Goal: Transaction & Acquisition: Purchase product/service

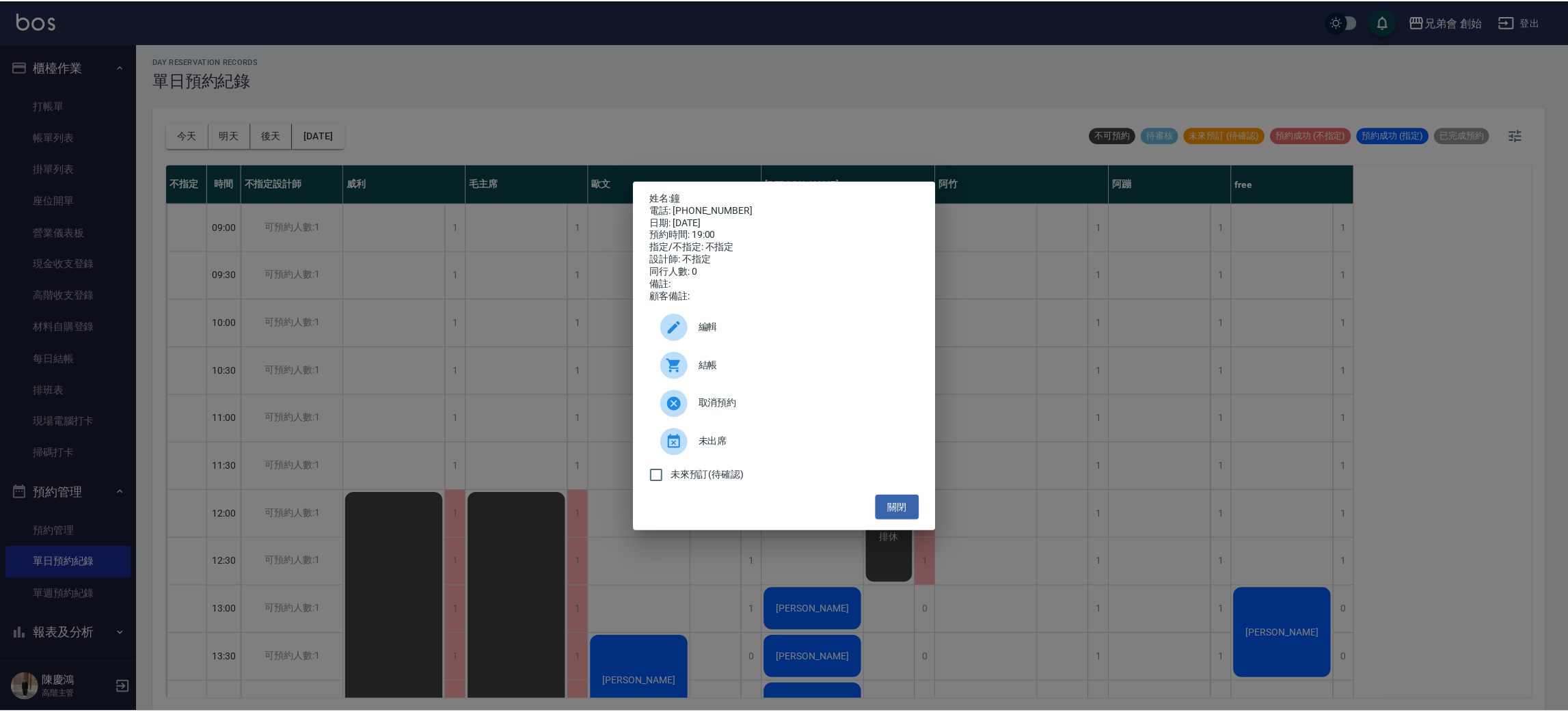
scroll to position [907, 0]
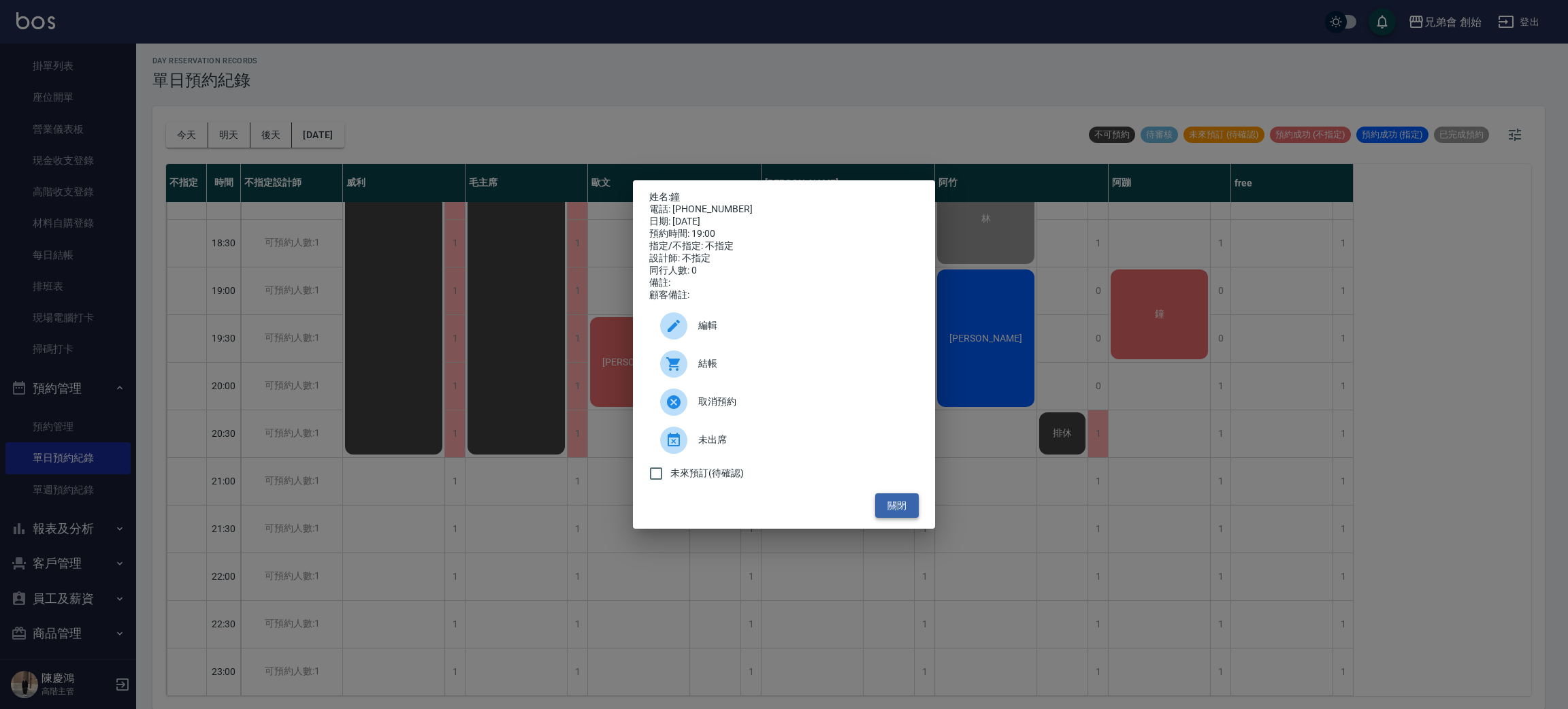
click at [907, 510] on button "關閉" at bounding box center [896, 506] width 44 height 25
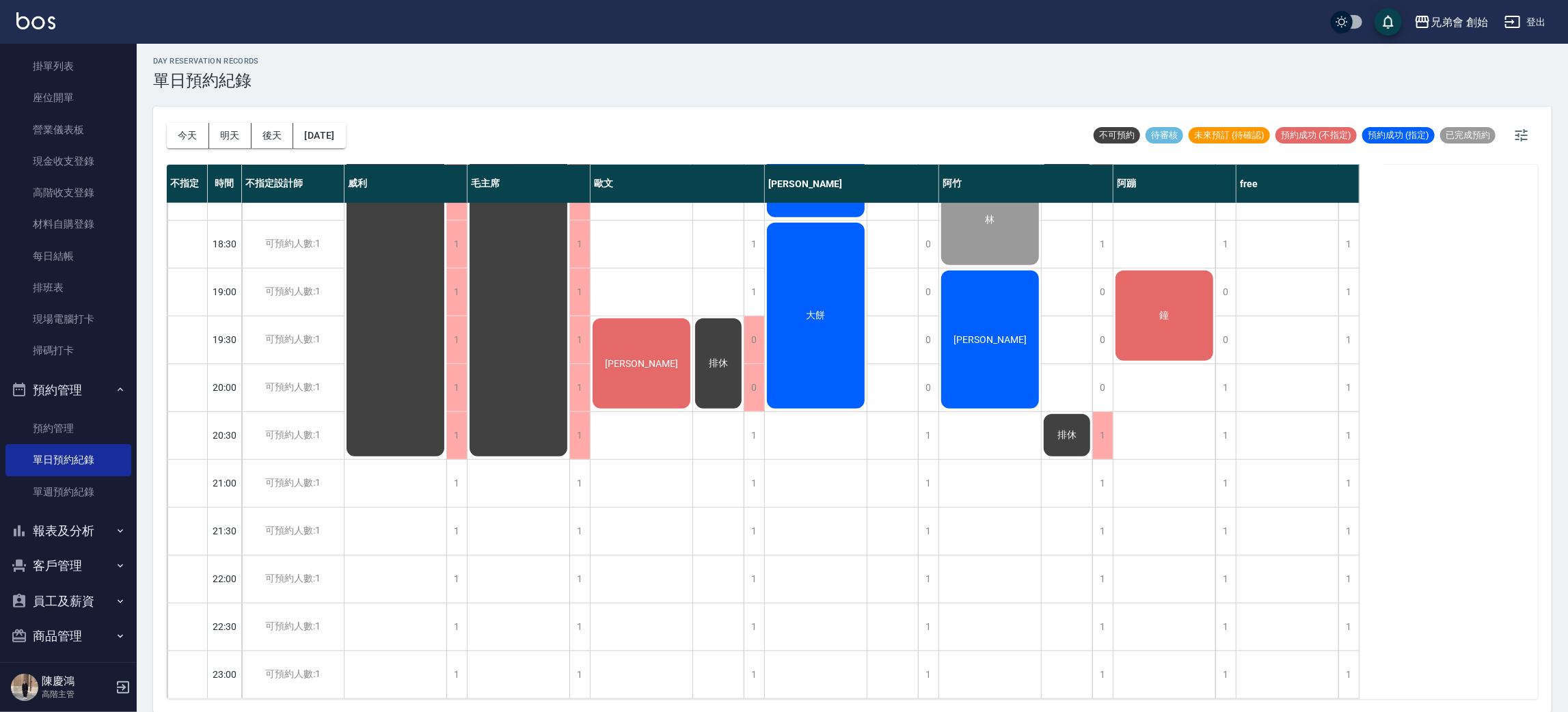
scroll to position [497, 0]
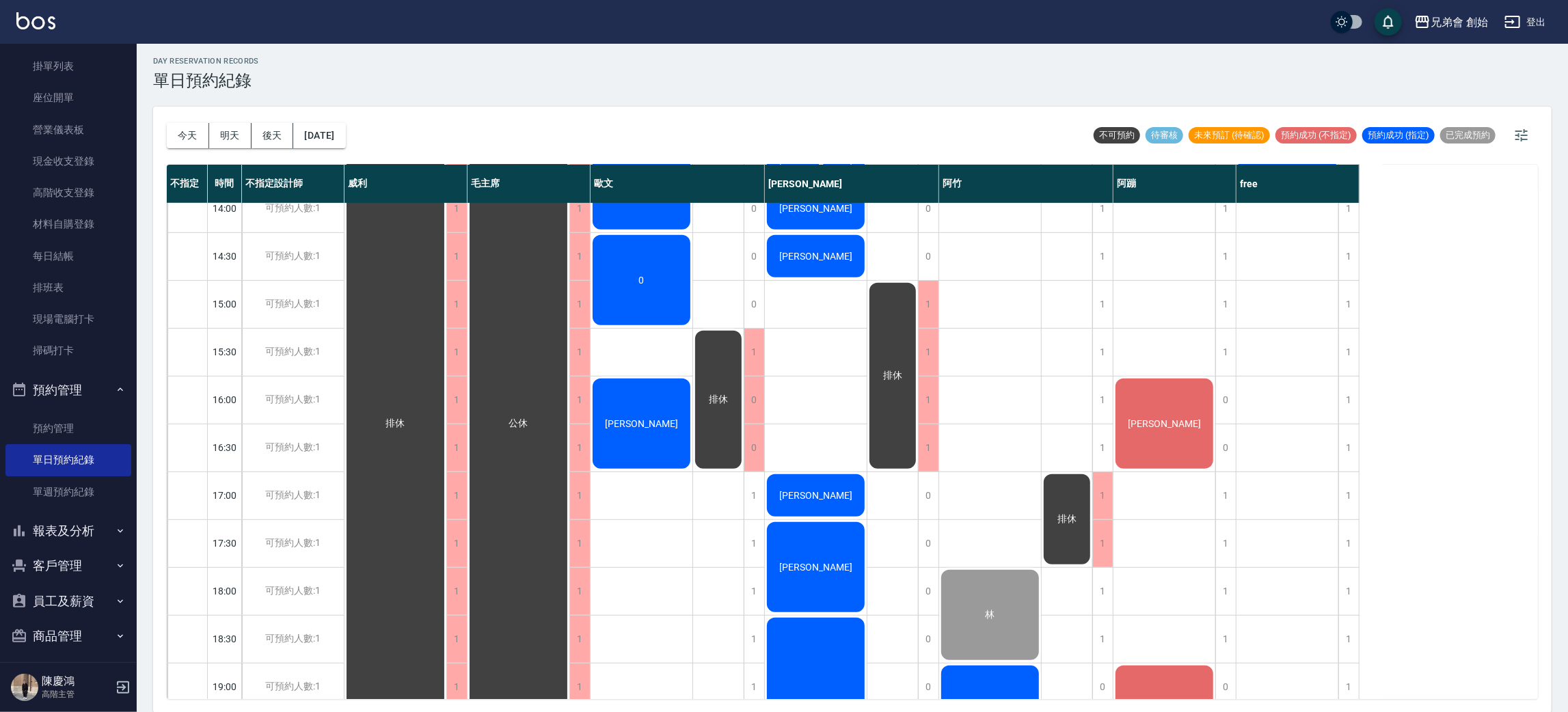
click at [1174, 432] on div "黃政寬" at bounding box center [1163, 423] width 102 height 95
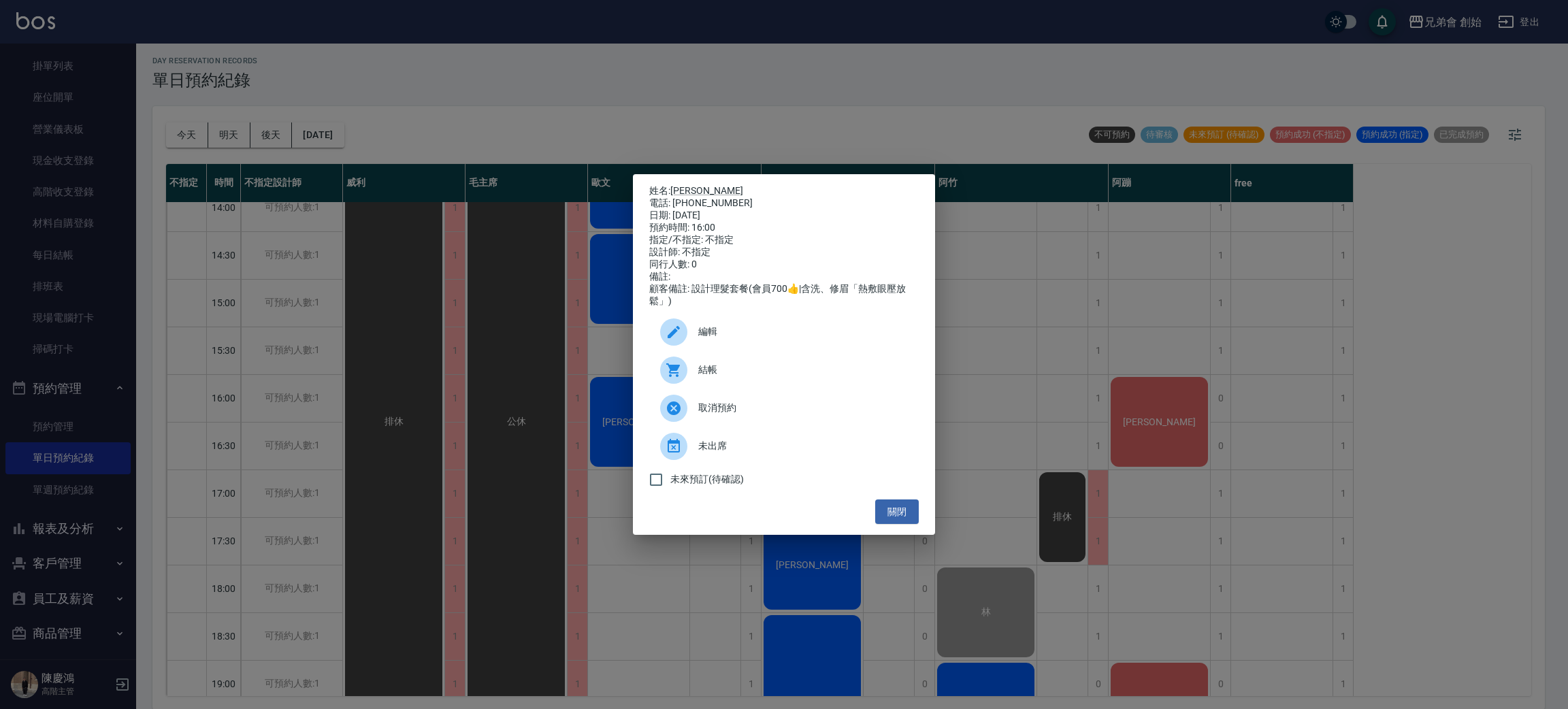
click at [803, 377] on span "結帳" at bounding box center [802, 369] width 210 height 14
click at [899, 499] on ul "編輯 結帳 取消預約 未出席 未來預訂(待確認)" at bounding box center [784, 404] width 270 height 192
click at [905, 520] on button "關閉" at bounding box center [896, 511] width 44 height 25
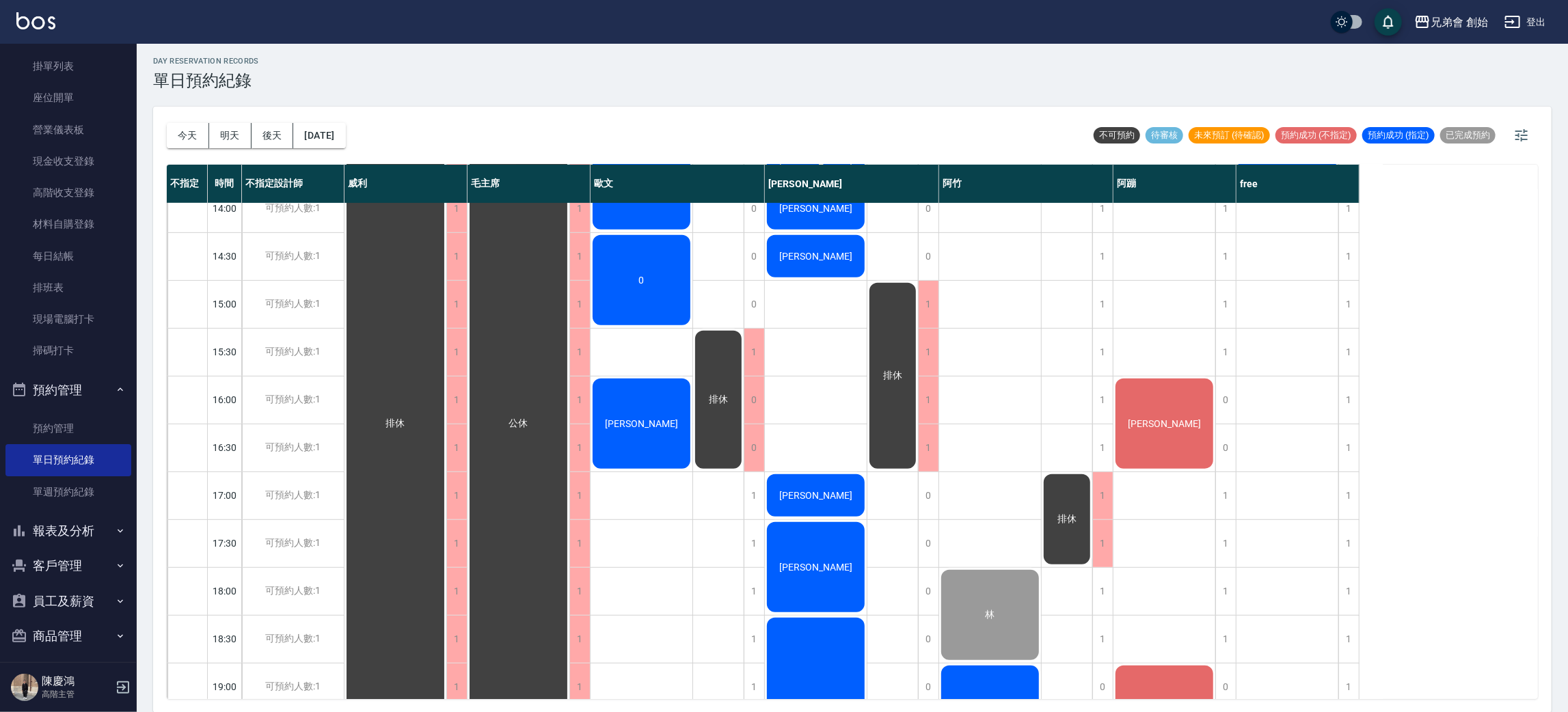
scroll to position [907, 0]
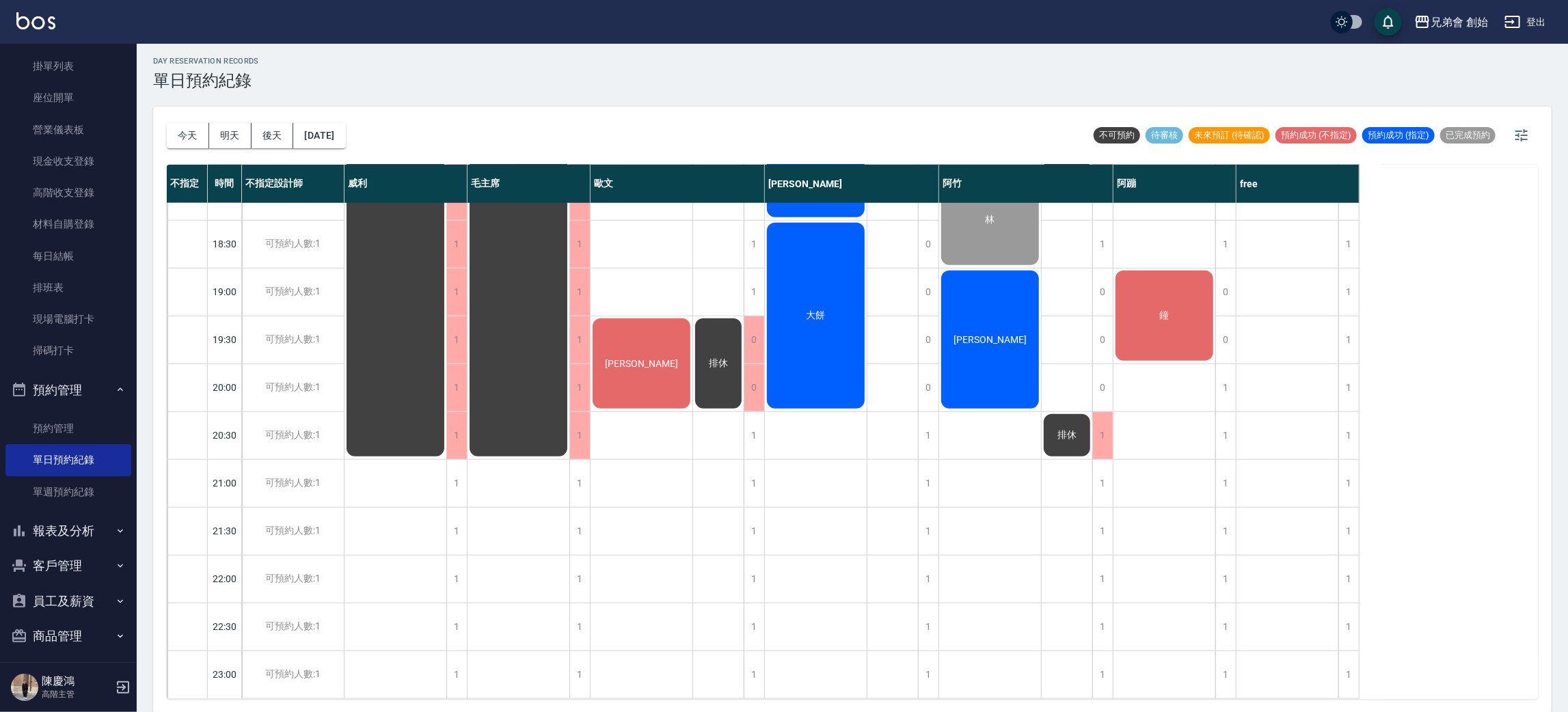
drag, startPoint x: 1176, startPoint y: 314, endPoint x: 1175, endPoint y: 307, distance: 7.1
click at [1175, 307] on div "鐘" at bounding box center [1163, 316] width 102 height 95
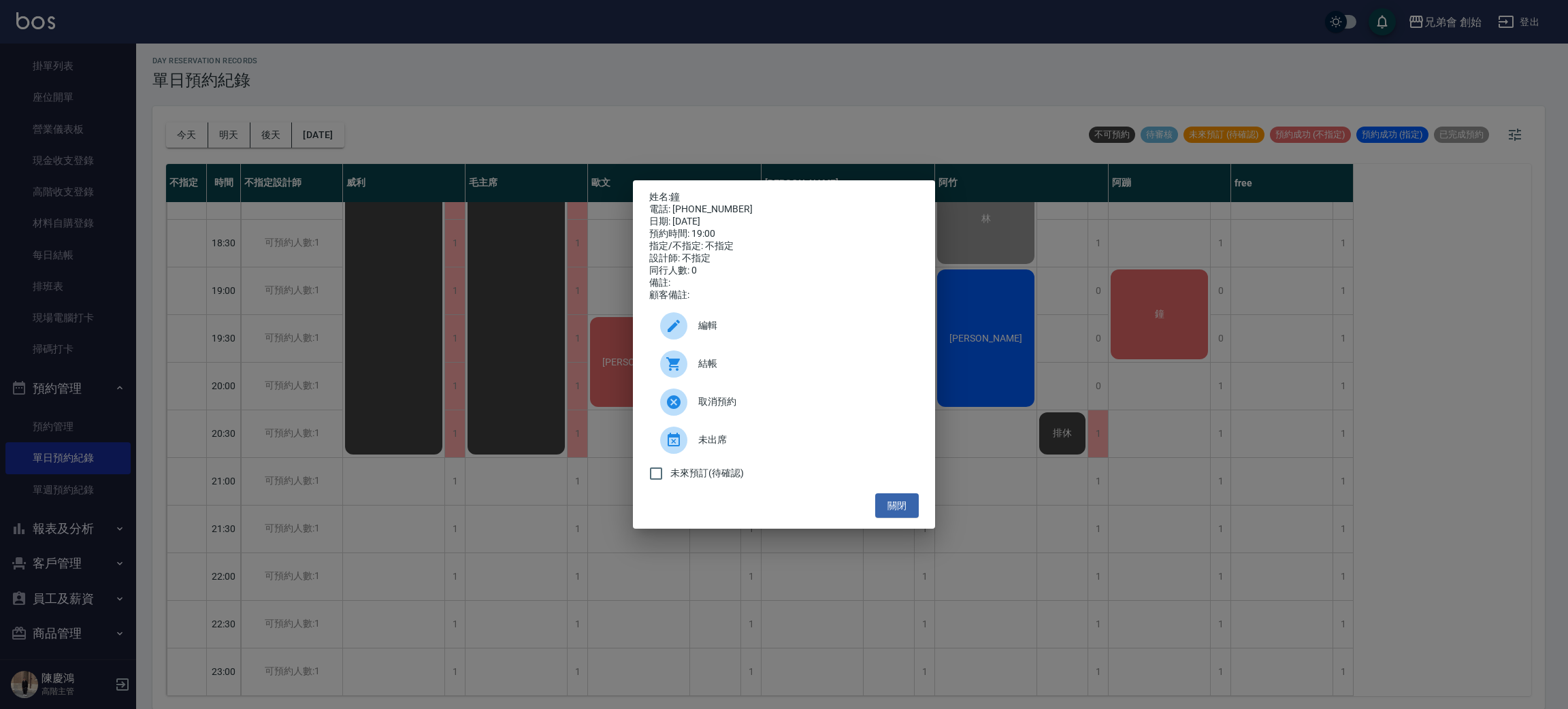
click at [897, 368] on span "結帳" at bounding box center [802, 363] width 210 height 14
click at [1099, 553] on div "姓名: 鐘 電話: 0912340016 日期: 2025/09/24 預約時間: 19:00 指定/不指定: 不指定 設計師: 不指定 同行人數: 0 備註…" at bounding box center [784, 354] width 1568 height 709
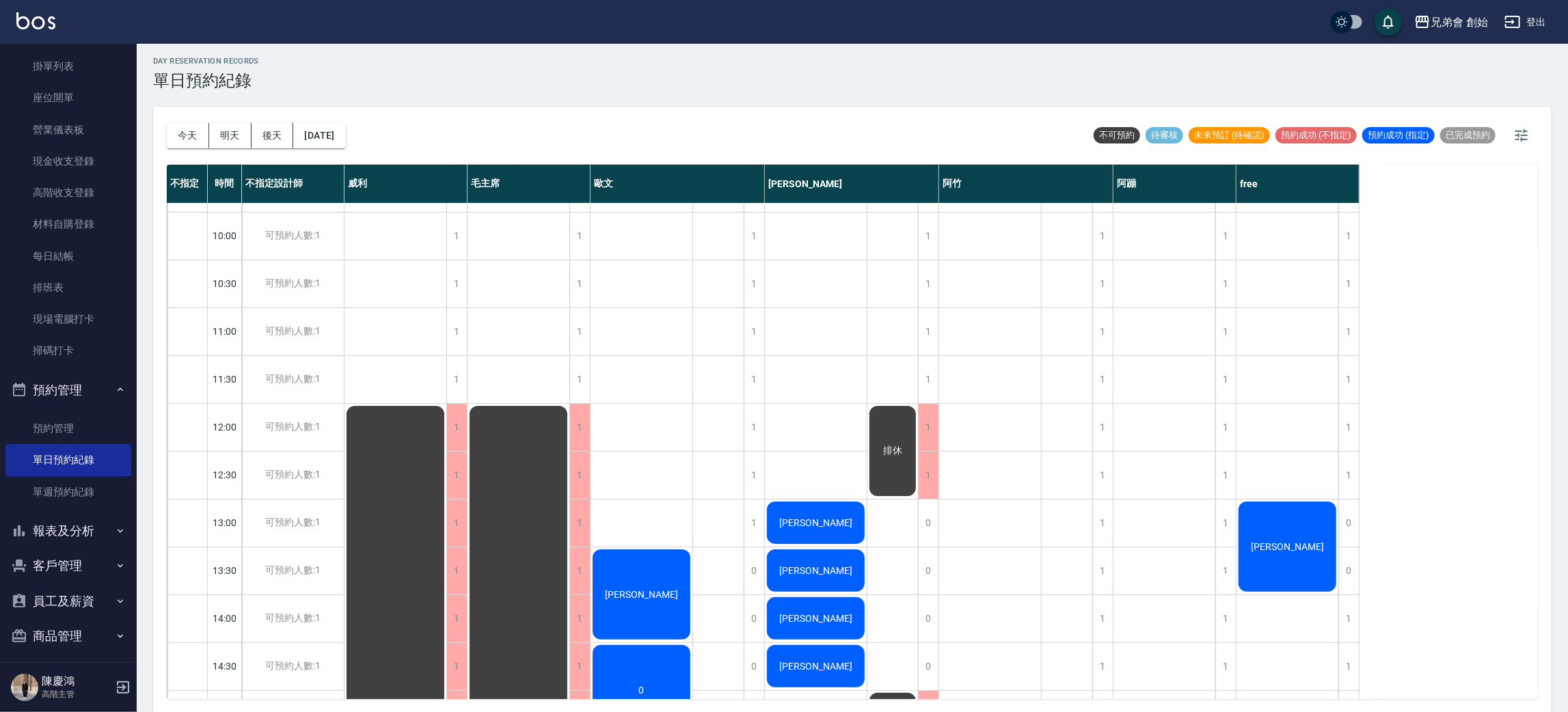
scroll to position [189, 0]
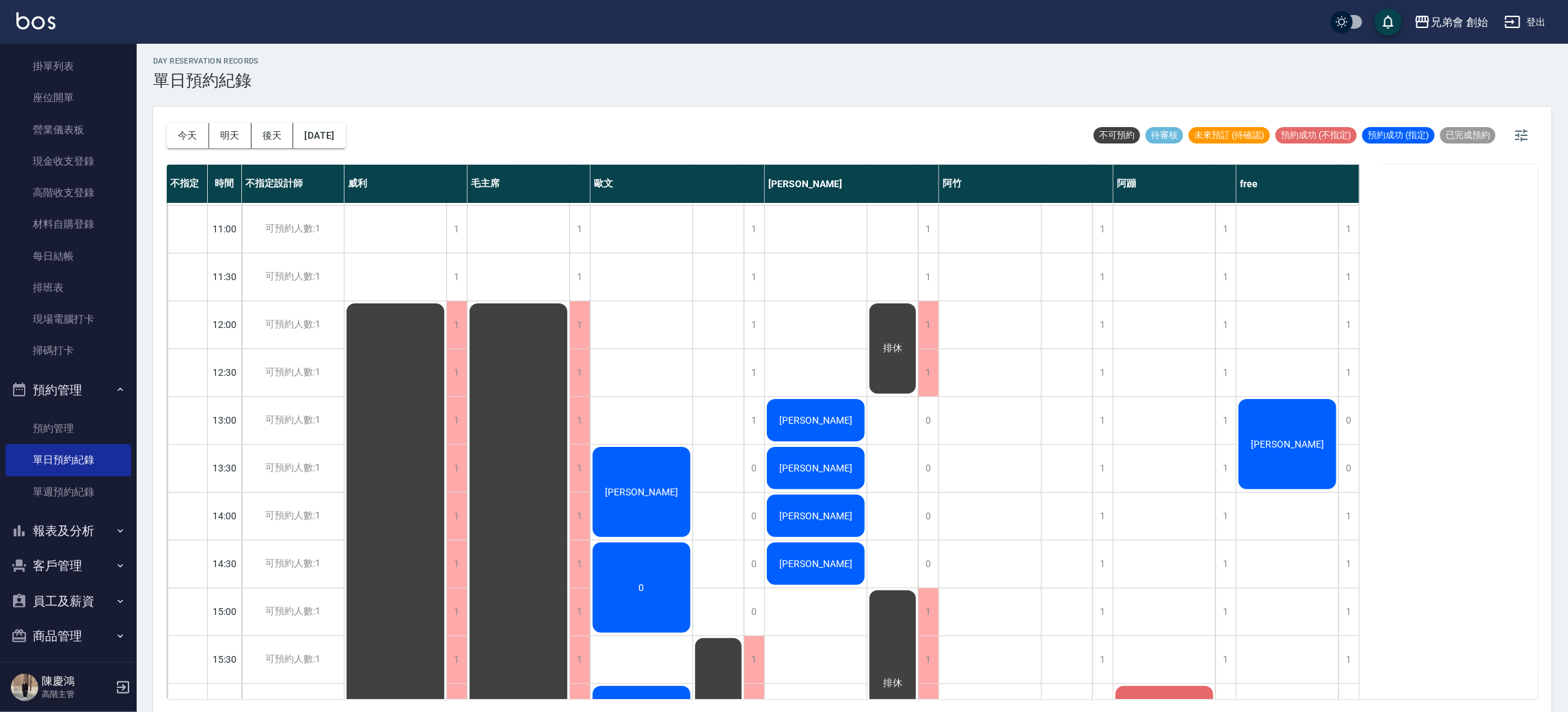
click at [843, 421] on div "徐建富" at bounding box center [815, 421] width 102 height 47
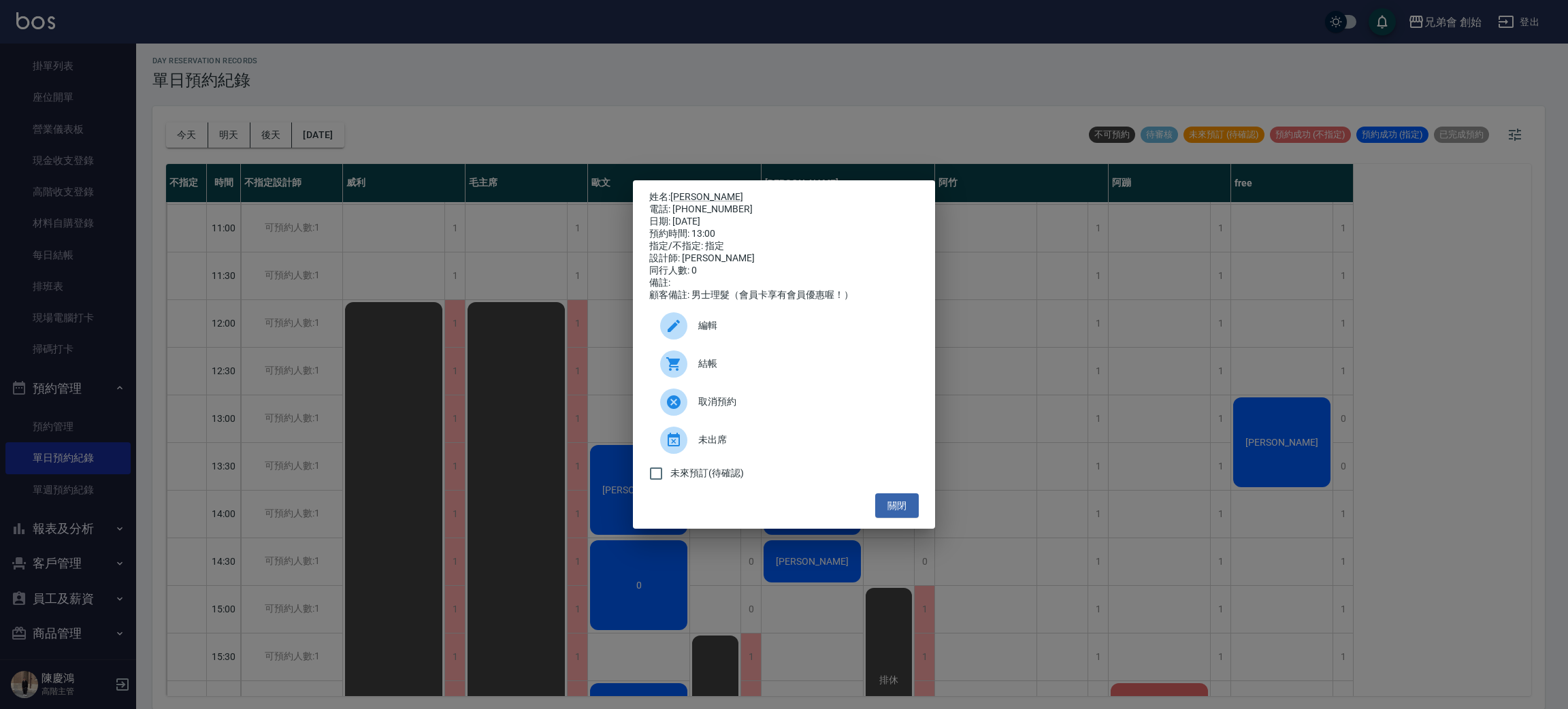
click at [721, 203] on div "電話: 0970488723" at bounding box center [784, 209] width 270 height 12
copy div "0970488723"
drag, startPoint x: 1068, startPoint y: 382, endPoint x: 1117, endPoint y: 382, distance: 49.0
click at [1078, 389] on div "姓名: 徐建富 電話: 0970488723 日期: 2025/09/24 預約時間: 13:00 指定/不指定: 指定 設計師: 潘潘 同行人數: 0 備註…" at bounding box center [784, 354] width 1568 height 709
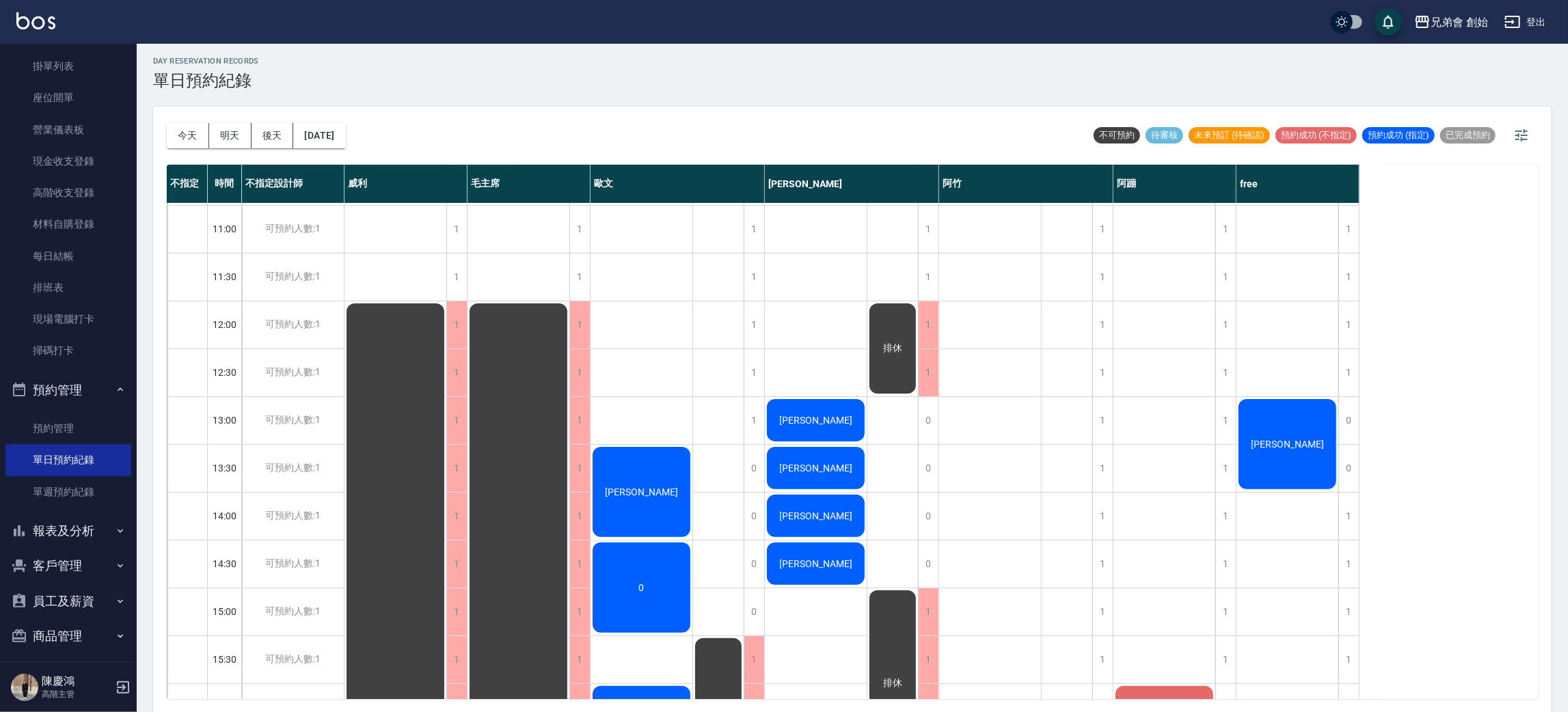
click at [900, 349] on span "排休" at bounding box center [893, 348] width 24 height 12
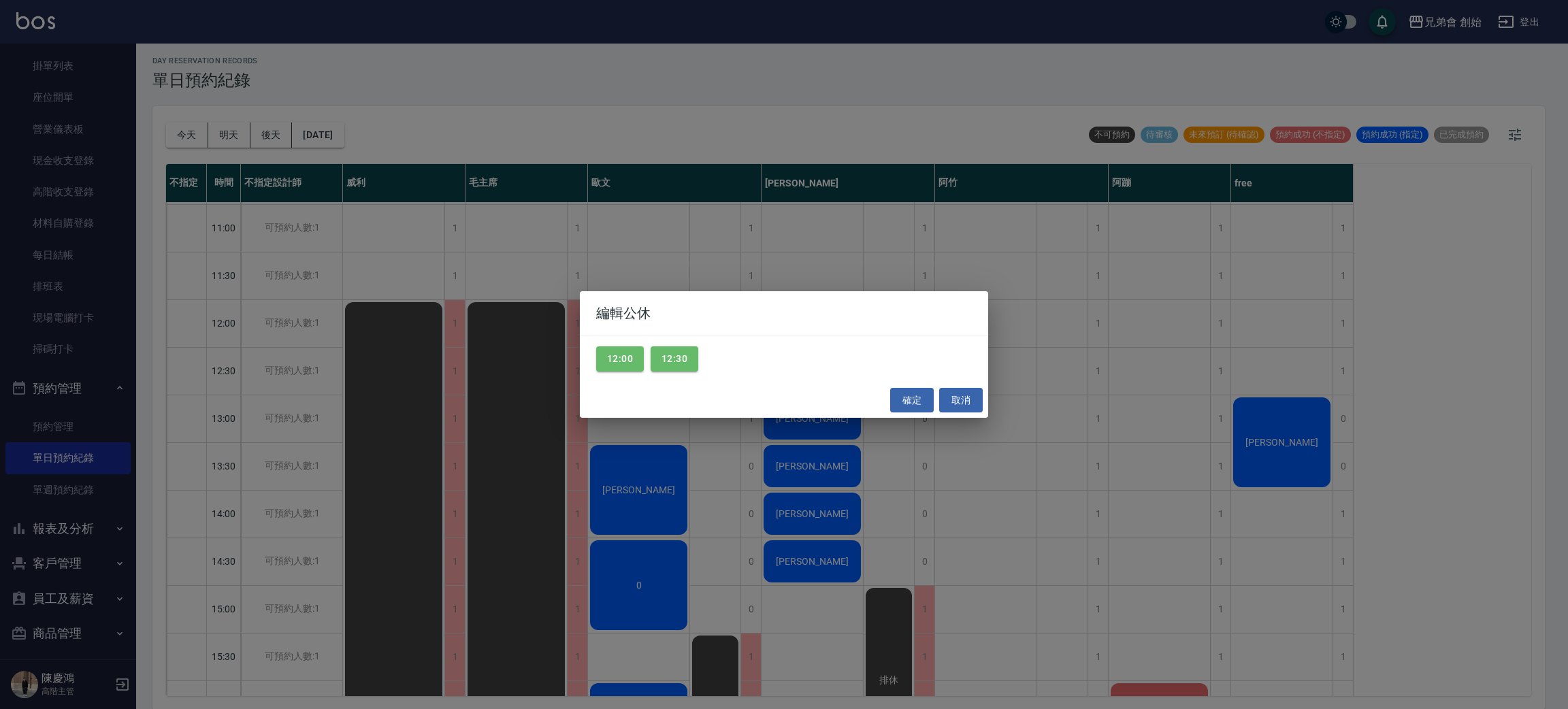
click at [666, 548] on div "編輯公休 12:00 12:30 確定 取消" at bounding box center [784, 354] width 1568 height 709
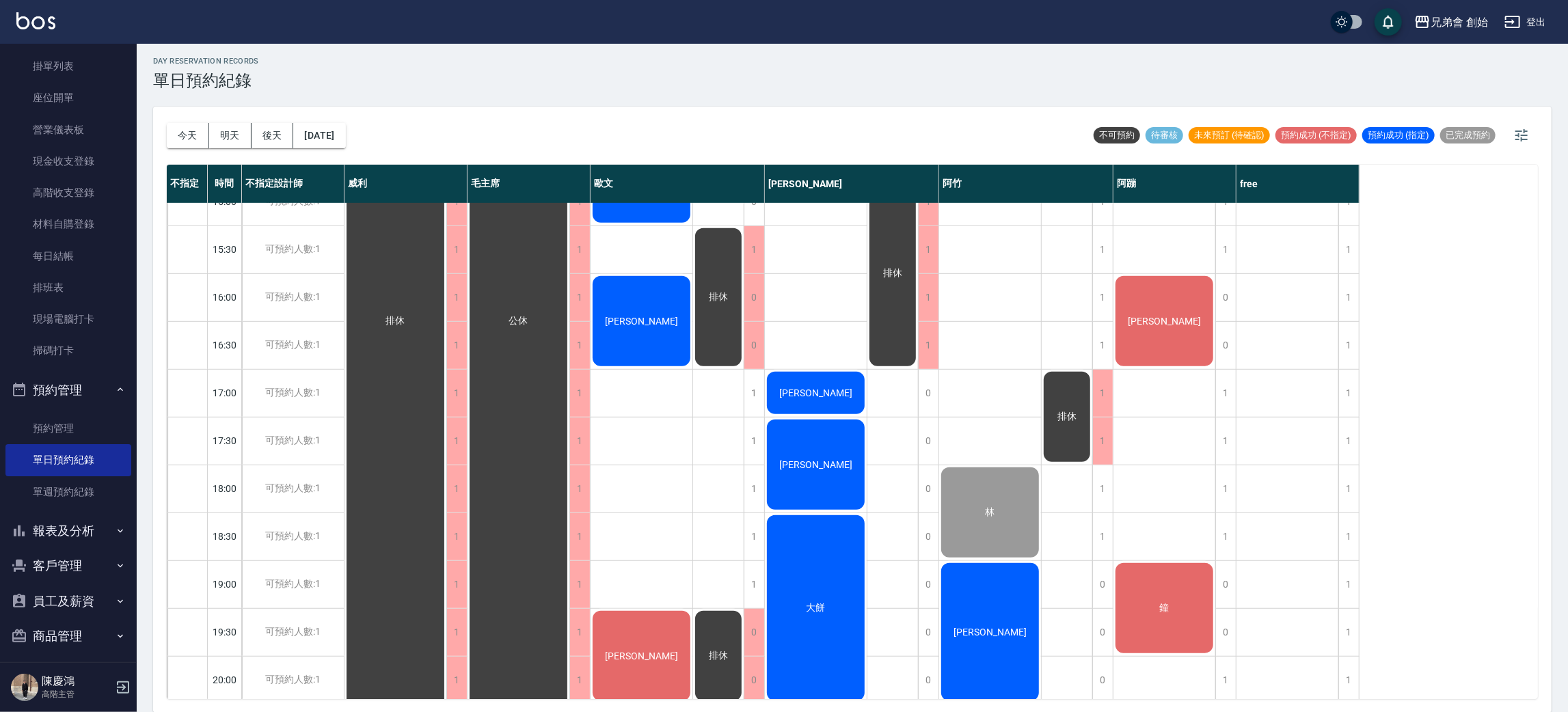
scroll to position [907, 0]
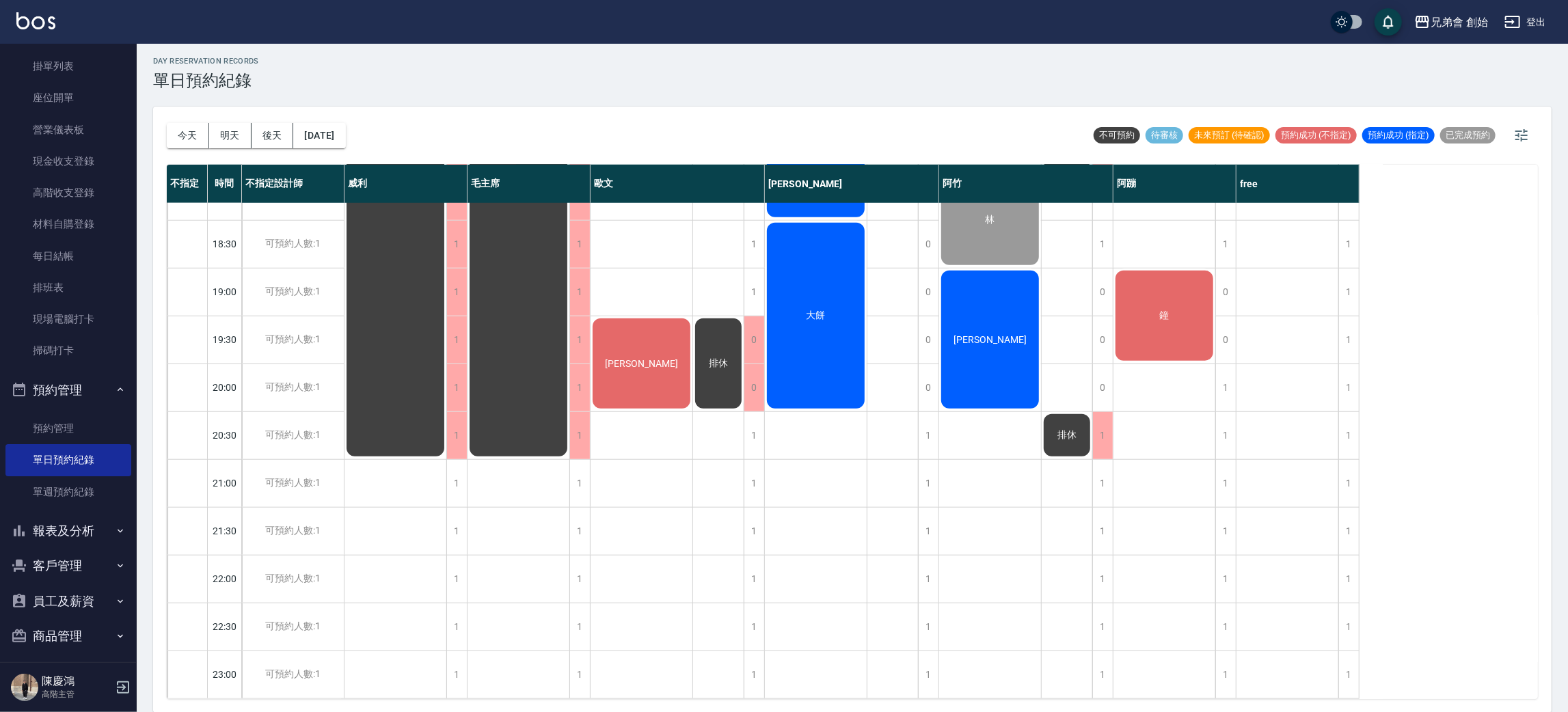
click at [629, 358] on span "[PERSON_NAME]" at bounding box center [642, 363] width 79 height 11
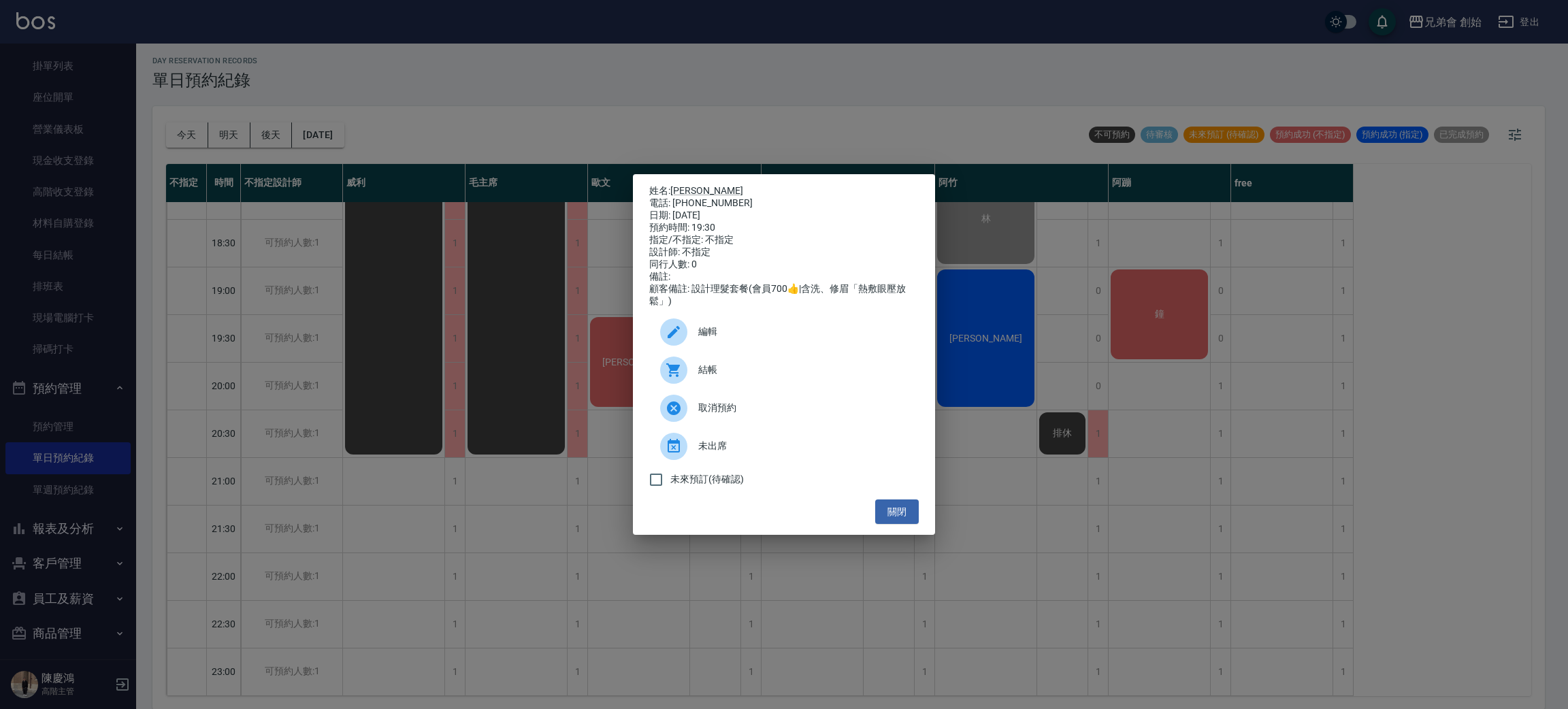
click at [698, 333] on span "編輯" at bounding box center [802, 331] width 210 height 14
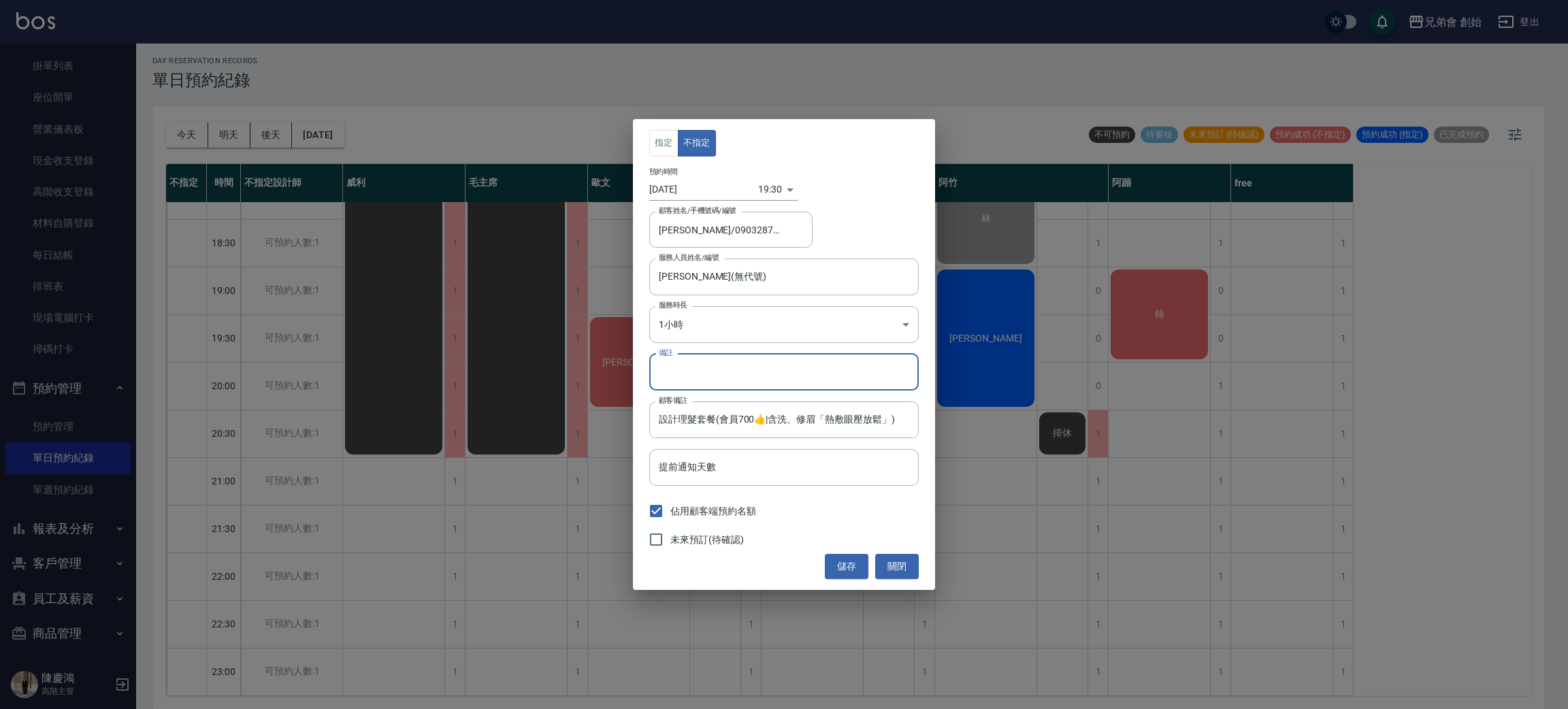
click at [688, 374] on input "備註" at bounding box center [784, 371] width 270 height 36
type input "轉帳"
click at [844, 559] on button "儲存" at bounding box center [846, 566] width 44 height 25
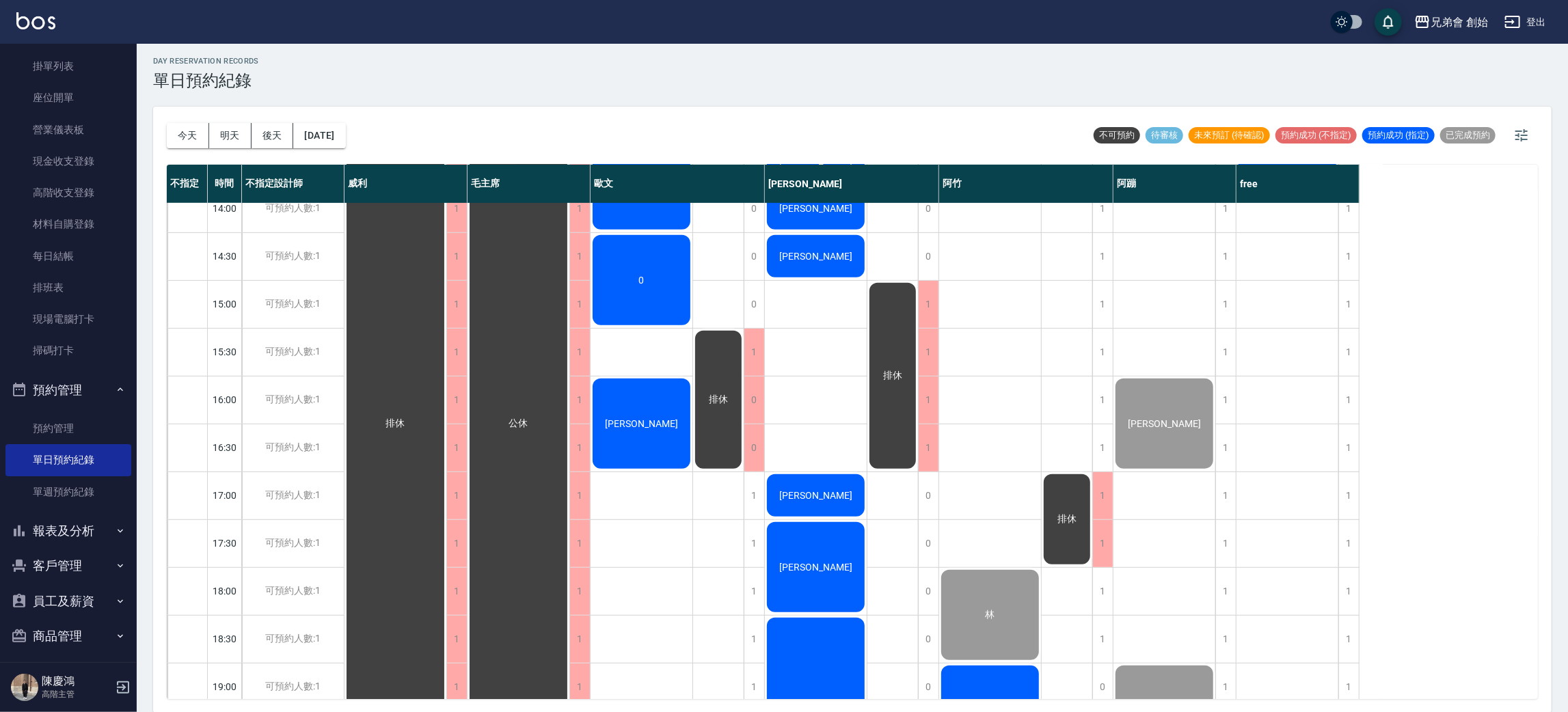
scroll to position [805, 0]
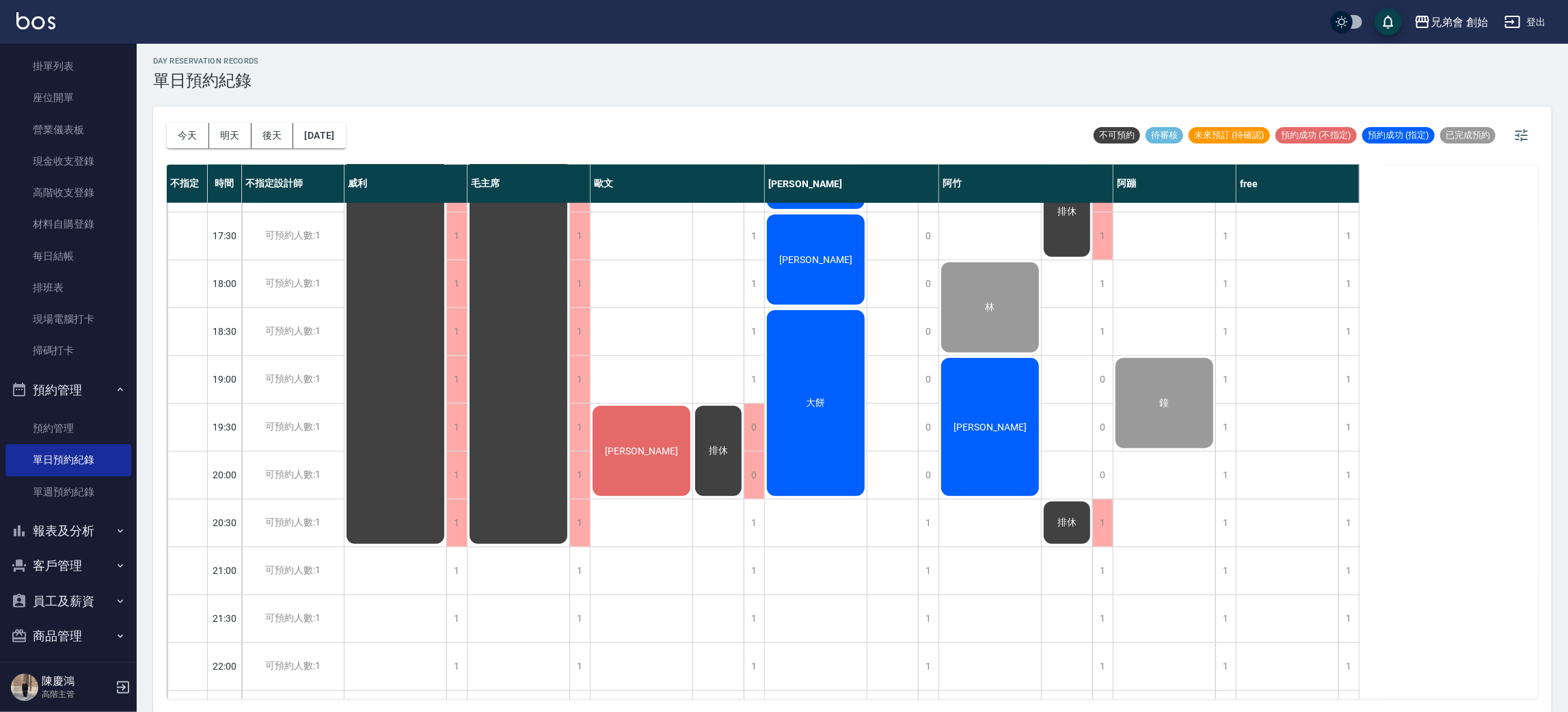
click at [658, 446] on div "[PERSON_NAME]" at bounding box center [641, 451] width 102 height 95
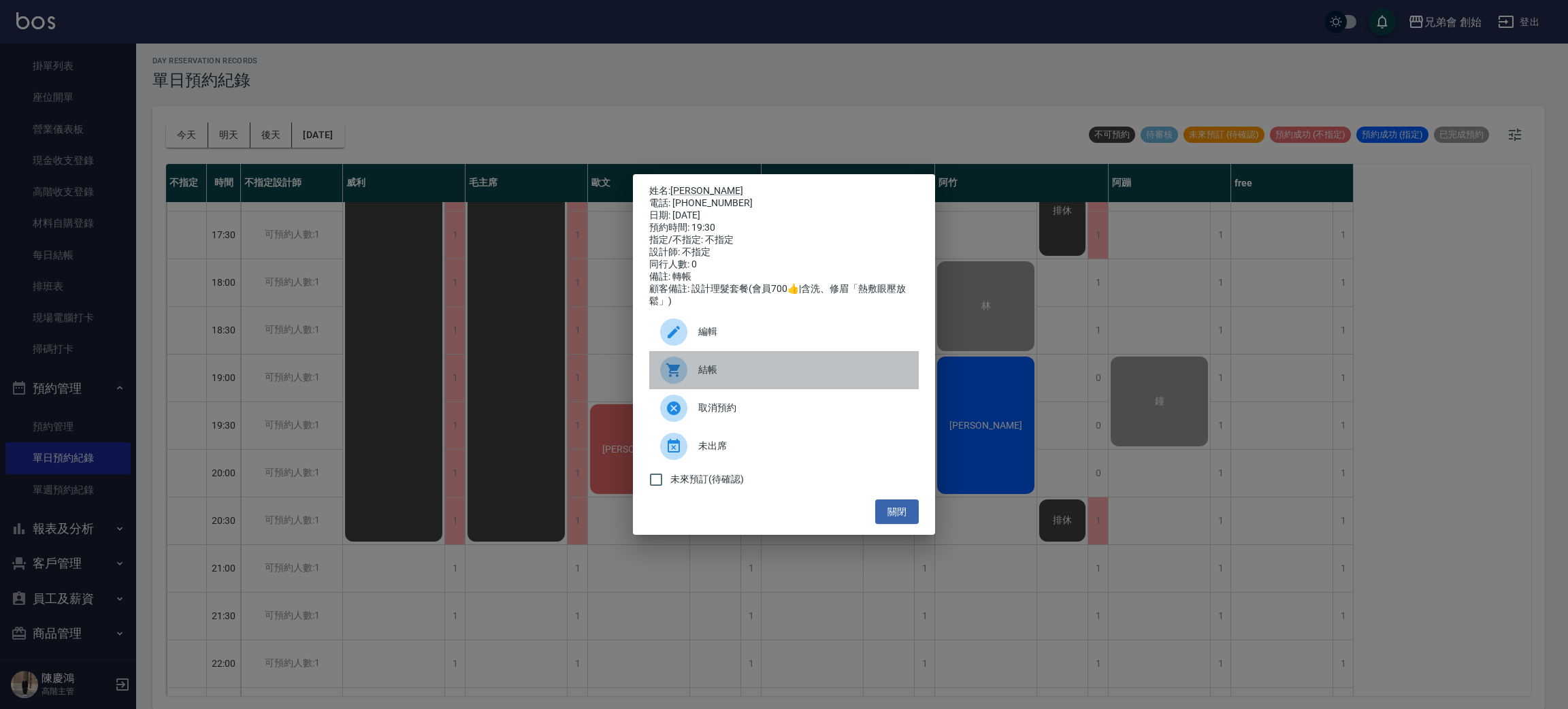
click at [691, 364] on div "結帳" at bounding box center [784, 369] width 270 height 38
drag, startPoint x: 357, startPoint y: 80, endPoint x: 444, endPoint y: 117, distance: 94.5
click at [357, 81] on div "姓名: 陳皓暐 電話: 0903287710 日期: 2025/09/24 預約時間: 19:30 指定/不指定: 不指定 設計師: 不指定 同行人數: 0 …" at bounding box center [784, 354] width 1568 height 709
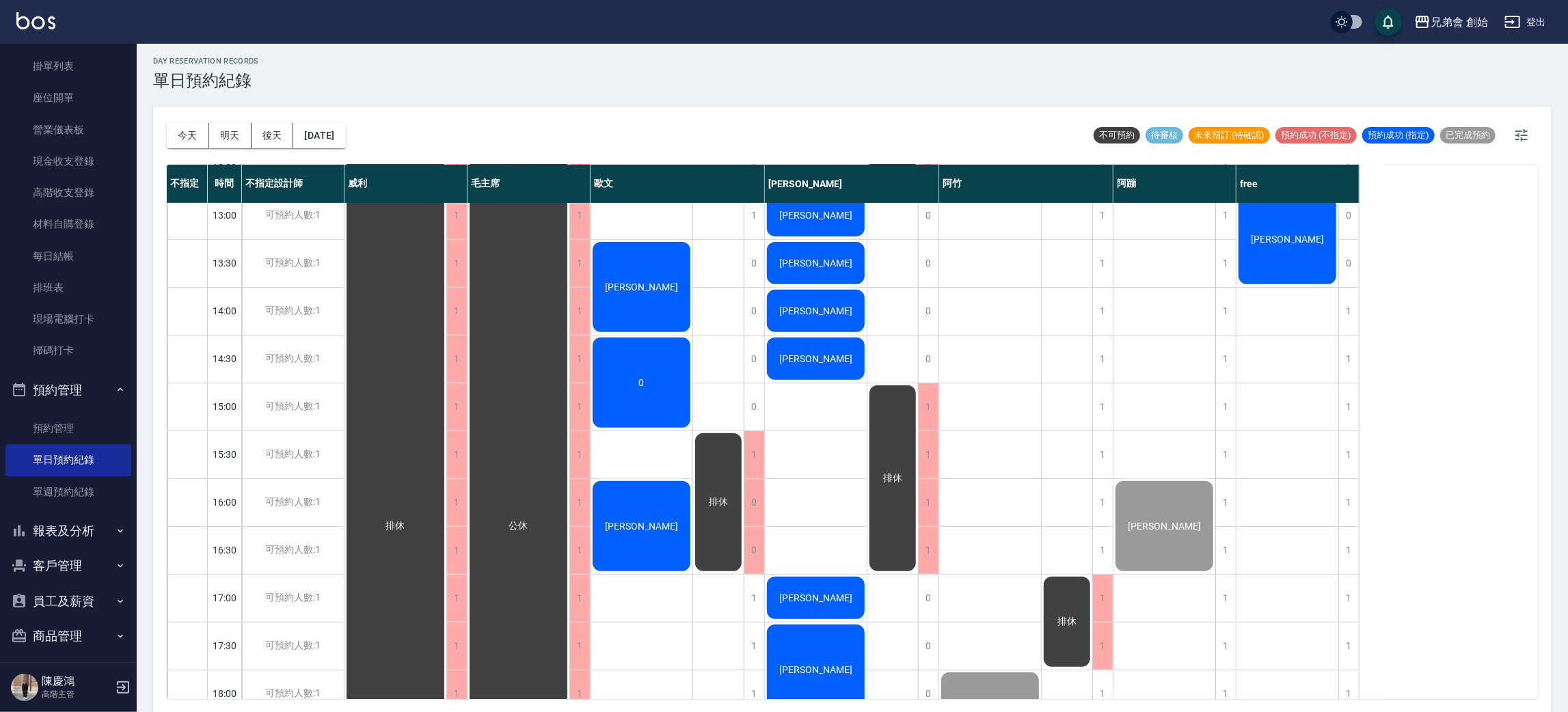
scroll to position [292, 0]
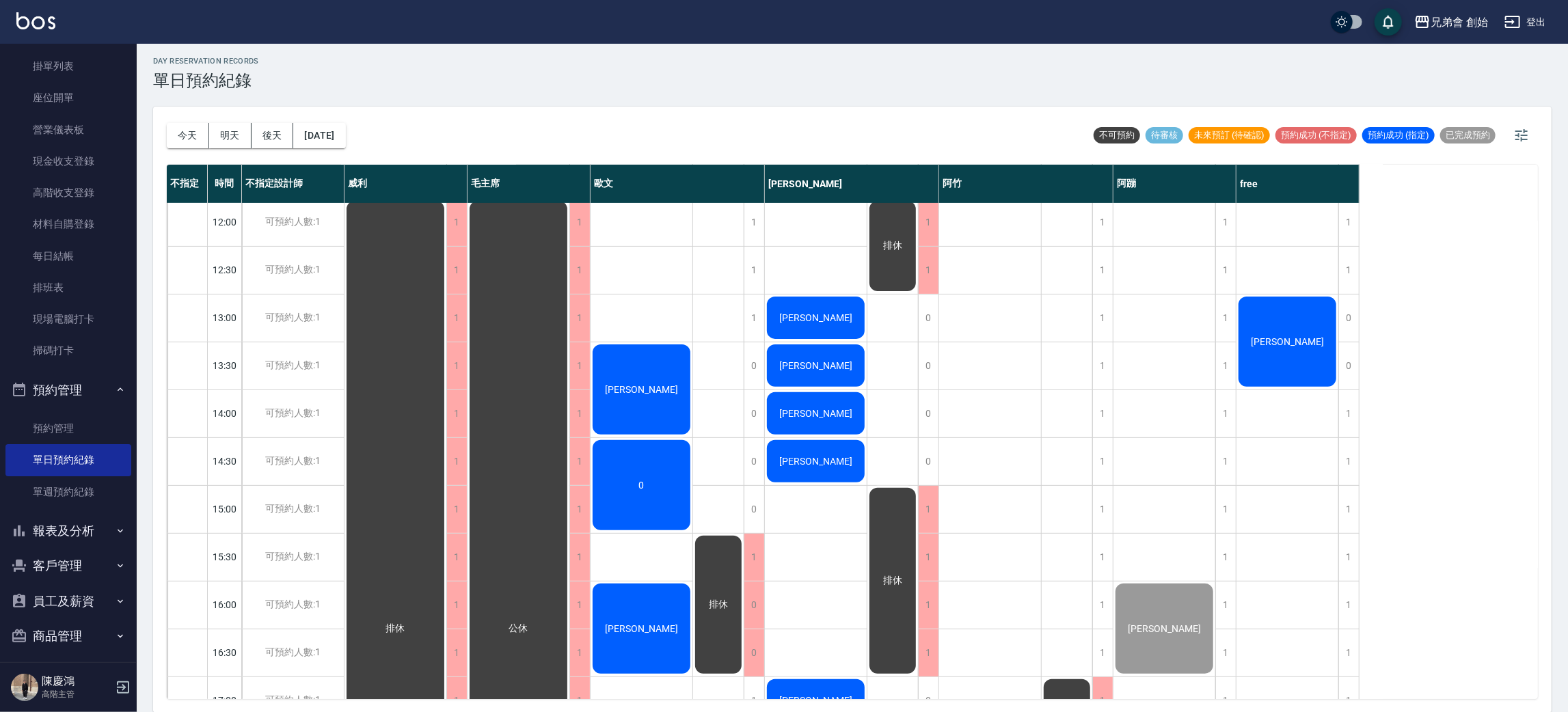
click at [648, 618] on div "[PERSON_NAME]" at bounding box center [641, 629] width 102 height 95
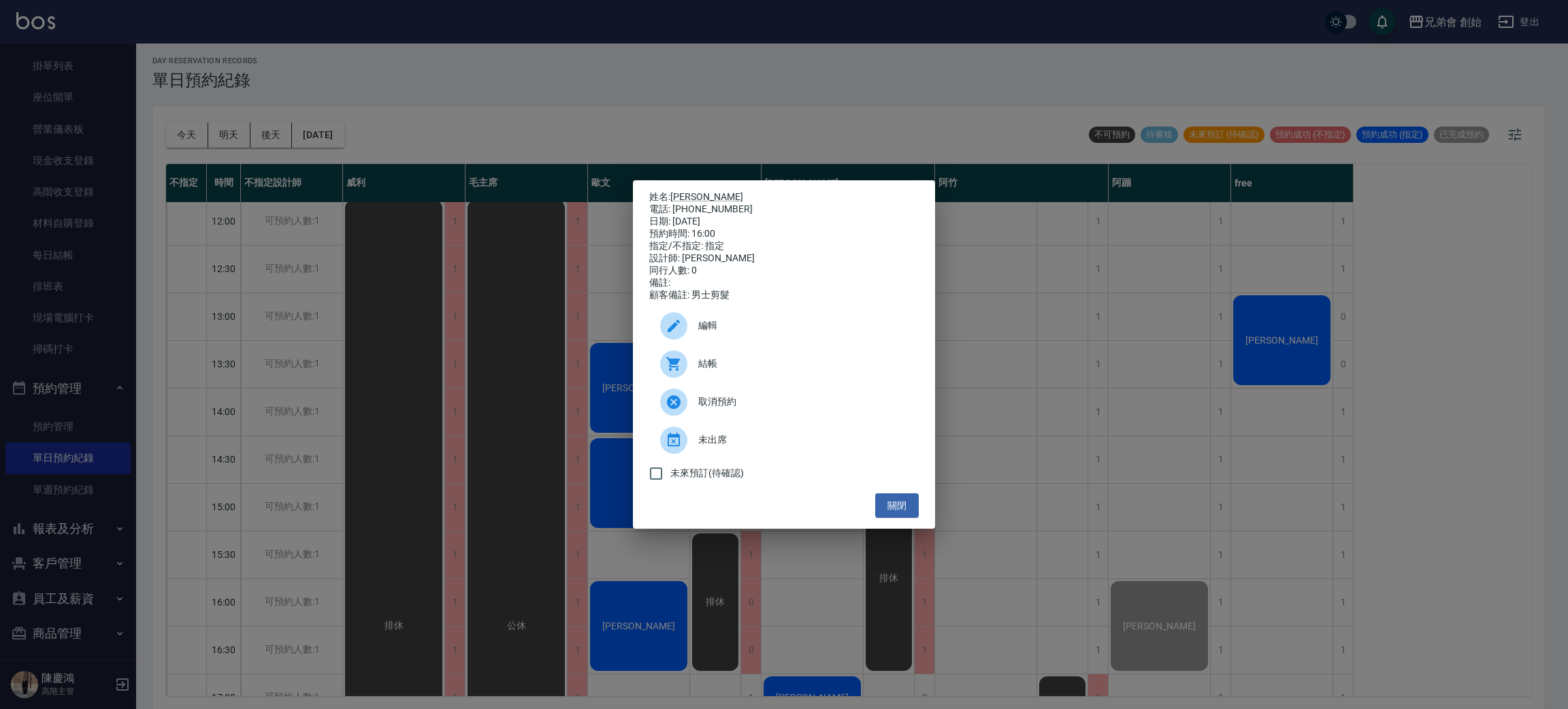
click at [690, 373] on div at bounding box center [679, 364] width 38 height 27
click at [512, 50] on div "姓名: 洪家凱 電話: 0905011763 日期: 2025/09/24 預約時間: 16:00 指定/不指定: 指定 設計師: 歐文 同行人數: 0 備註…" at bounding box center [784, 354] width 1568 height 709
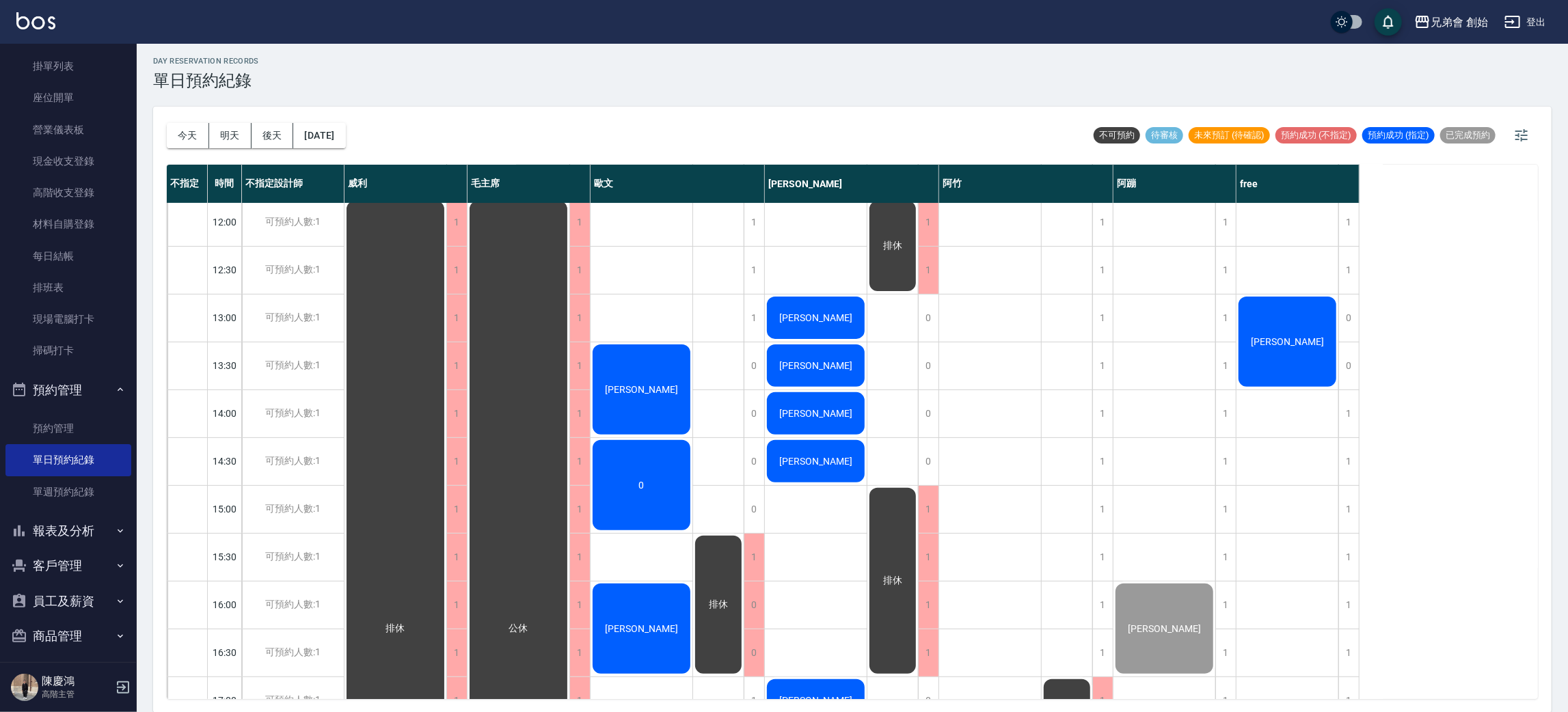
click at [642, 390] on span "[PERSON_NAME]" at bounding box center [642, 390] width 79 height 11
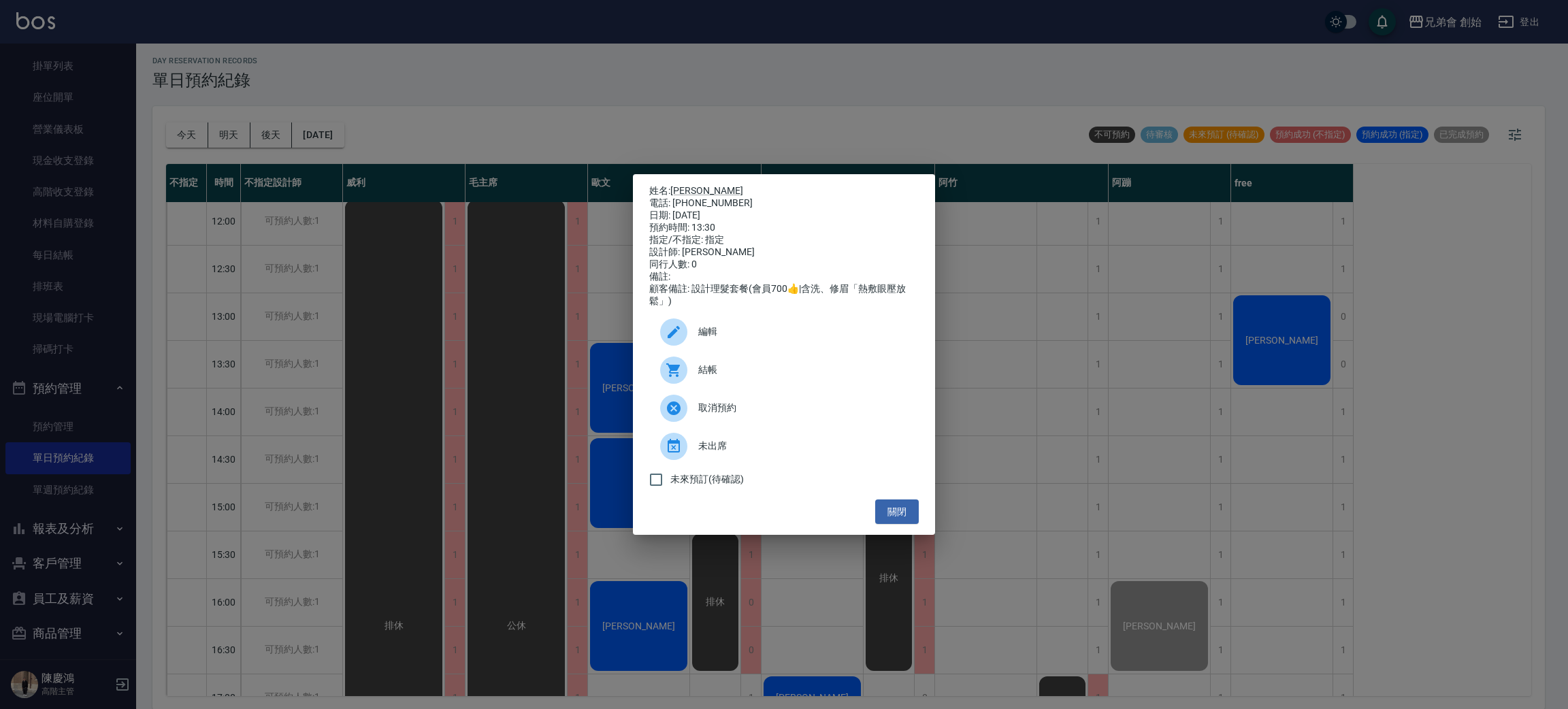
click at [663, 382] on div at bounding box center [673, 369] width 27 height 27
click at [381, 91] on div "姓名: 林裕森 電話: 0931077640 日期: 2025/09/24 預約時間: 13:30 指定/不指定: 指定 設計師: 歐文 同行人數: 0 備註…" at bounding box center [784, 354] width 1568 height 709
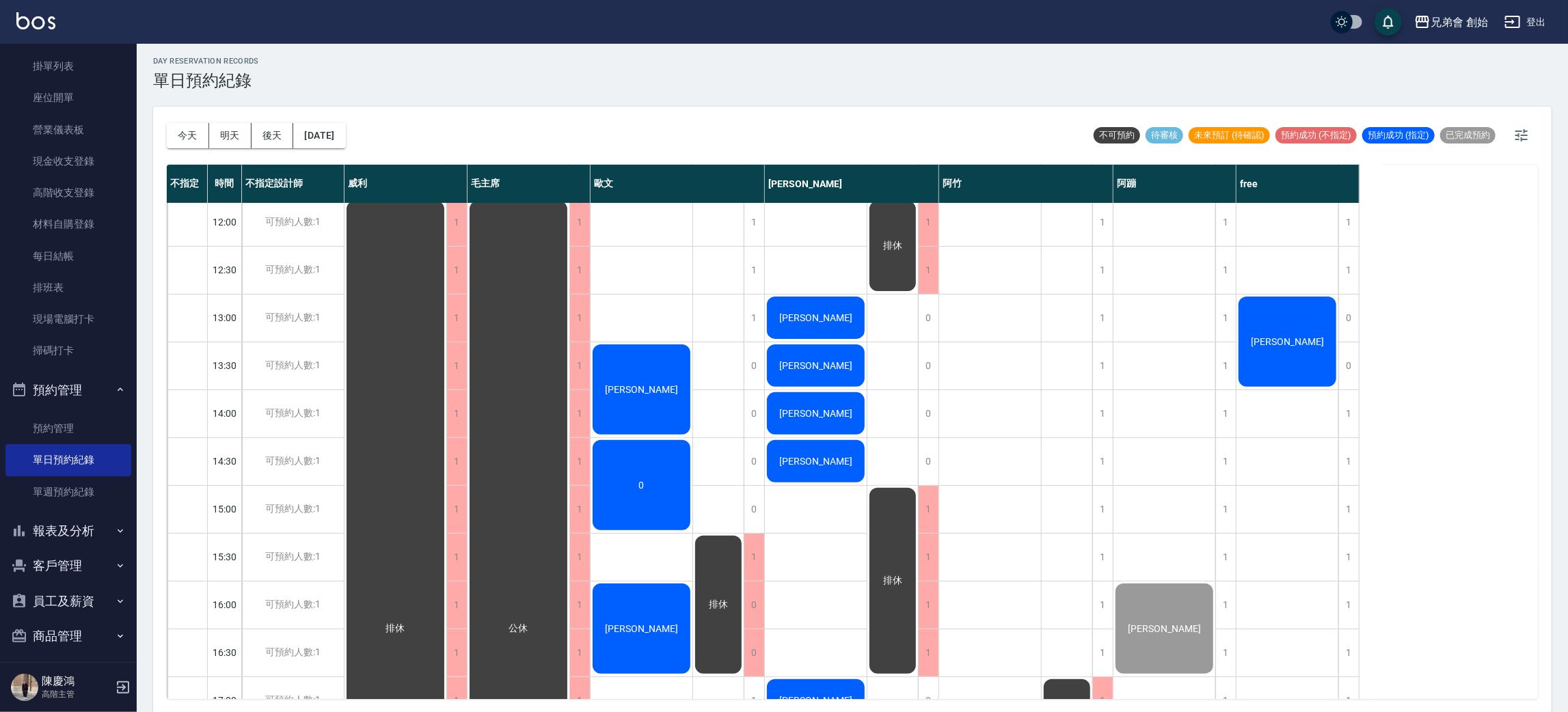
click at [648, 458] on div "0" at bounding box center [641, 485] width 102 height 95
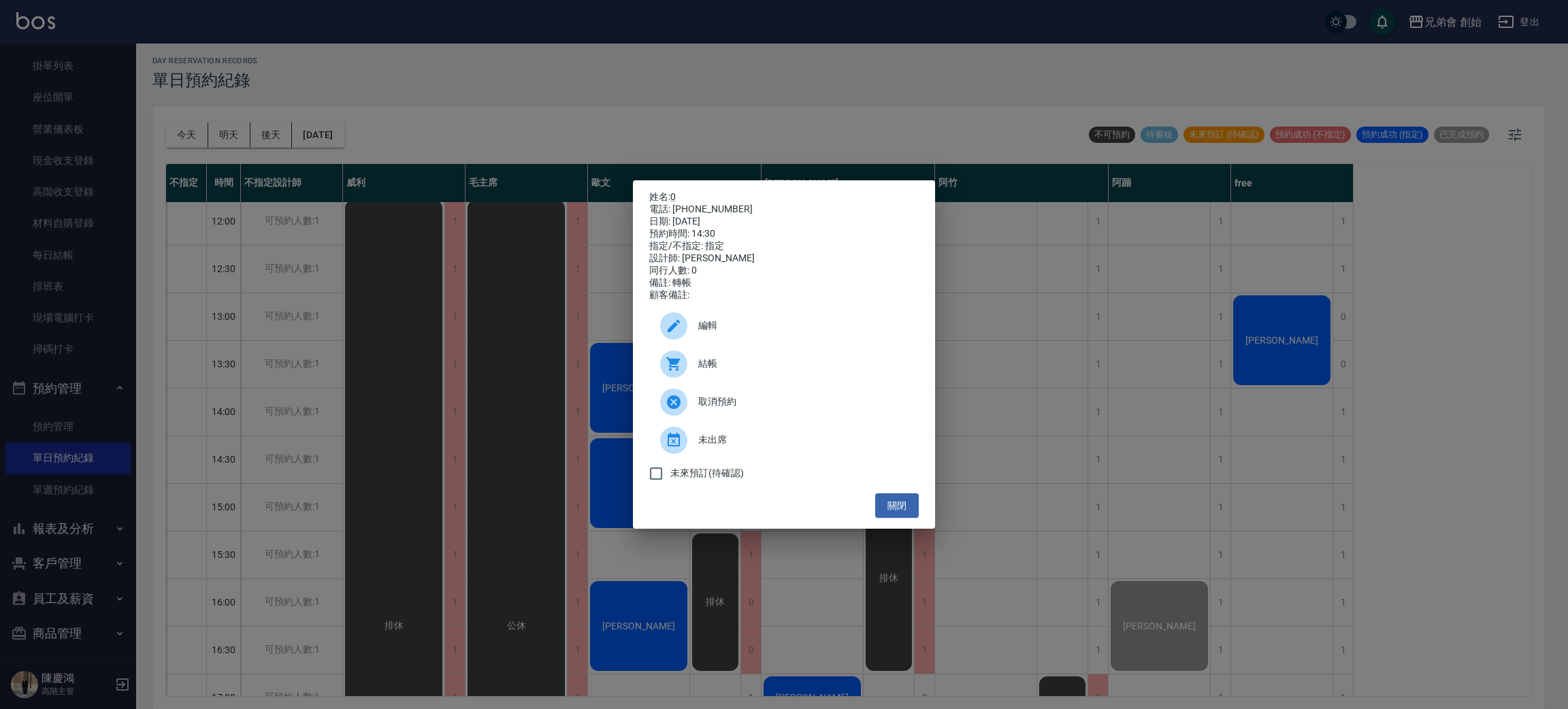
click at [701, 366] on span "結帳" at bounding box center [802, 363] width 210 height 14
click at [317, 84] on div "姓名: 0 電話: 000000000000000 日期: 2025/09/24 預約時間: 14:30 指定/不指定: 指定 設計師: 歐文 同行人數: 0…" at bounding box center [784, 354] width 1568 height 709
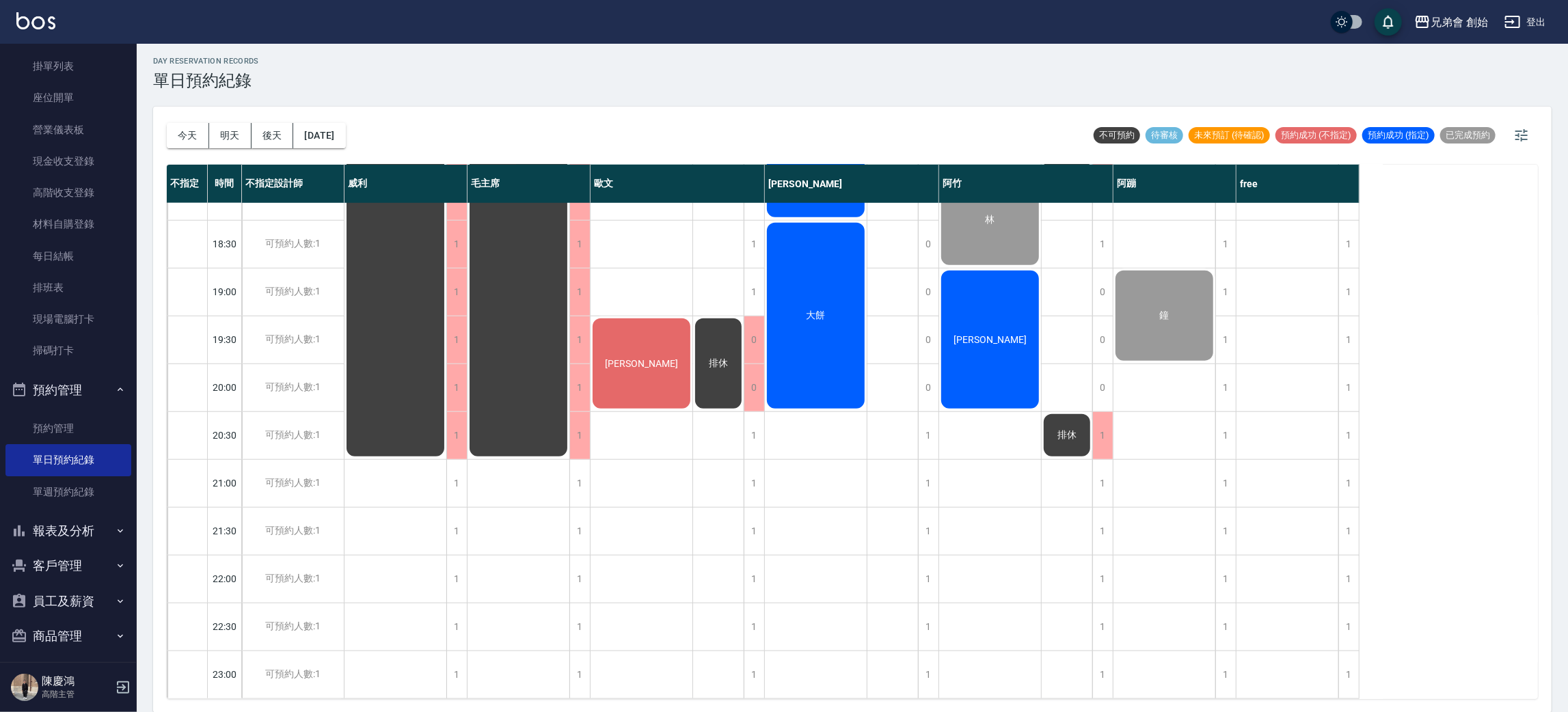
scroll to position [394, 0]
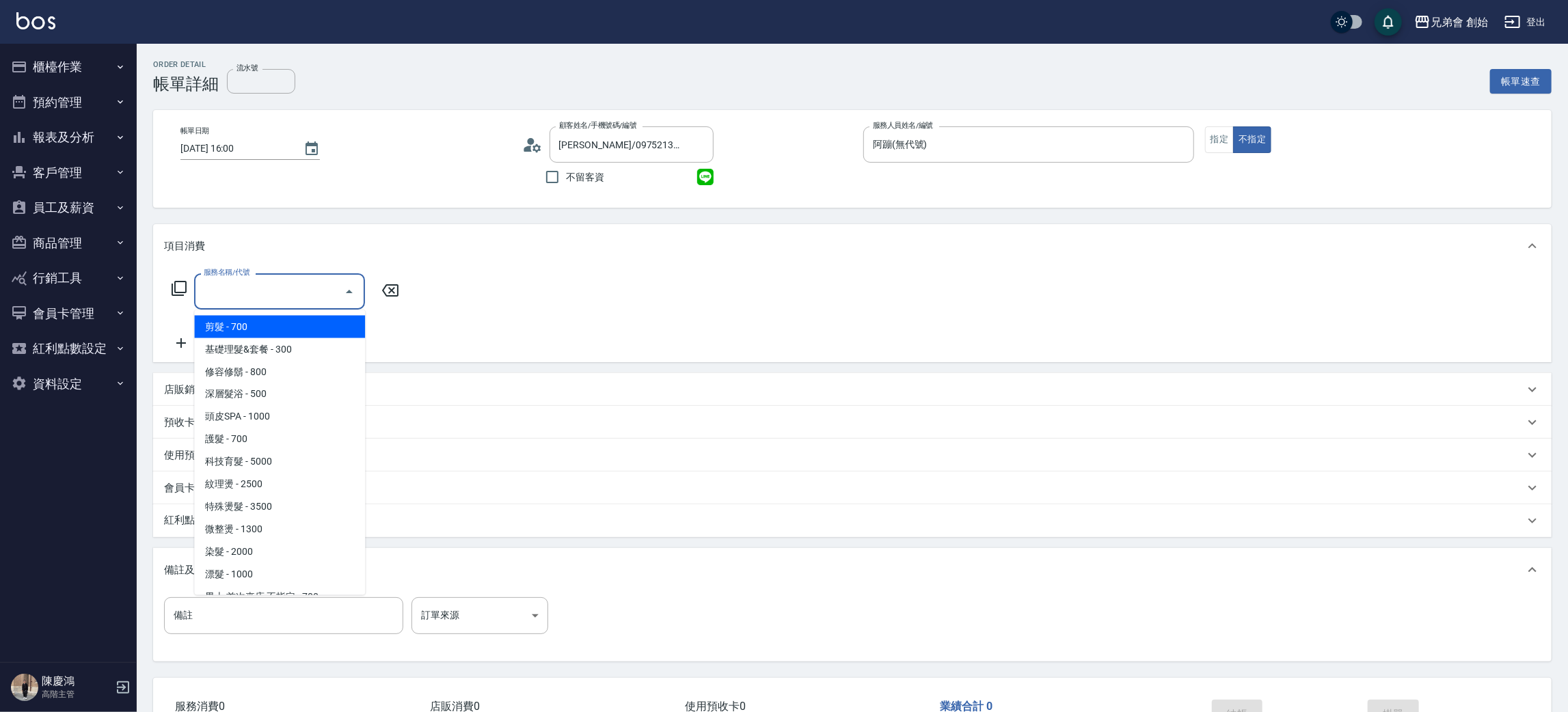
click at [310, 319] on span "剪髮 - 700" at bounding box center [279, 327] width 170 height 22
type input "剪髮(A01)"
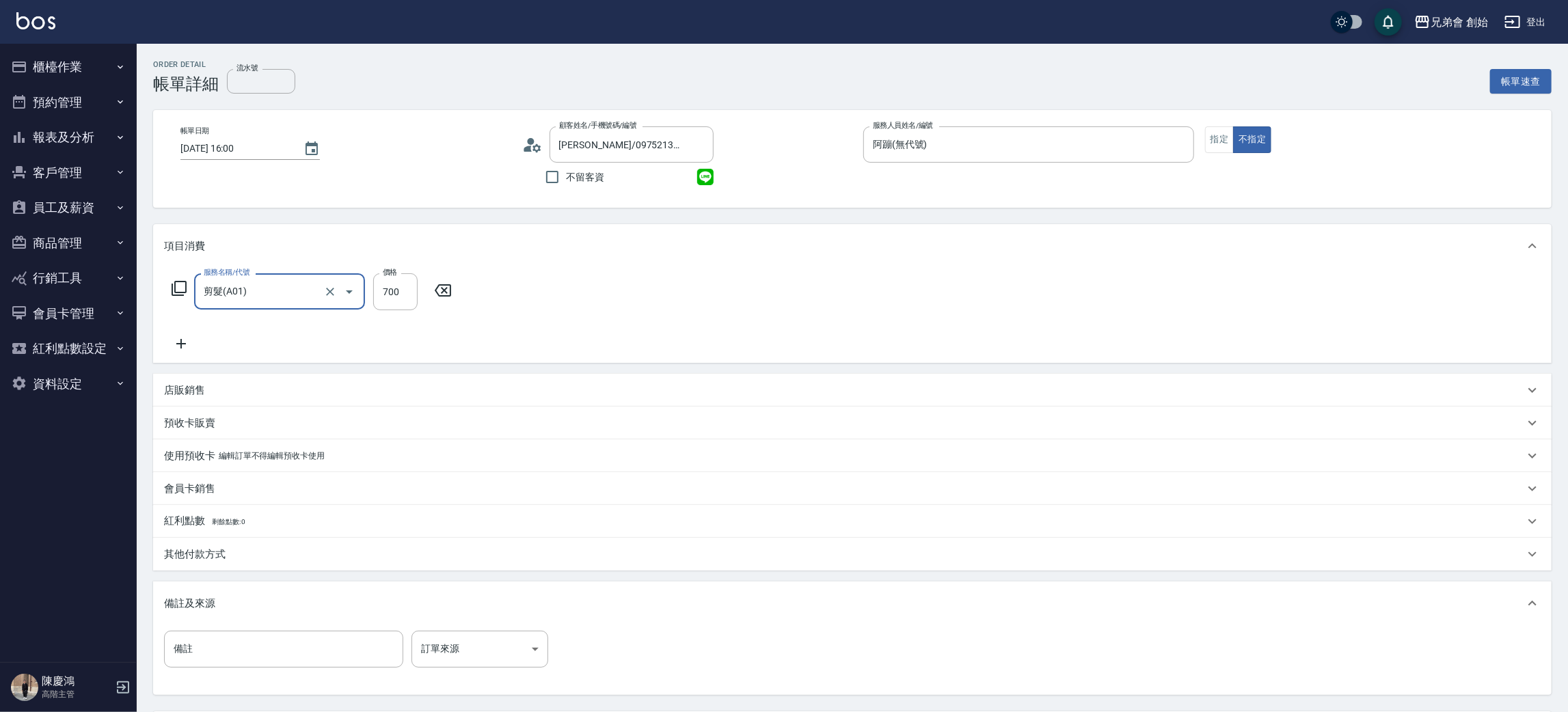
scroll to position [127, 0]
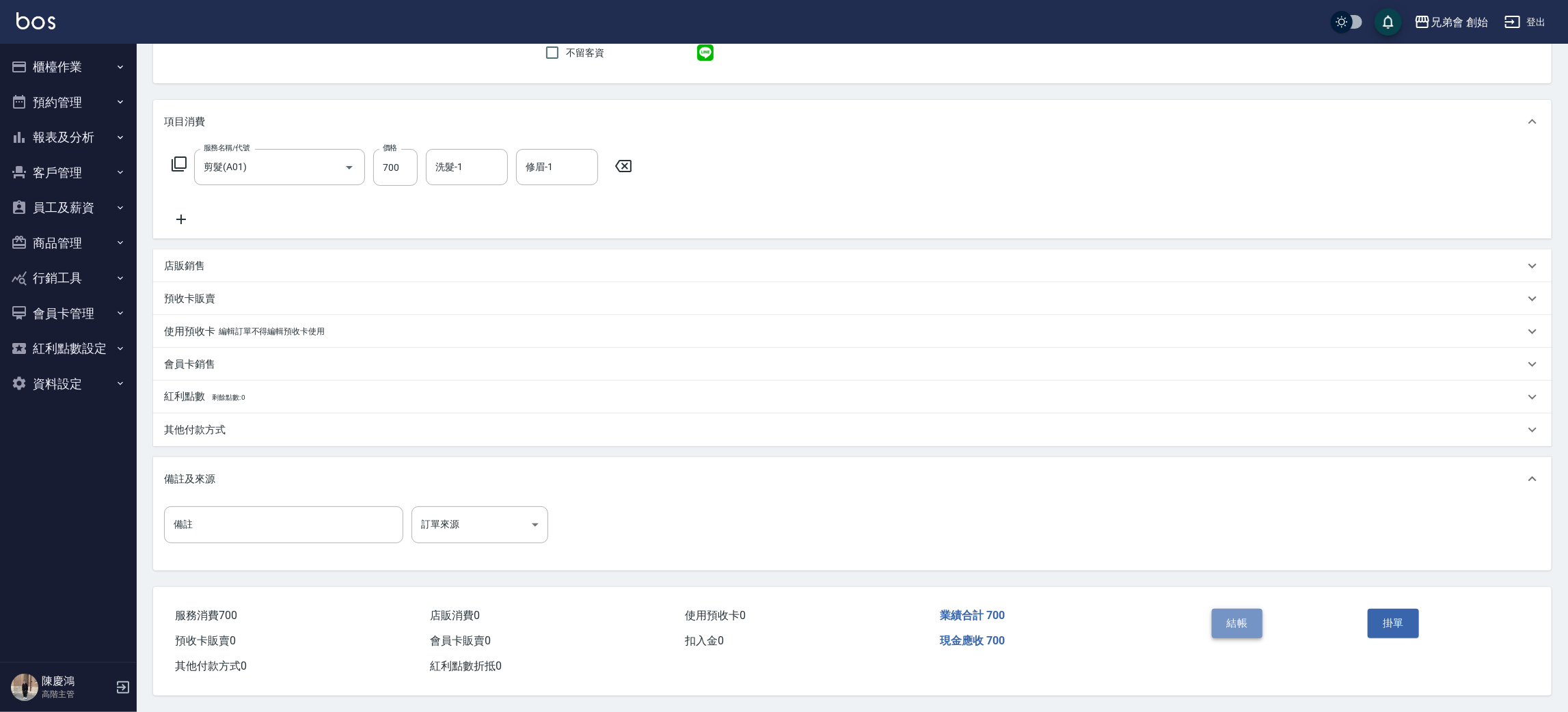
click at [1231, 623] on button "結帳" at bounding box center [1236, 623] width 52 height 29
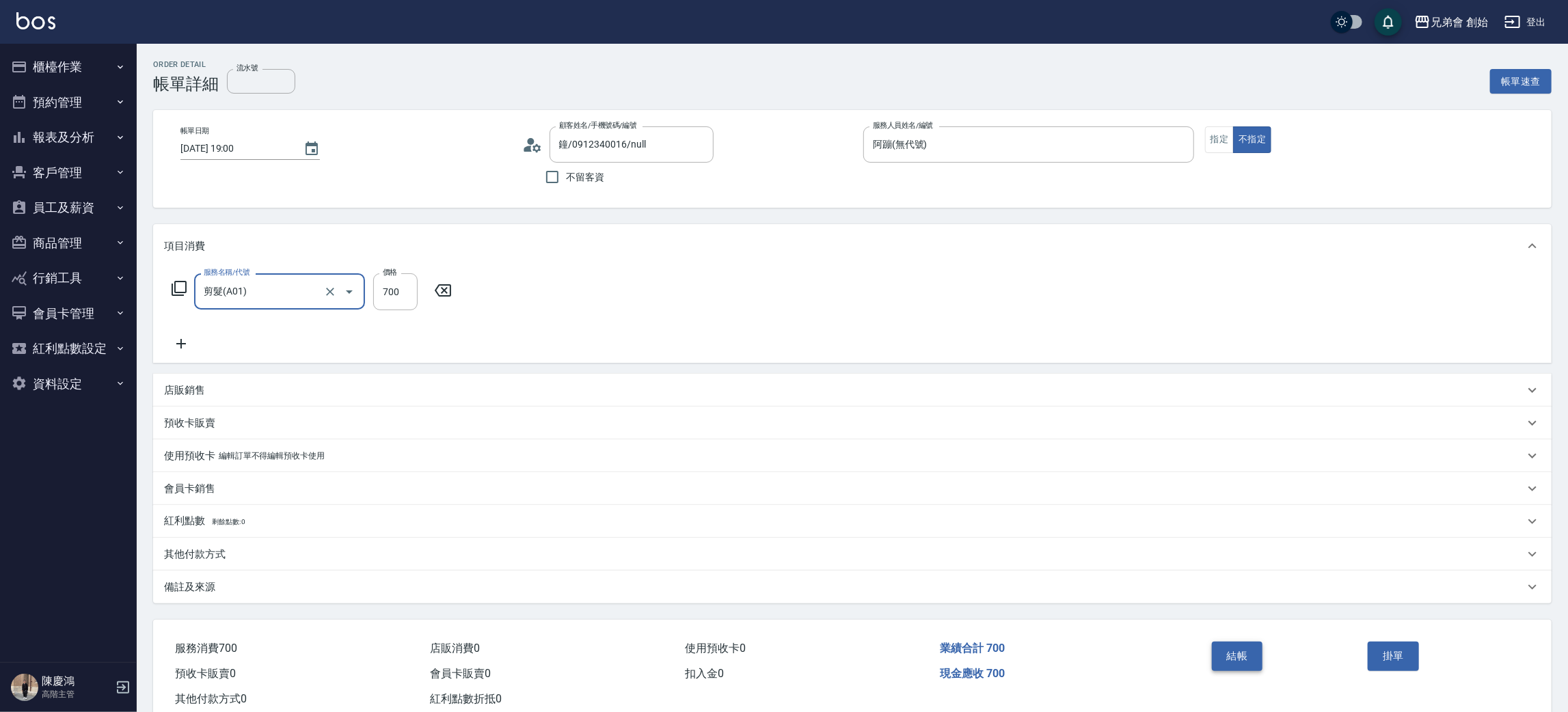
click at [1245, 659] on button "結帳" at bounding box center [1236, 656] width 52 height 29
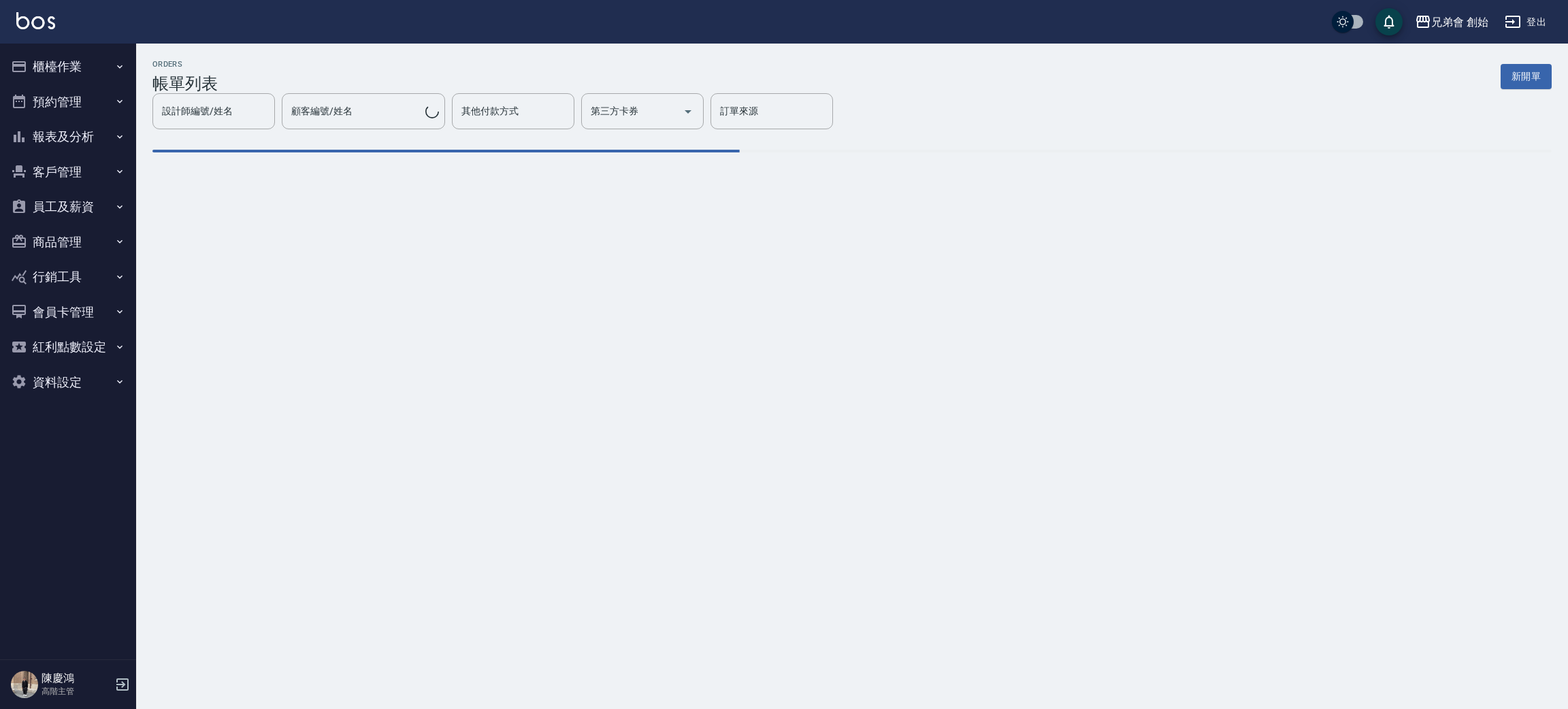
click at [920, 694] on div "ORDERS 帳單列表 新開單 設計師編號/姓名 設計師編號/姓名 顧客編號/姓名 顧客編號/姓名 其他付款方式 其他付款方式 第三方卡券 第三方卡券 訂單來…" at bounding box center [784, 354] width 1568 height 709
click at [89, 50] on button "櫃檯作業" at bounding box center [68, 67] width 125 height 35
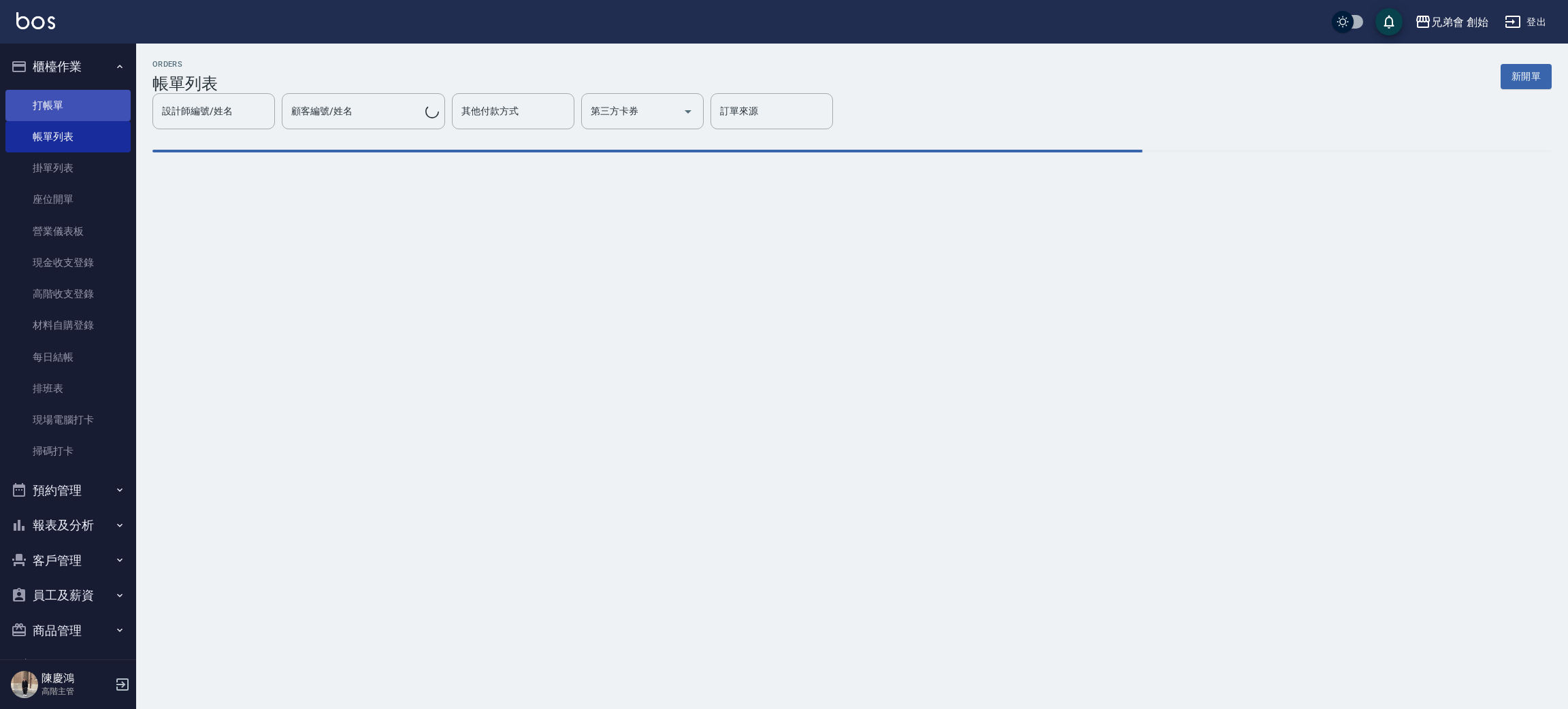
click at [89, 102] on link "打帳單" at bounding box center [68, 105] width 125 height 32
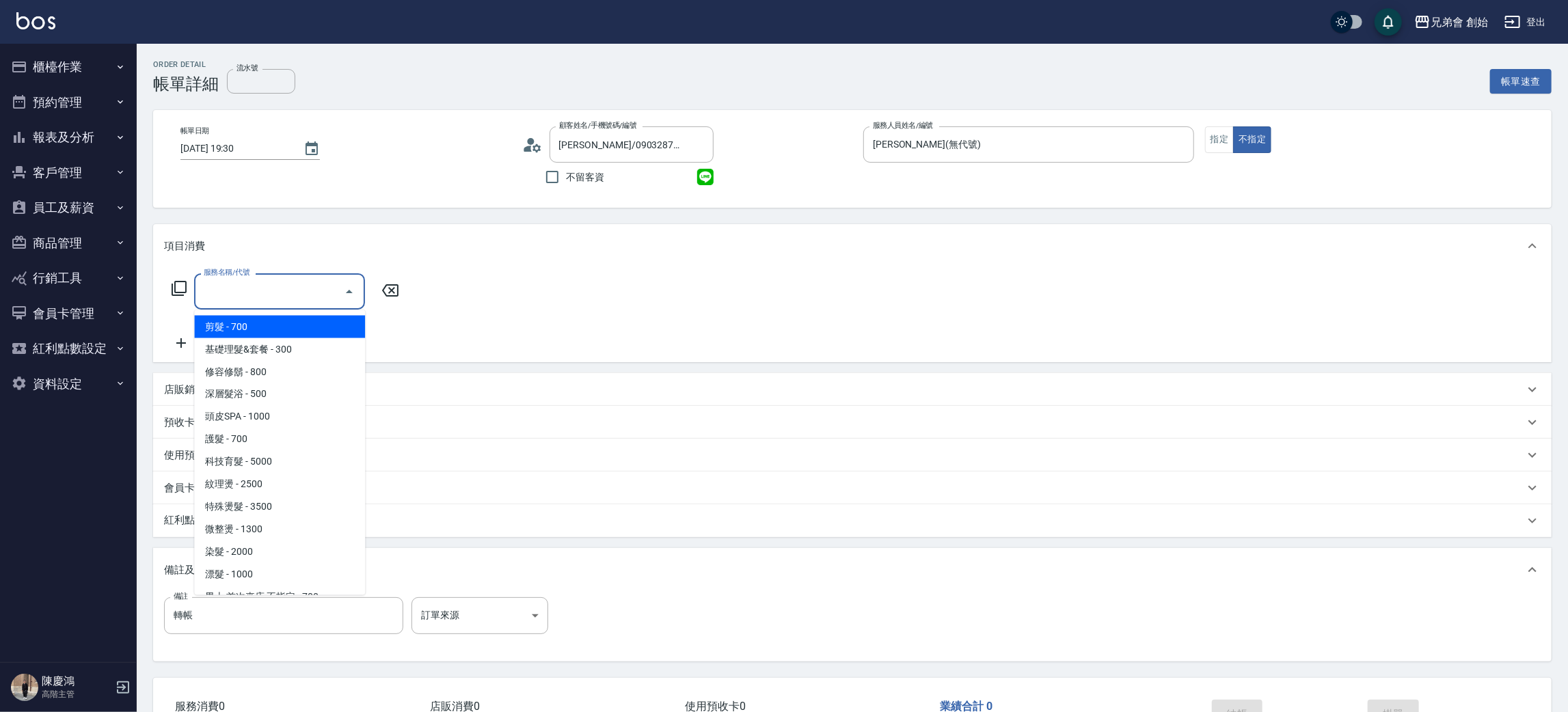
click at [244, 316] on span "剪髮 - 700" at bounding box center [279, 327] width 170 height 22
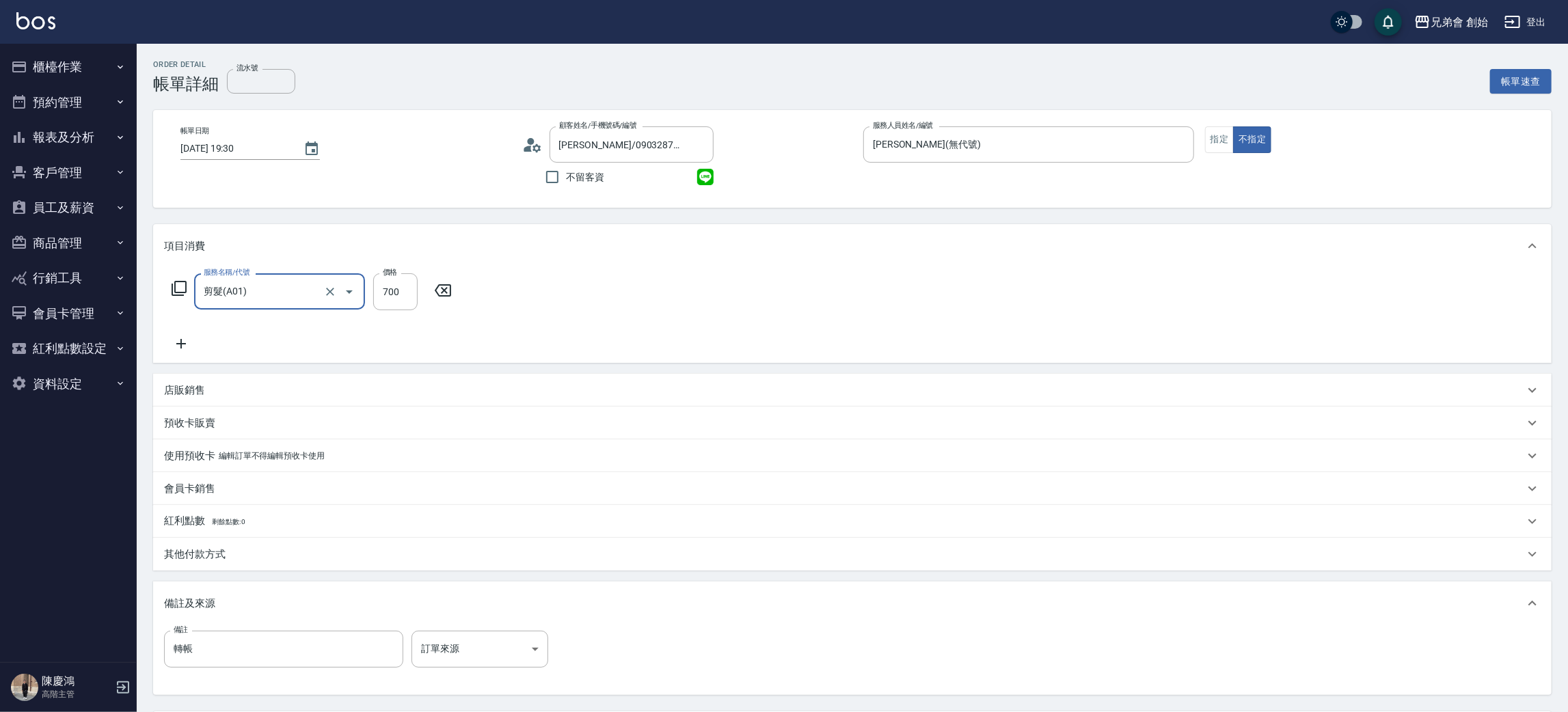
type input "剪髮(A01)"
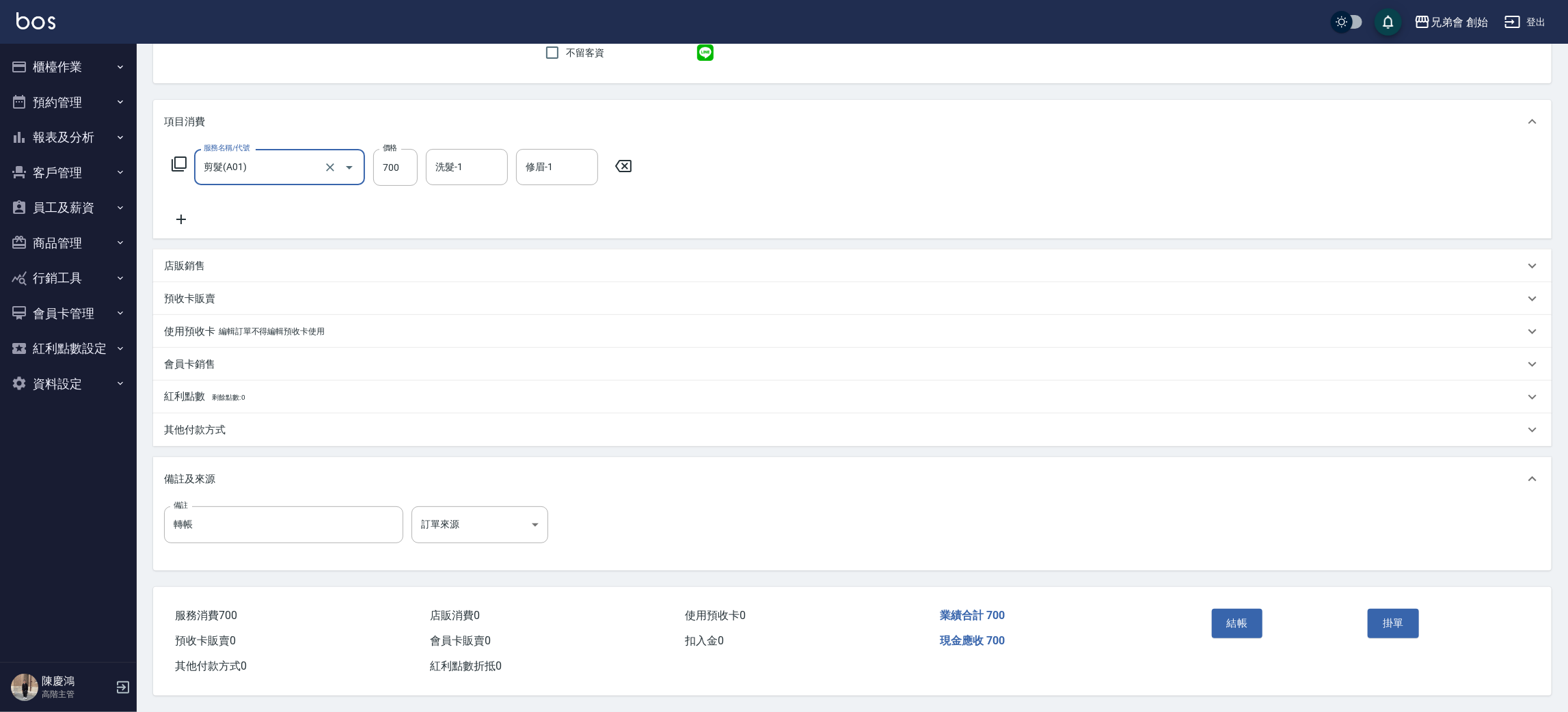
click at [239, 414] on div "其他付款方式" at bounding box center [851, 429] width 1398 height 33
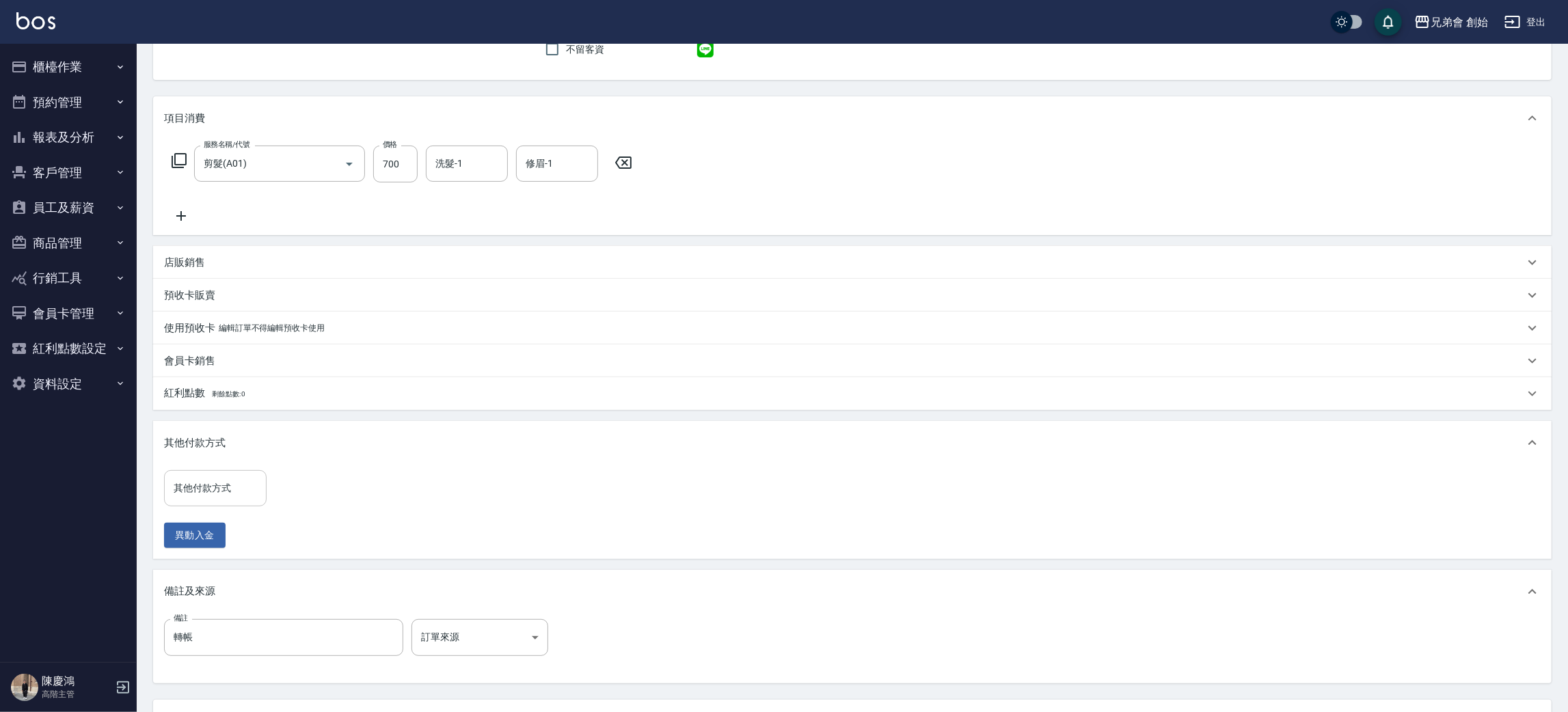
click at [220, 502] on div "其他付款方式" at bounding box center [214, 488] width 102 height 37
click at [215, 547] on span "轉帳" at bounding box center [214, 546] width 102 height 22
type input "轉帳"
click at [320, 489] on input "0" at bounding box center [325, 488] width 102 height 37
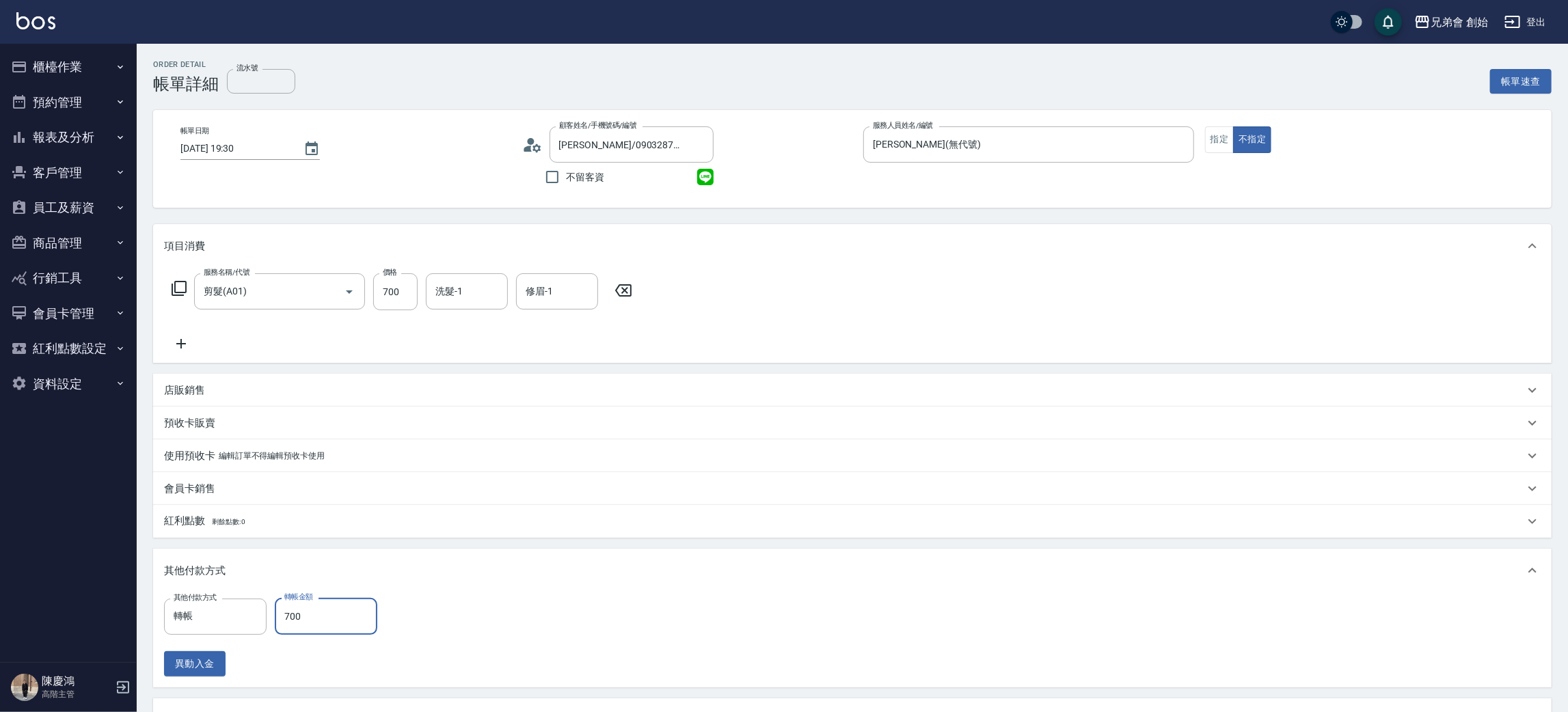
type input "700"
click at [536, 138] on icon at bounding box center [532, 145] width 21 height 21
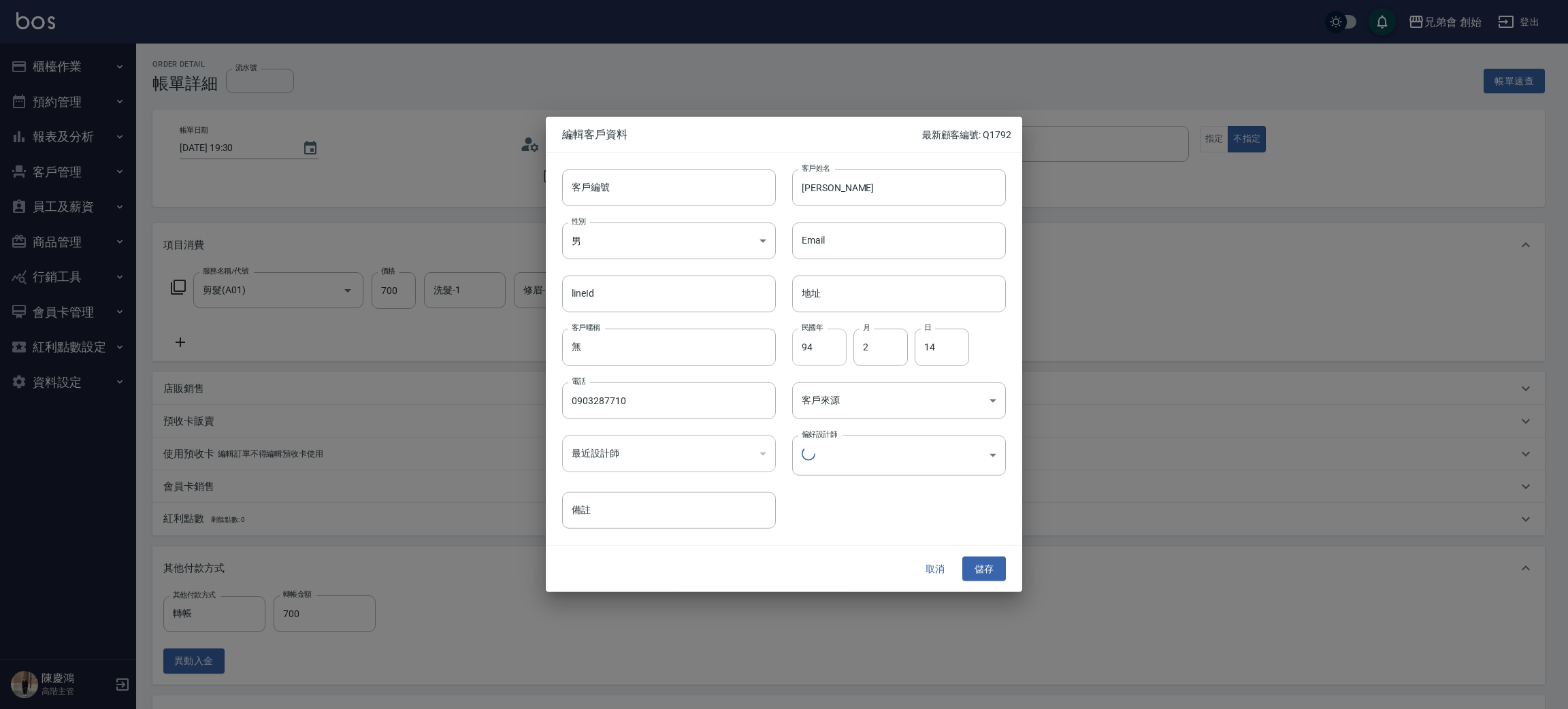
type input "1456ae5b-d9bb-440a-9f01-028db65cd7e3"
click at [1242, 400] on div at bounding box center [784, 354] width 1568 height 709
click at [927, 565] on button "取消" at bounding box center [935, 567] width 44 height 25
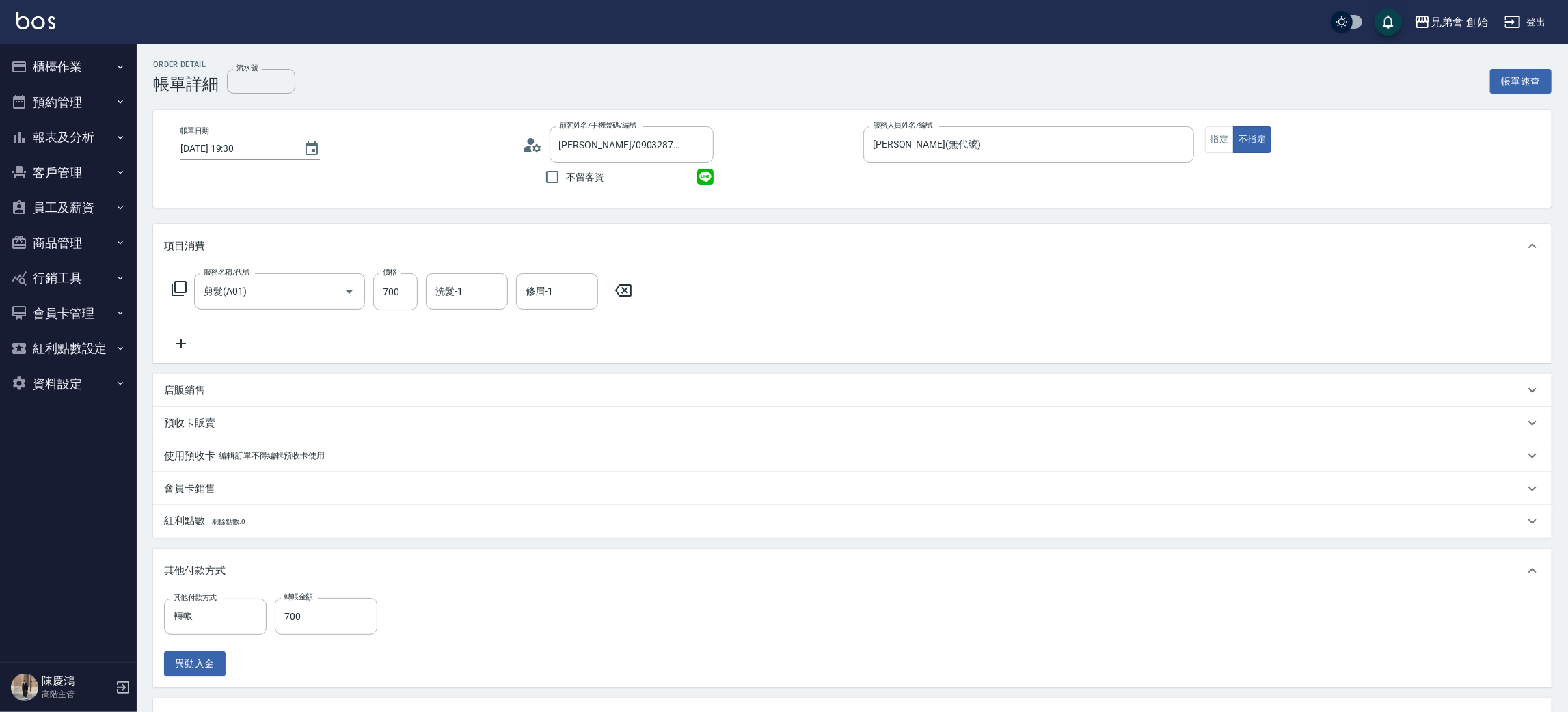
scroll to position [244, 0]
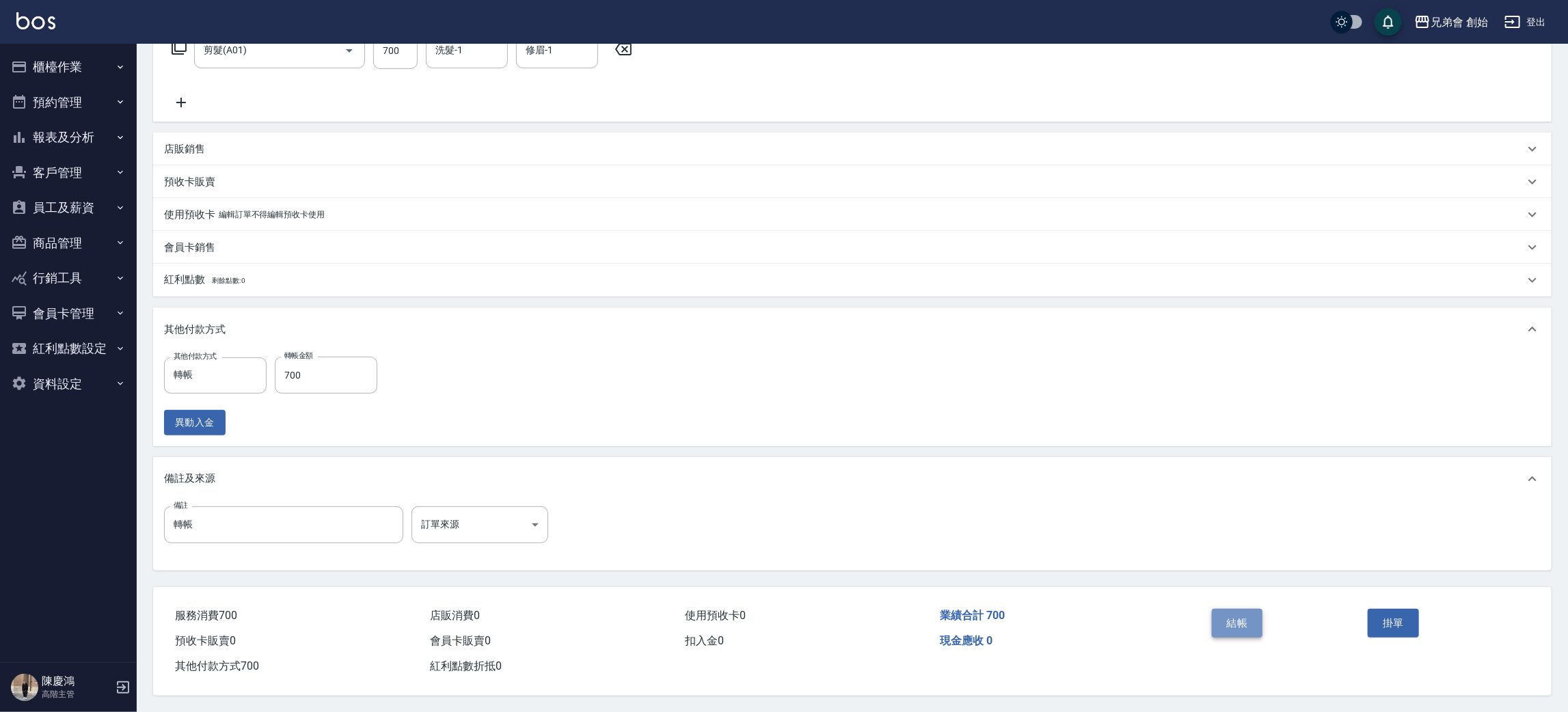
click at [1236, 615] on button "結帳" at bounding box center [1236, 623] width 52 height 29
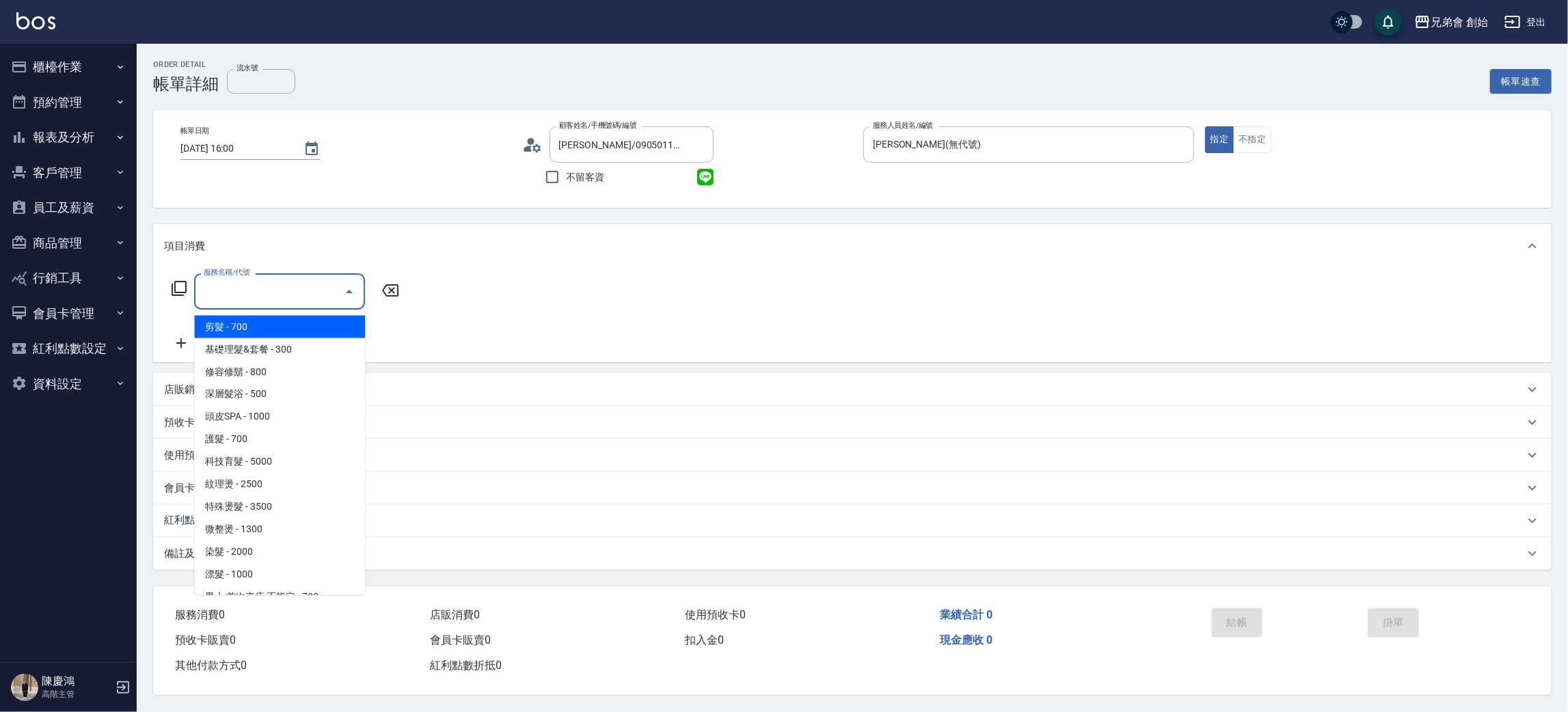
click at [249, 297] on input "服務名稱/代號" at bounding box center [269, 291] width 138 height 24
click at [259, 347] on span "基礎理髮&套餐 - 300" at bounding box center [279, 349] width 170 height 22
type input "基礎理髮&套餐(A02)"
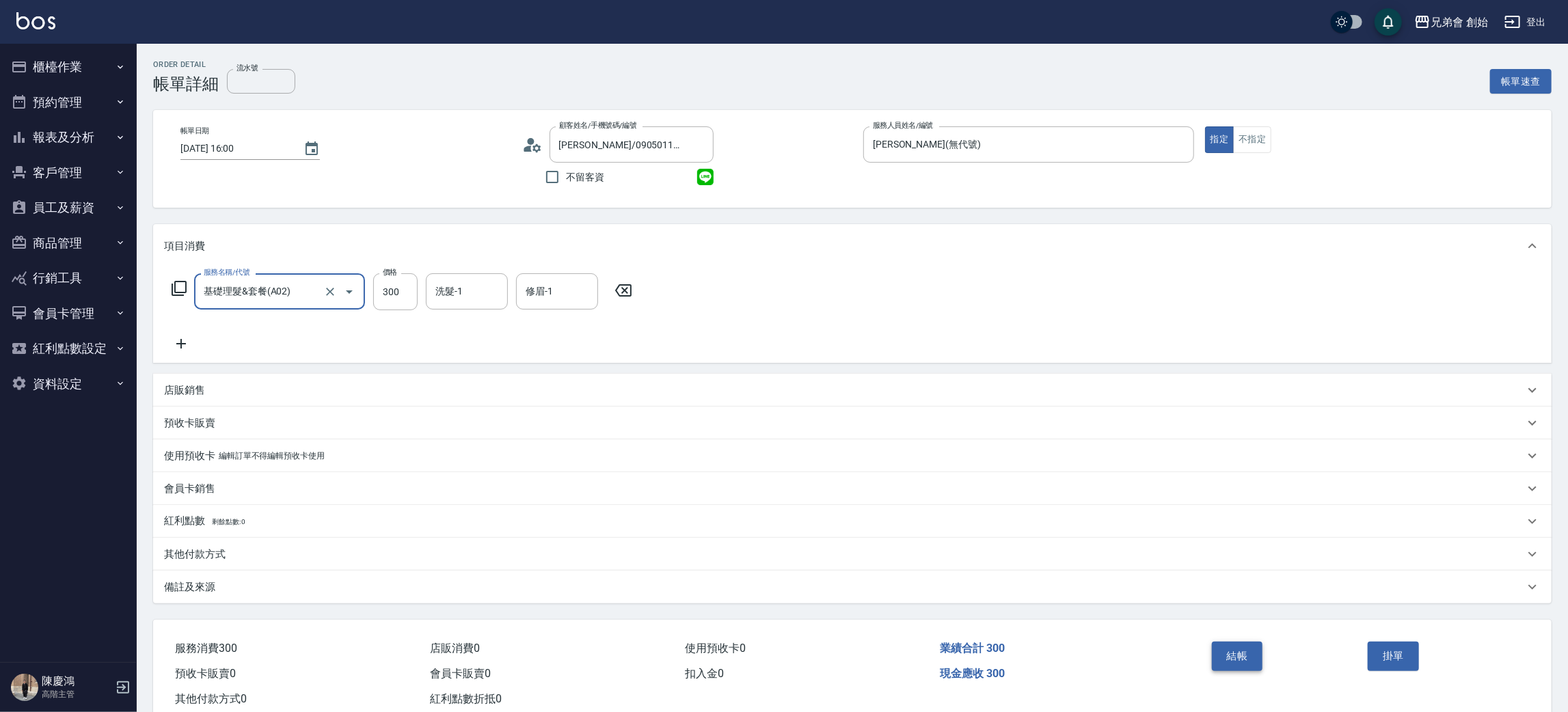
click at [1224, 645] on button "結帳" at bounding box center [1236, 656] width 52 height 29
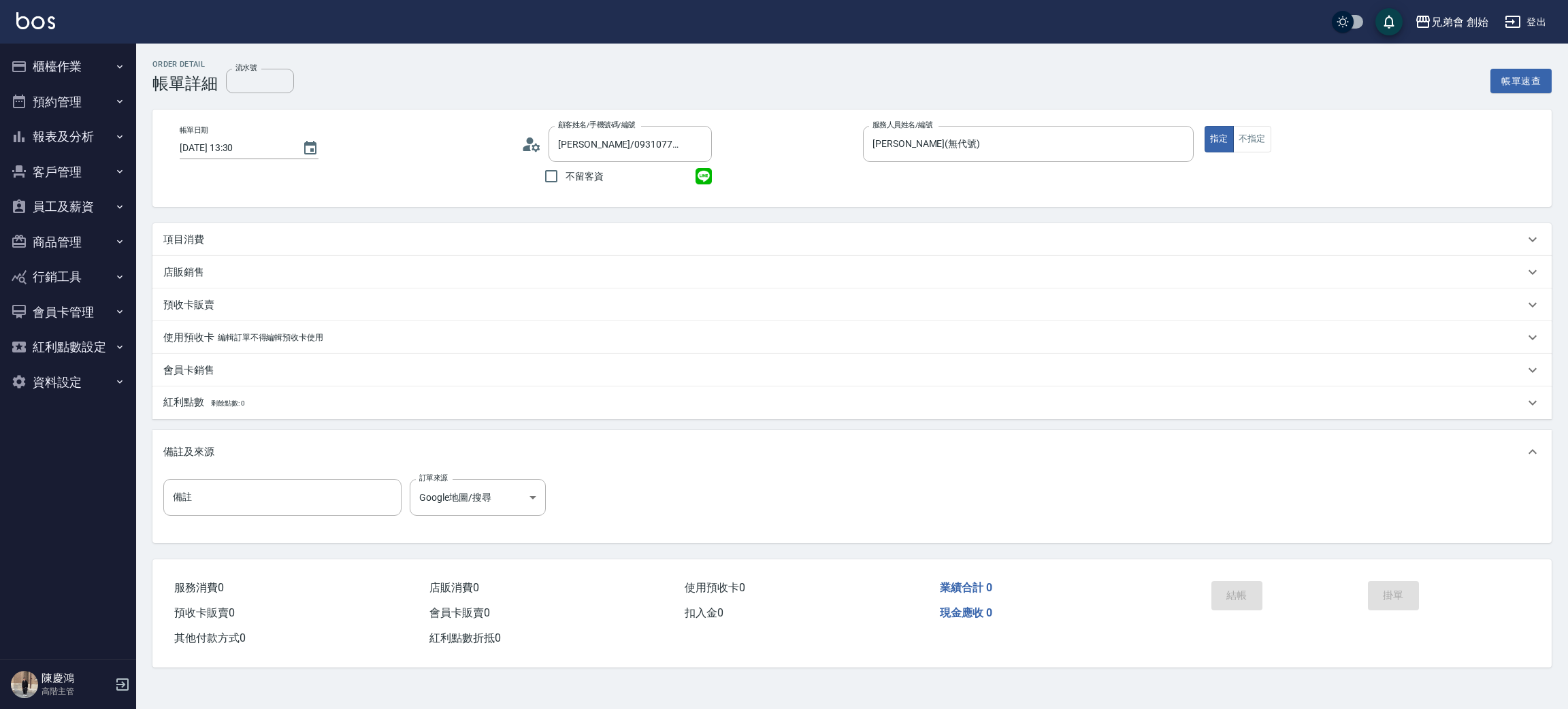
click at [530, 141] on circle at bounding box center [530, 140] width 7 height 7
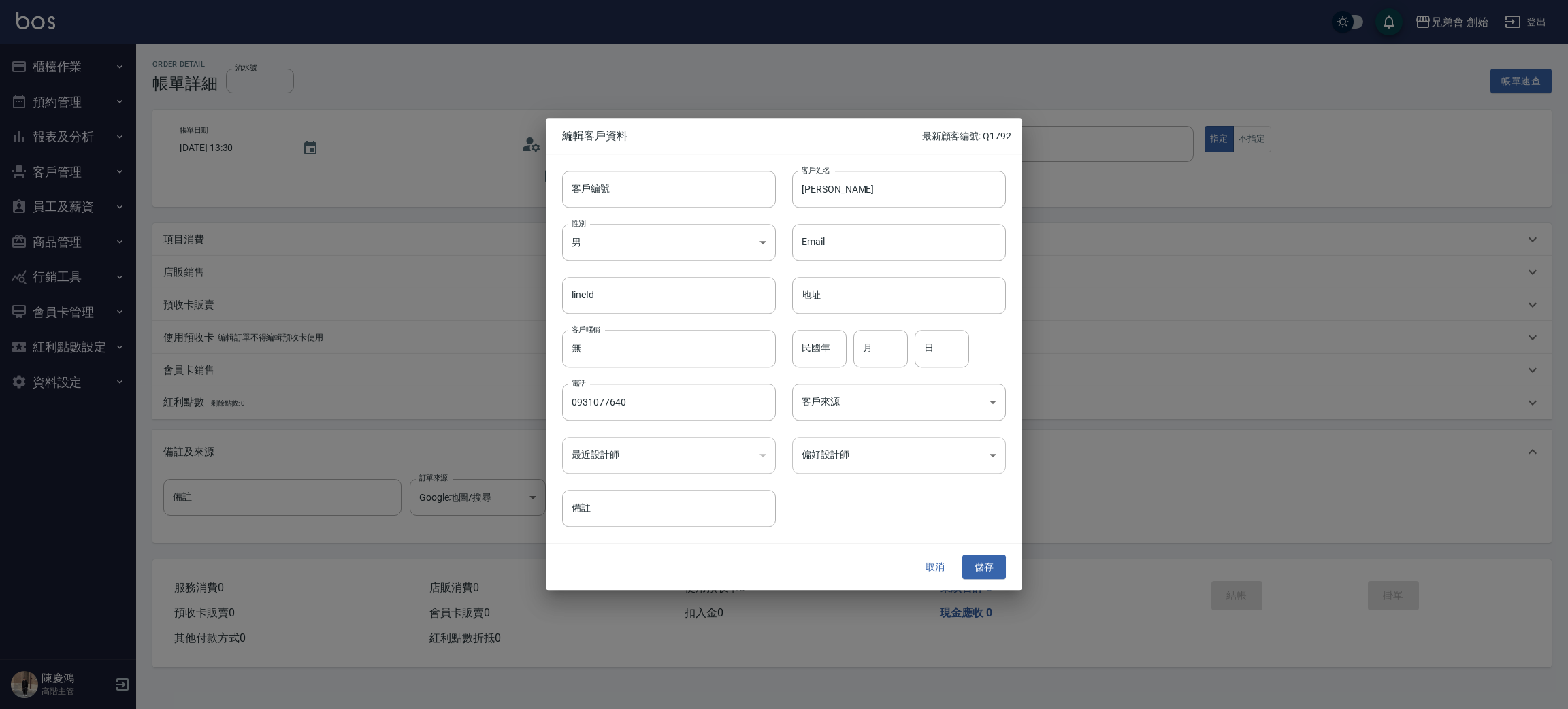
click at [847, 459] on body "兄弟會 創始 登出 櫃檯作業 打帳單 帳單列表 掛單列表 座位開單 營業儀表板 現金收支登錄 高階收支登錄 材料自購登錄 每日結帳 排班表 現場電腦打卡 掃碼…" at bounding box center [784, 354] width 1568 height 709
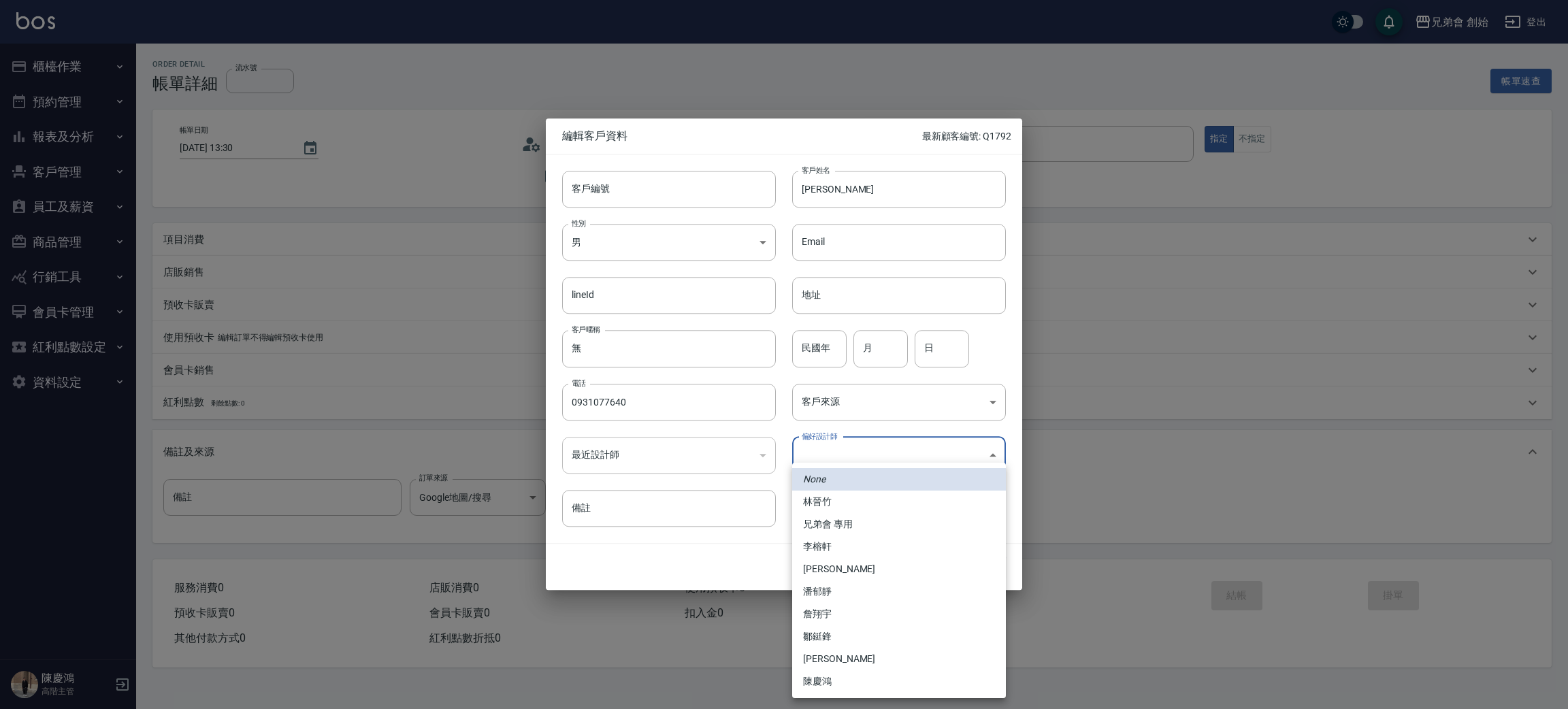
click at [846, 542] on li "李榕軒" at bounding box center [898, 547] width 214 height 22
type input "1456ae5b-d9bb-440a-9f01-028db65cd7e3"
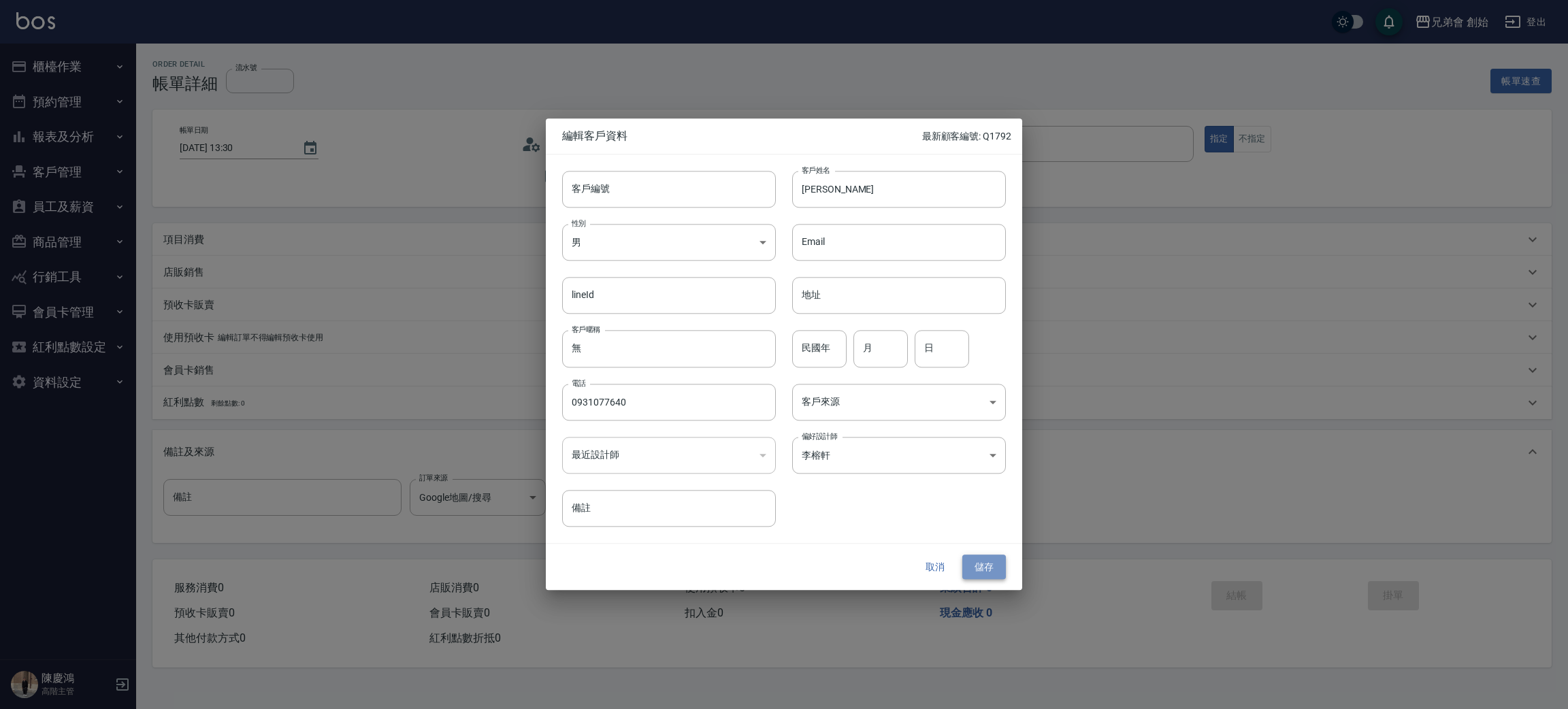
click at [980, 563] on button "儲存" at bounding box center [984, 567] width 44 height 25
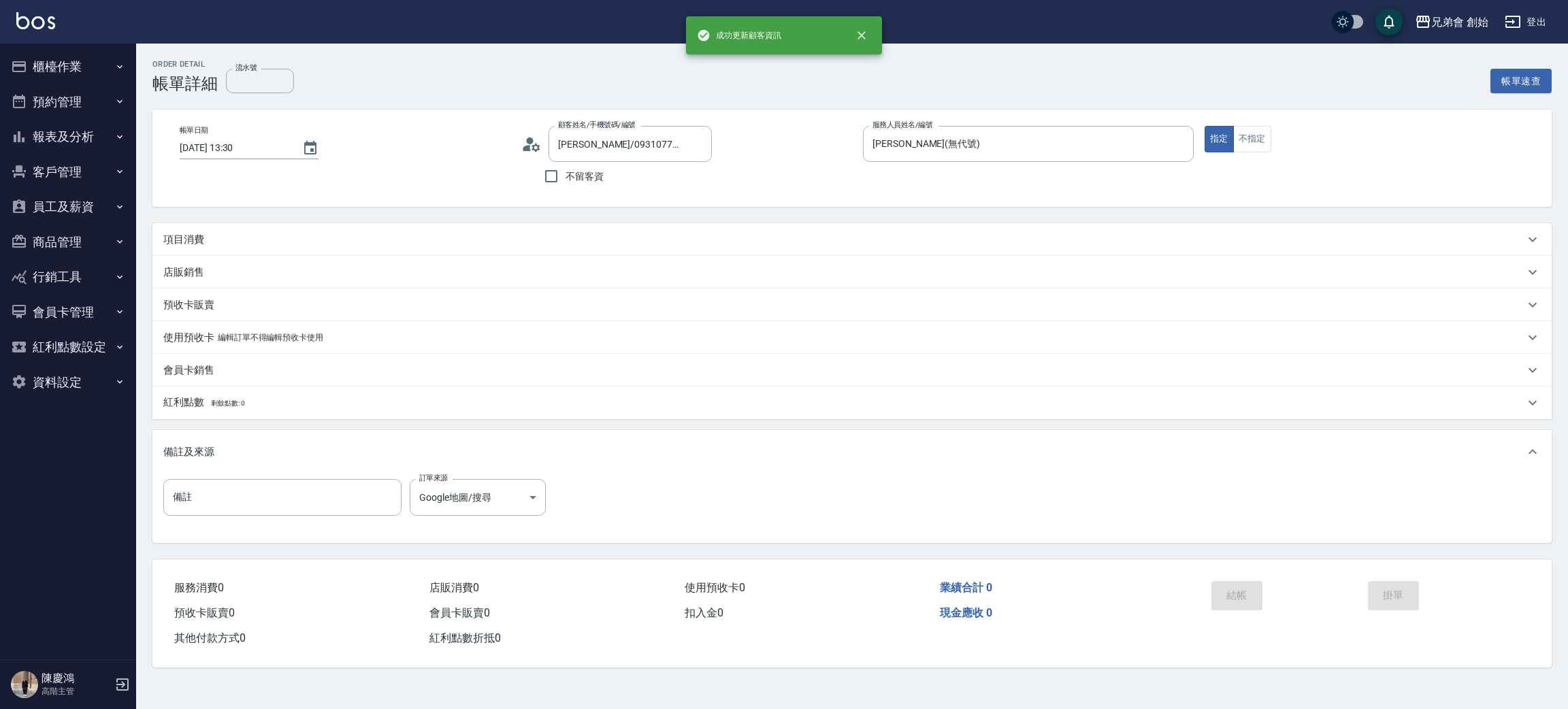
type input "[PERSON_NAME]/0931077640/"
click at [248, 253] on div "項目消費" at bounding box center [852, 239] width 1399 height 33
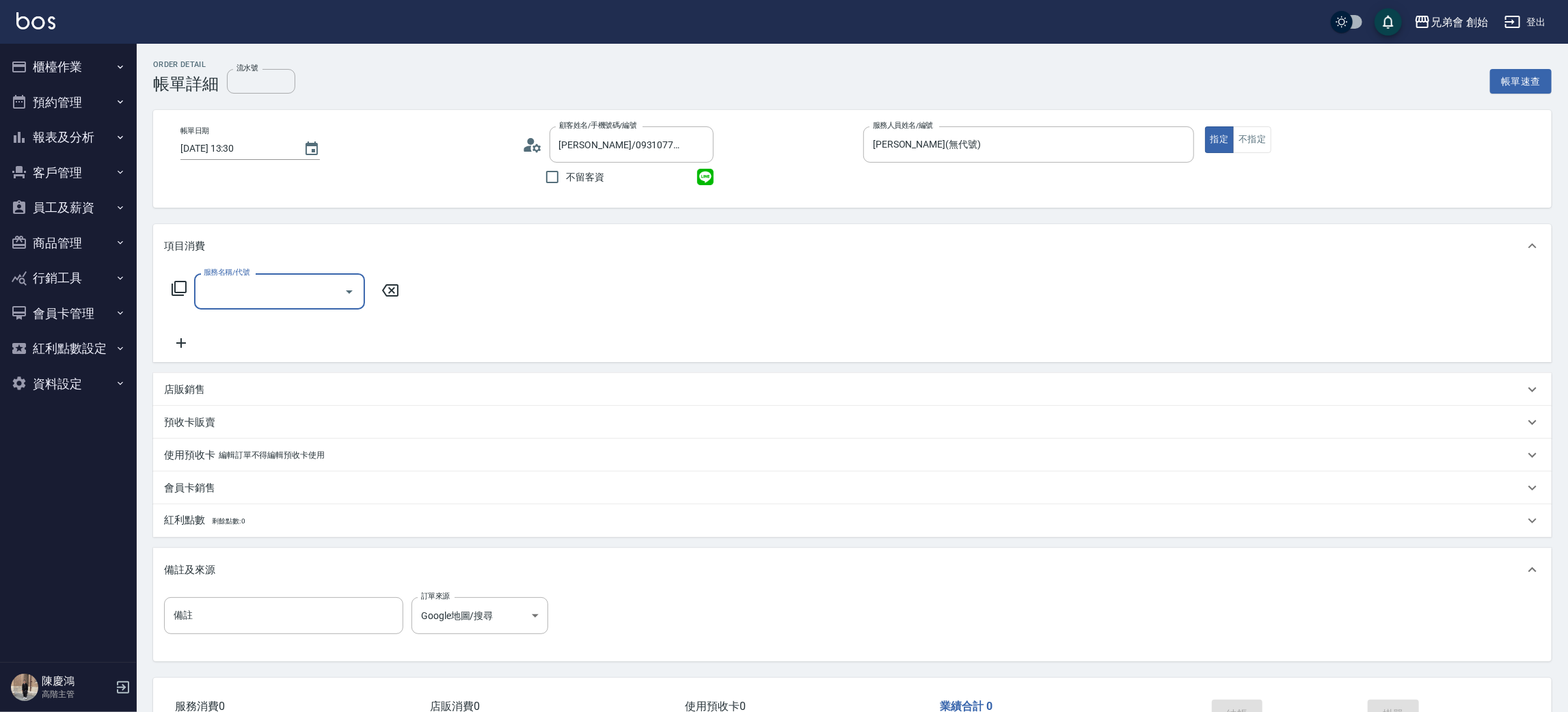
click at [244, 273] on label "服務名稱/代號" at bounding box center [226, 272] width 46 height 10
click at [244, 279] on input "服務名稱/代號" at bounding box center [269, 291] width 138 height 24
click at [252, 294] on input "服務名稱/代號" at bounding box center [269, 291] width 138 height 24
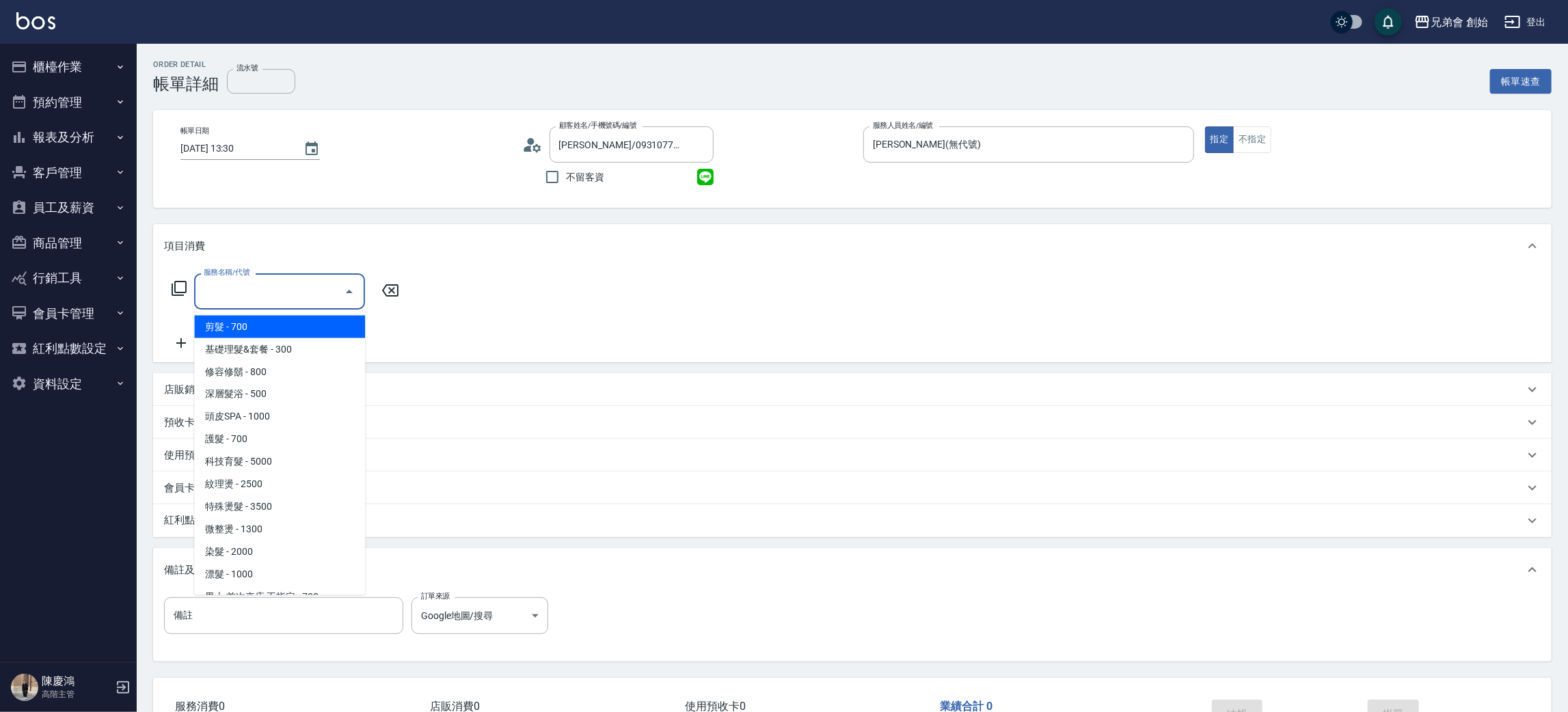
click at [254, 330] on span "剪髮 - 700" at bounding box center [279, 327] width 170 height 22
type input "剪髮(A01)"
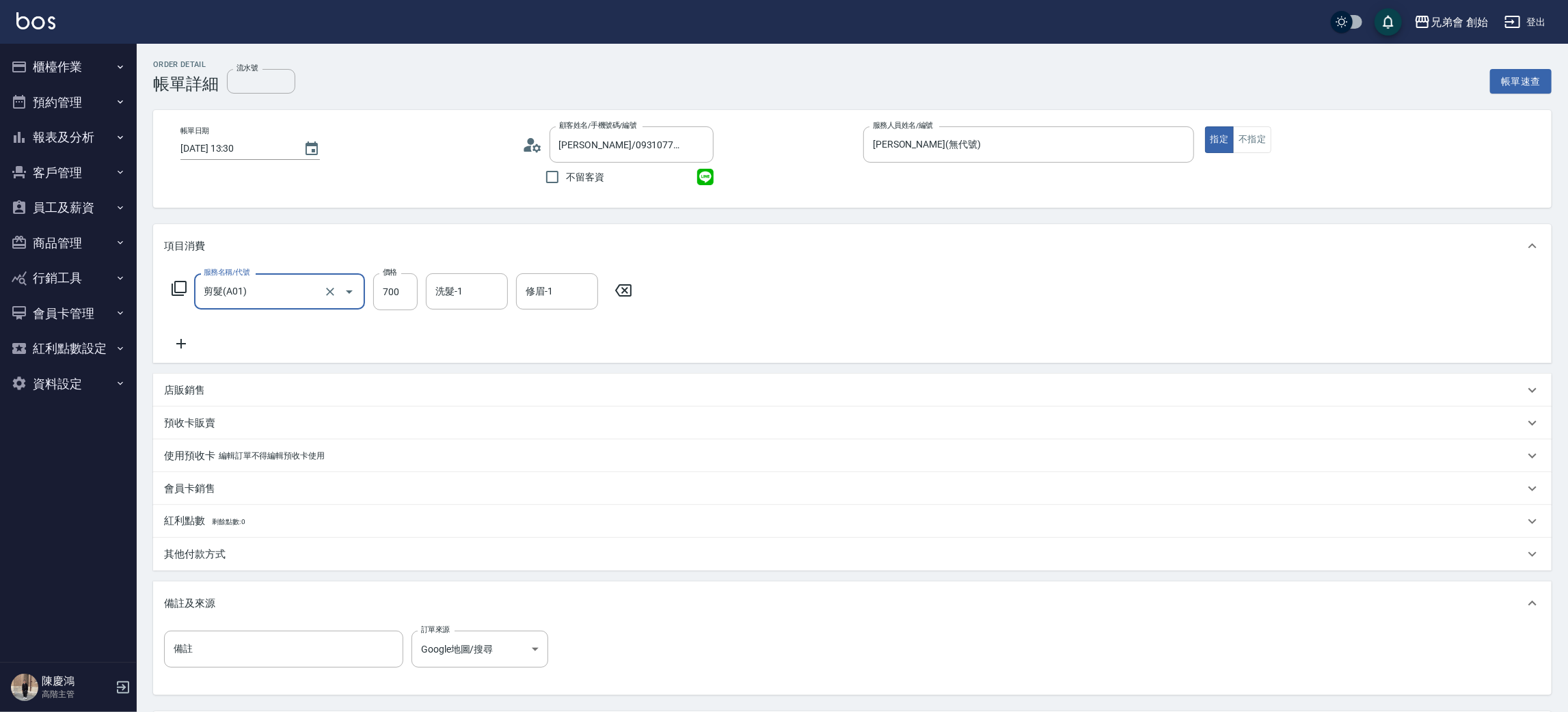
scroll to position [127, 0]
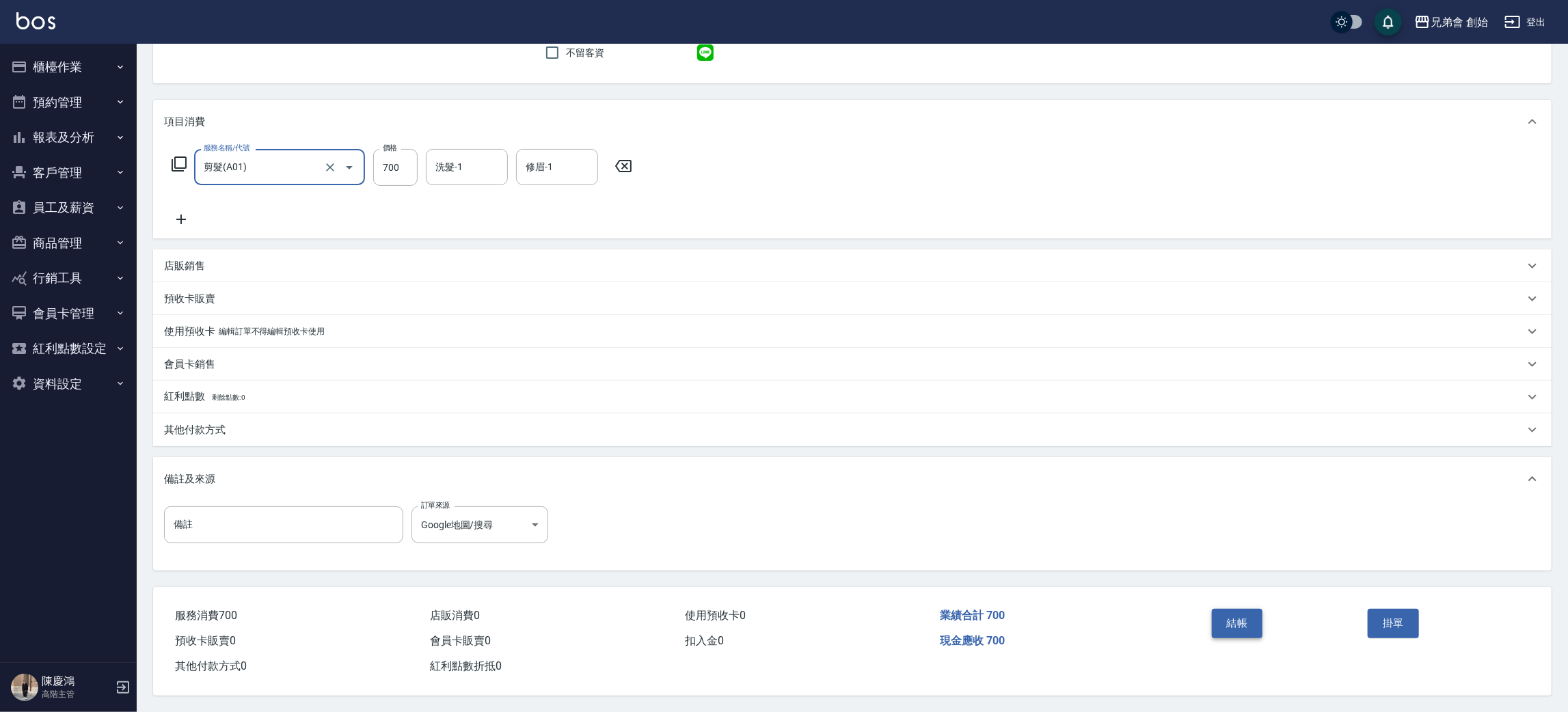
click at [1231, 619] on button "結帳" at bounding box center [1236, 623] width 52 height 29
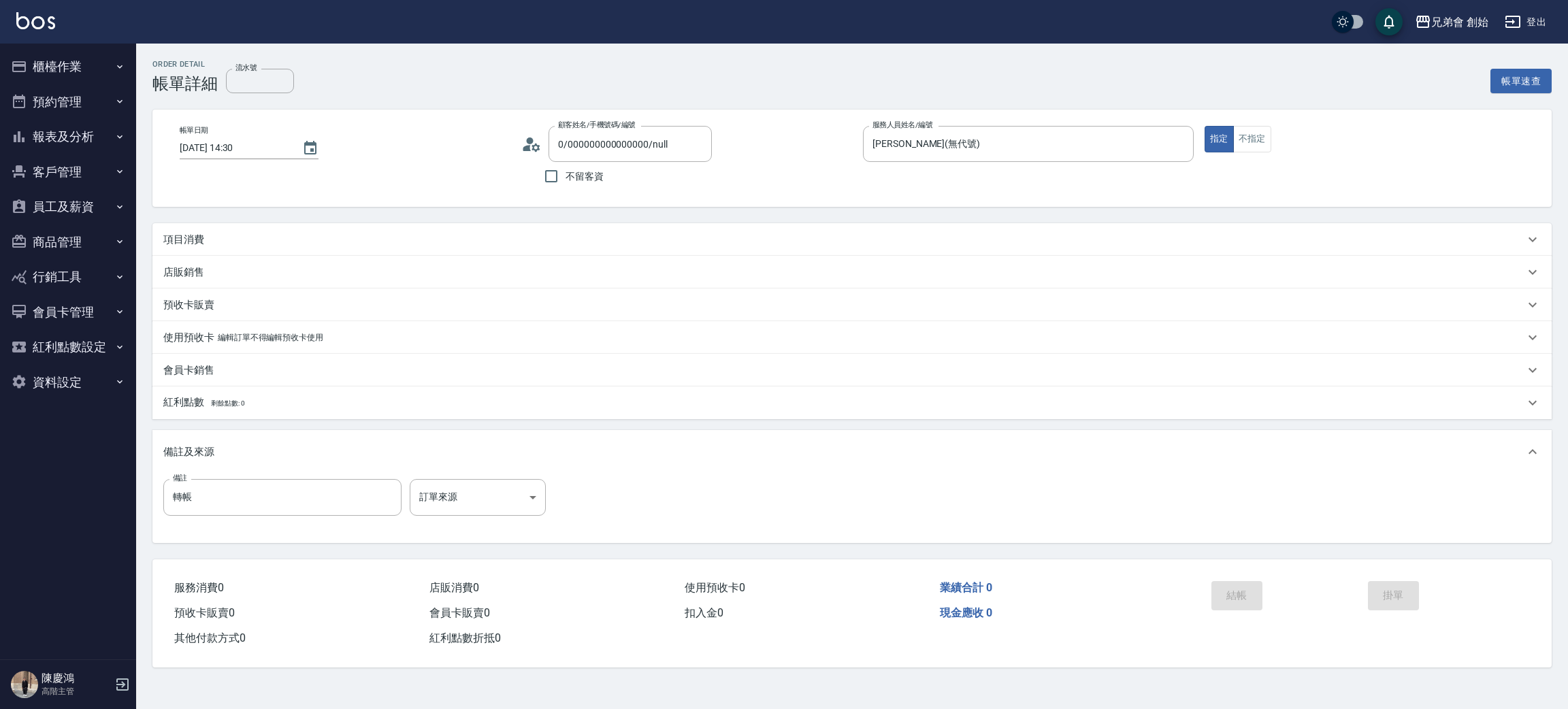
click at [528, 146] on icon at bounding box center [527, 147] width 8 height 7
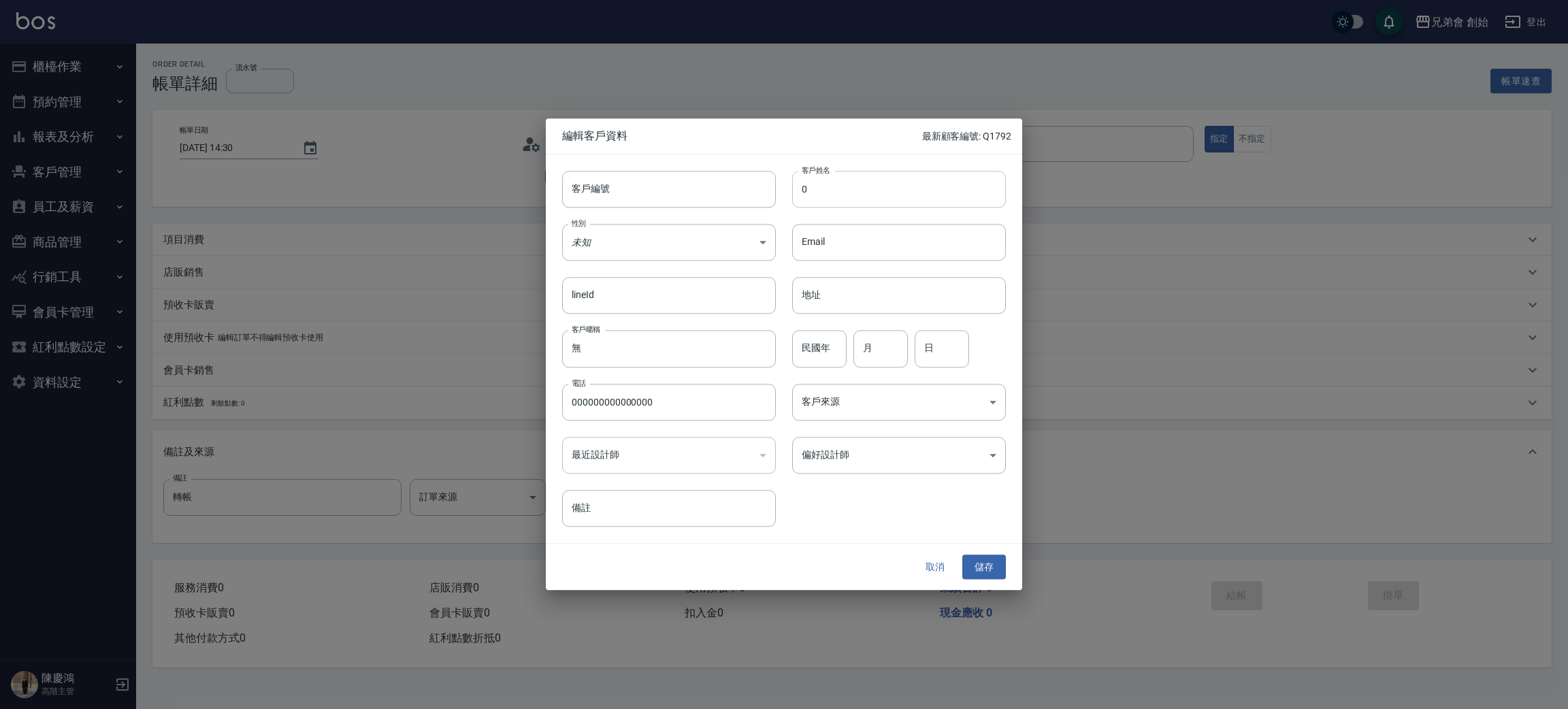
click at [827, 194] on input "0" at bounding box center [898, 188] width 214 height 36
type input "[PERSON_NAME]"
drag, startPoint x: 681, startPoint y: 409, endPoint x: 517, endPoint y: 401, distance: 164.2
click at [517, 401] on div "編輯客戶資料 最新顧客編號: Q1792 客戶編號 客戶編號 客戶姓名 沈敬閔 客戶姓名 性別 未知 UNKNOWN 性別 Email Email lineI…" at bounding box center [784, 354] width 1568 height 709
type input "0926418596"
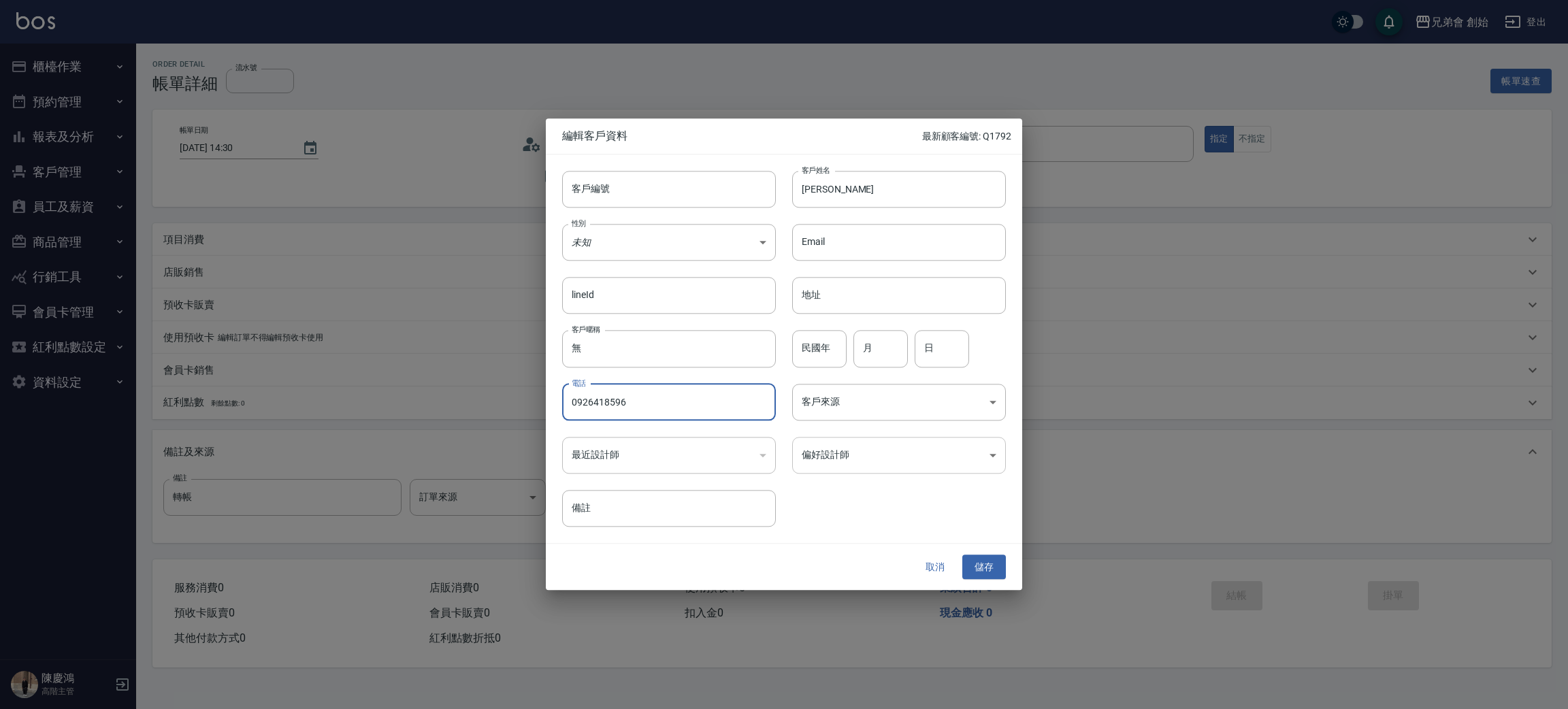
click at [862, 445] on body "兄弟會 創始 登出 櫃檯作業 打帳單 帳單列表 掛單列表 座位開單 營業儀表板 現金收支登錄 高階收支登錄 材料自購登錄 每日結帳 排班表 現場電腦打卡 掃碼…" at bounding box center [784, 354] width 1568 height 709
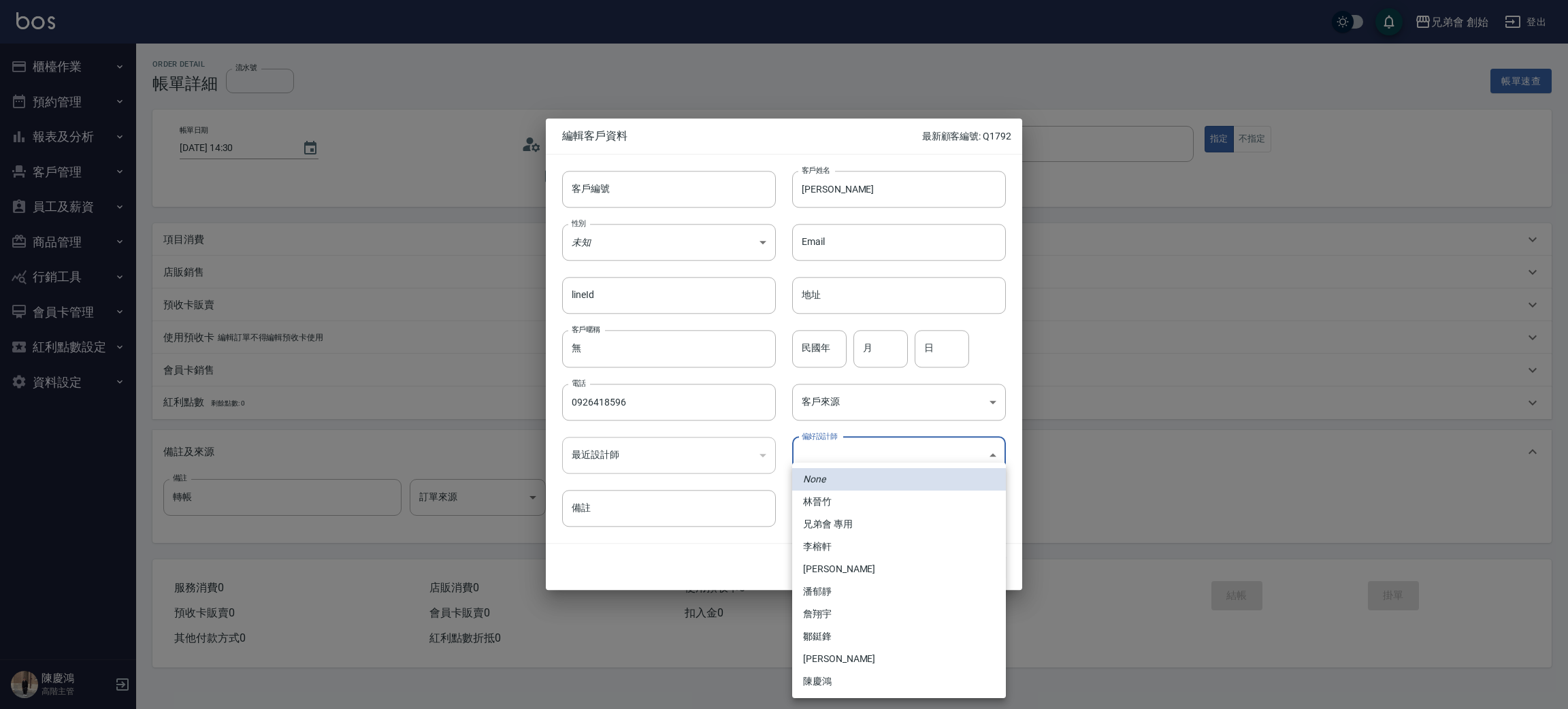
click at [836, 545] on li "李榕軒" at bounding box center [898, 547] width 214 height 22
type input "1456ae5b-d9bb-440a-9f01-028db65cd7e3"
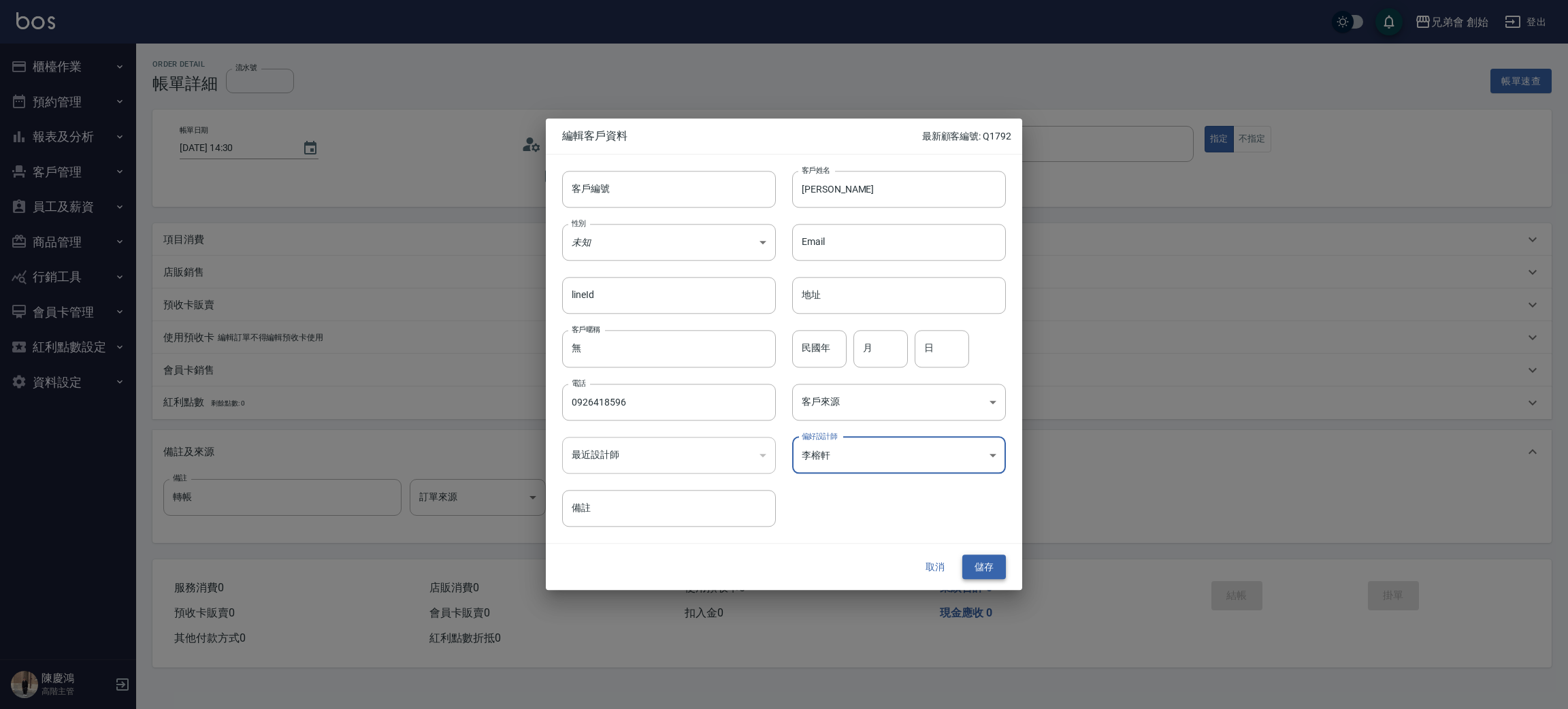
click at [982, 563] on button "儲存" at bounding box center [984, 567] width 44 height 25
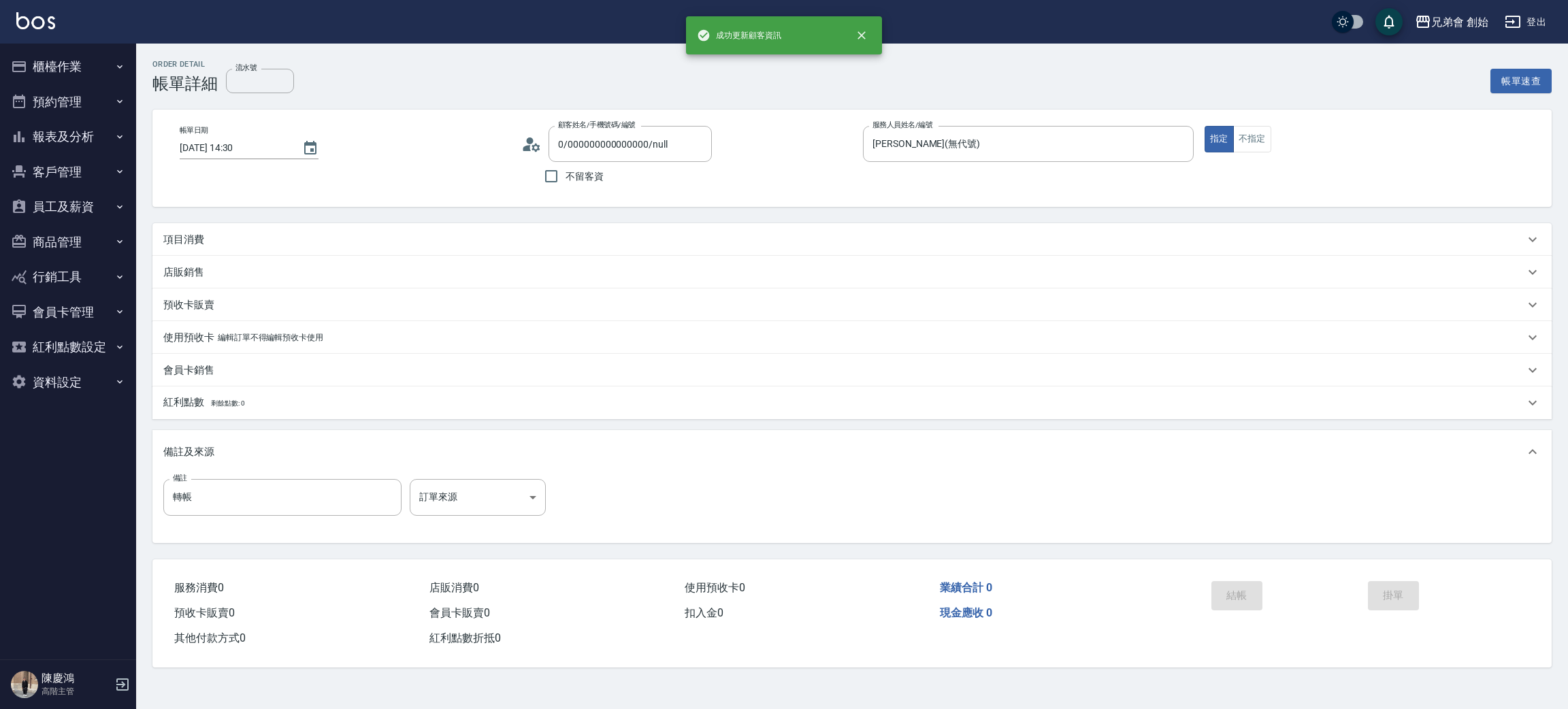
type input "沈敬閔/0926418596/"
click at [213, 226] on div "項目消費" at bounding box center [852, 239] width 1399 height 33
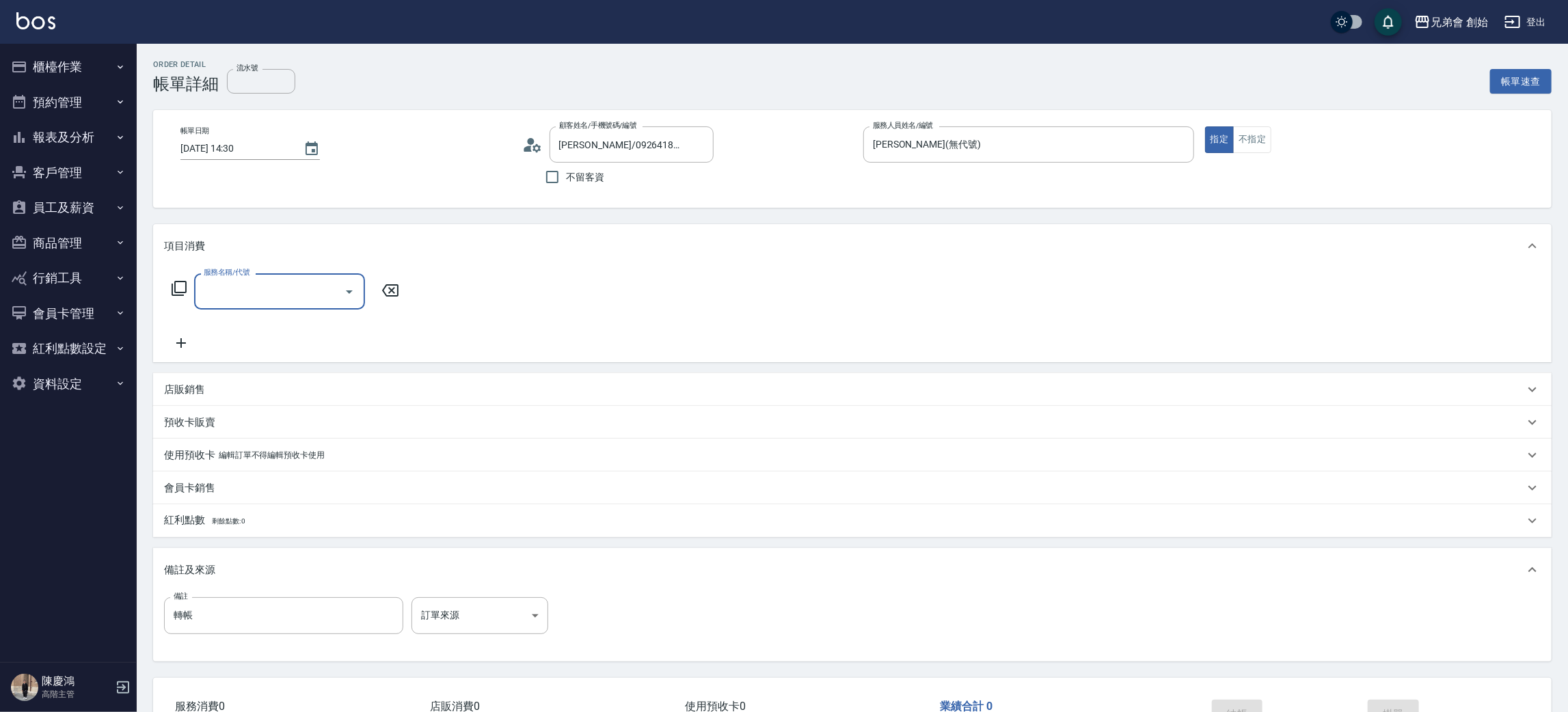
click at [249, 294] on input "服務名稱/代號" at bounding box center [269, 291] width 138 height 24
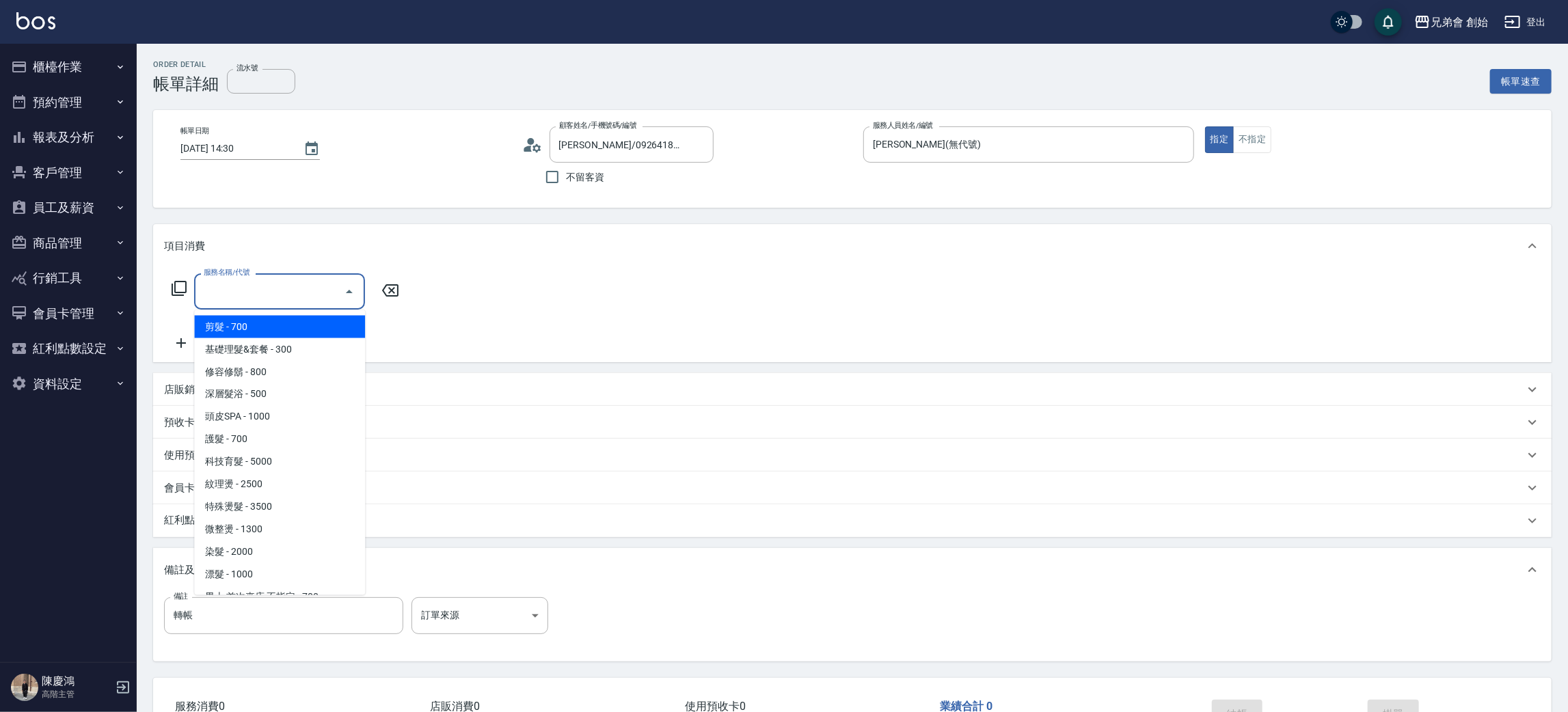
click at [260, 325] on span "剪髮 - 700" at bounding box center [279, 327] width 170 height 22
type input "剪髮(A01)"
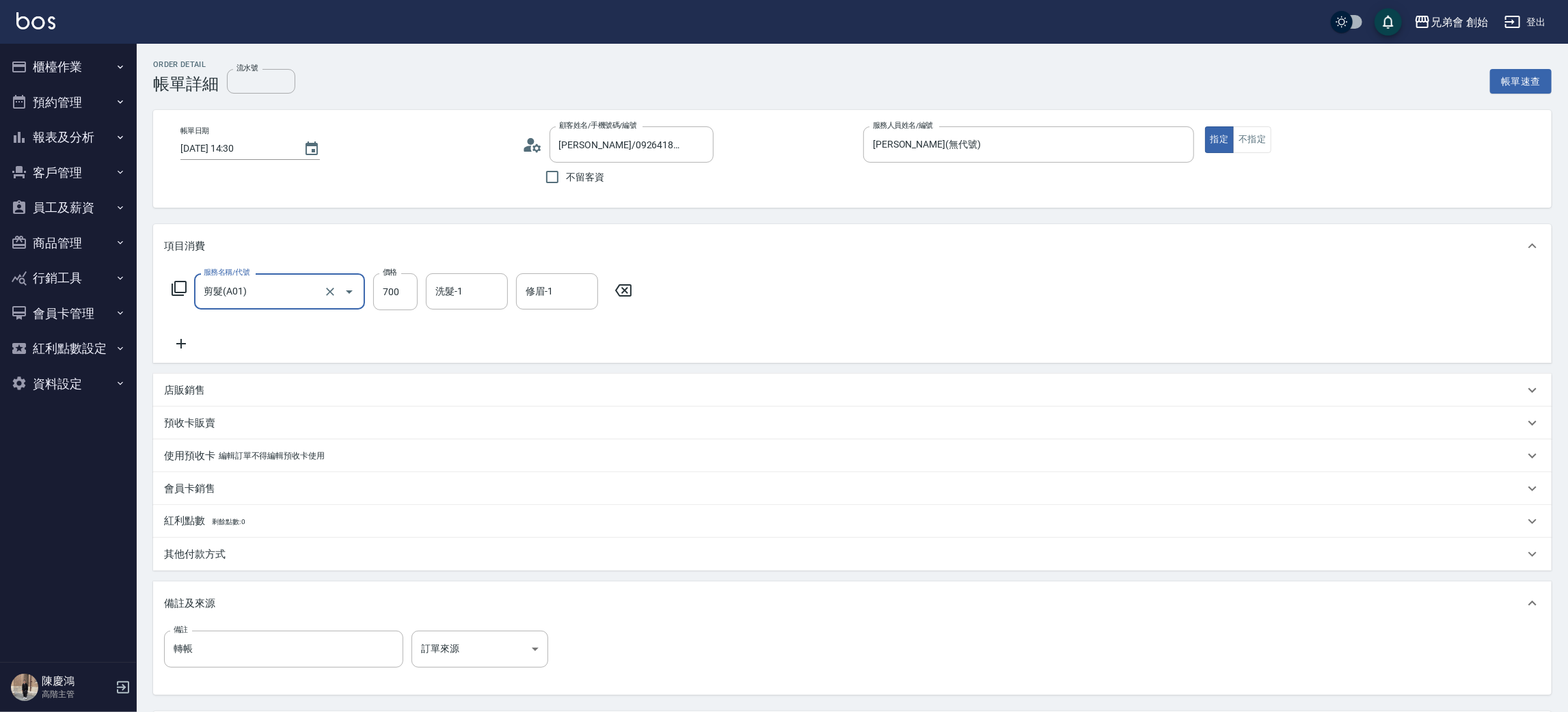
click at [534, 142] on icon at bounding box center [532, 145] width 21 height 21
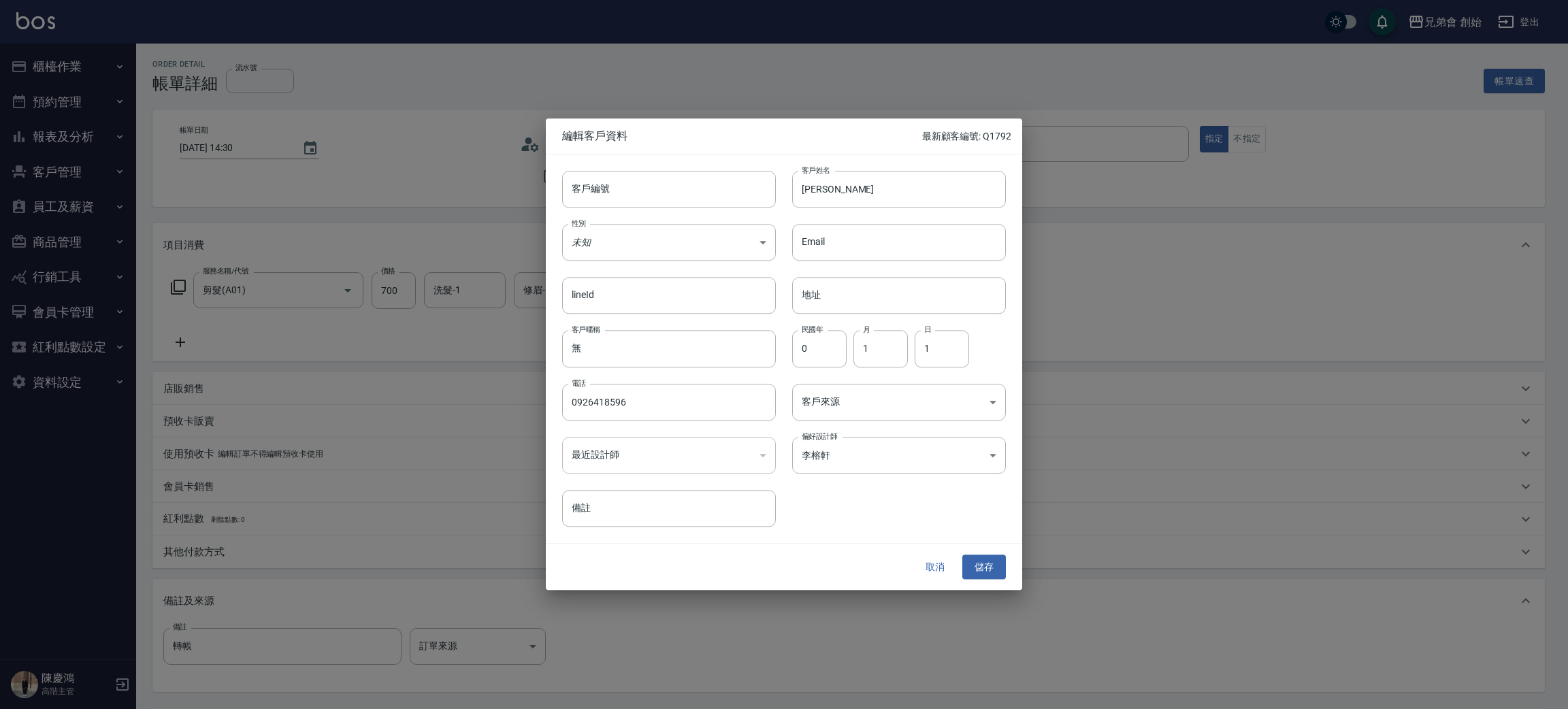
click at [1200, 382] on div at bounding box center [784, 354] width 1568 height 709
click at [938, 563] on button "取消" at bounding box center [935, 567] width 44 height 25
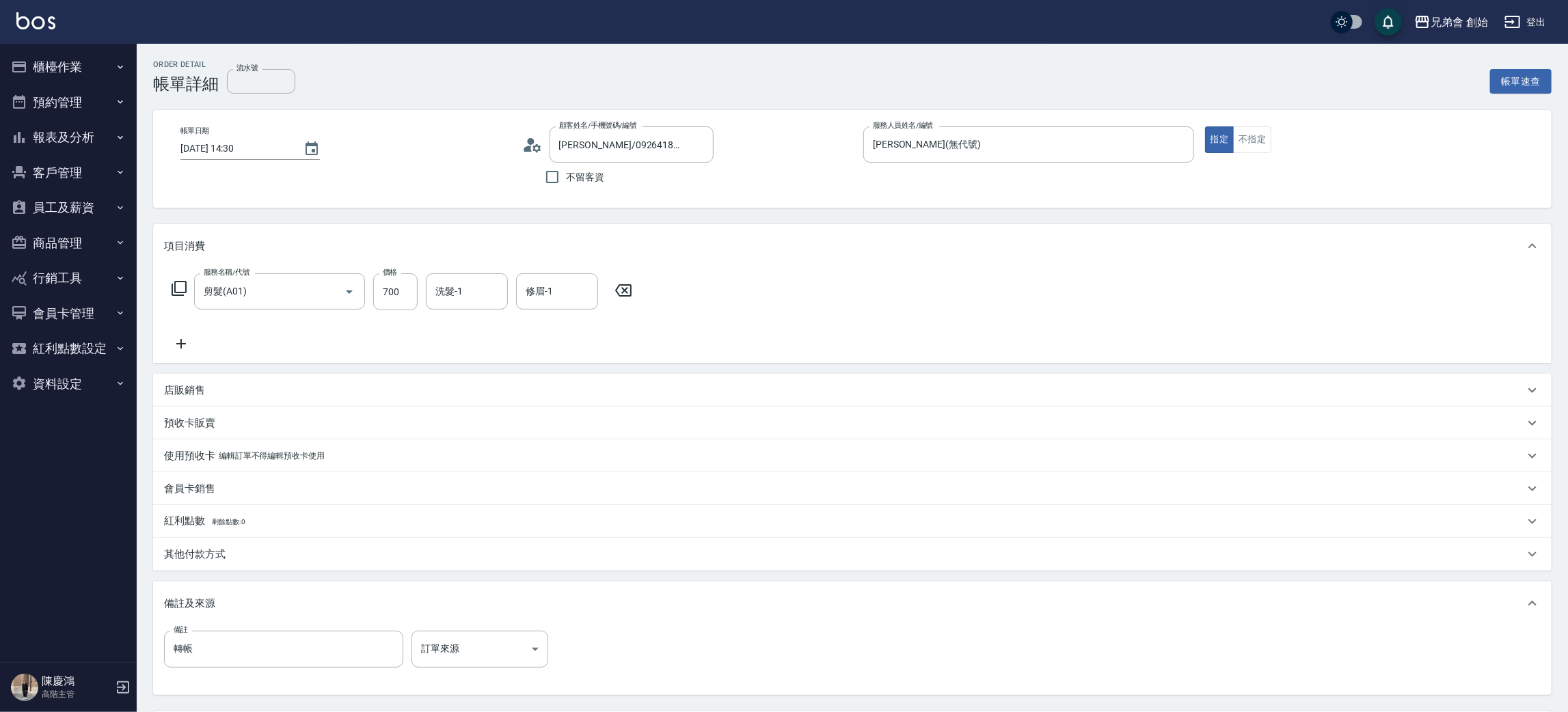
scroll to position [127, 0]
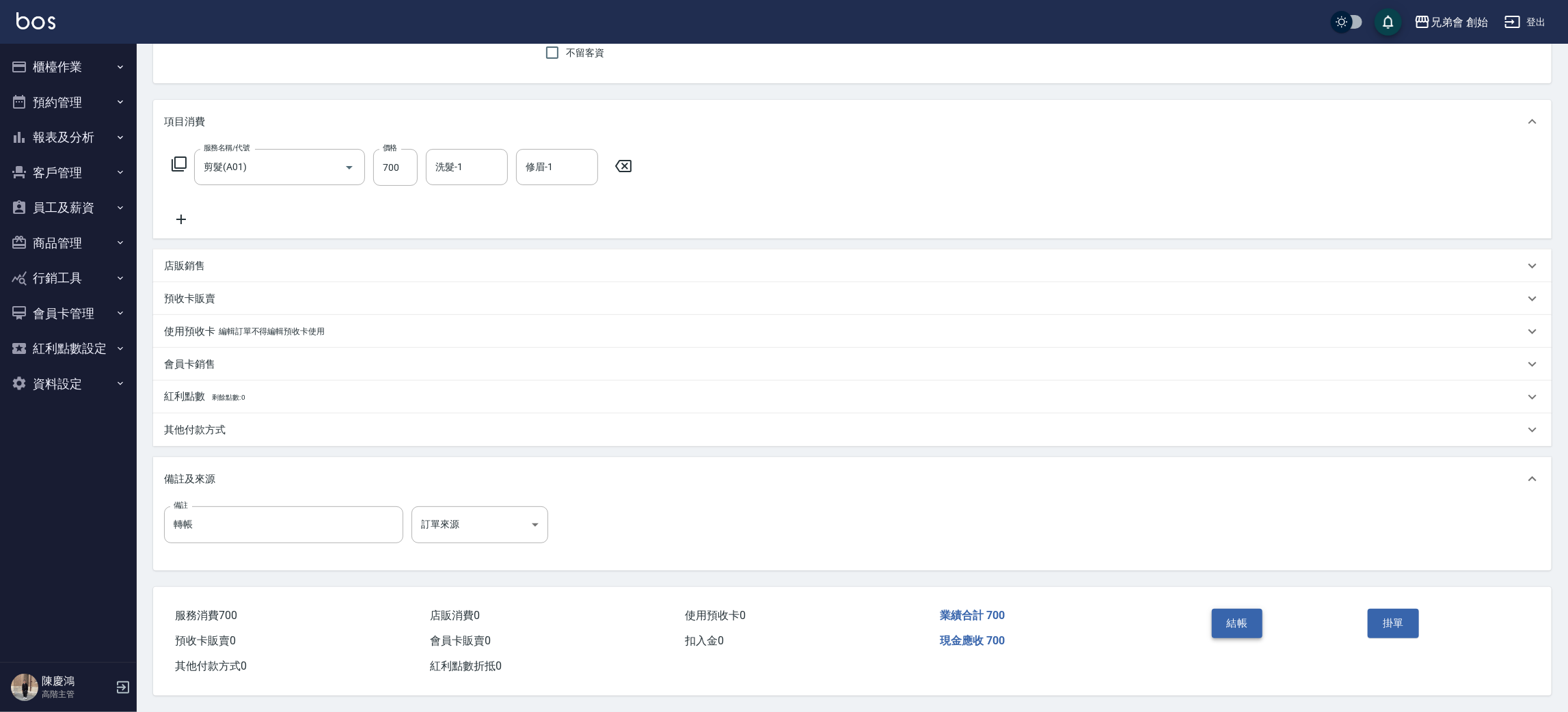
click at [1224, 625] on button "結帳" at bounding box center [1236, 623] width 52 height 29
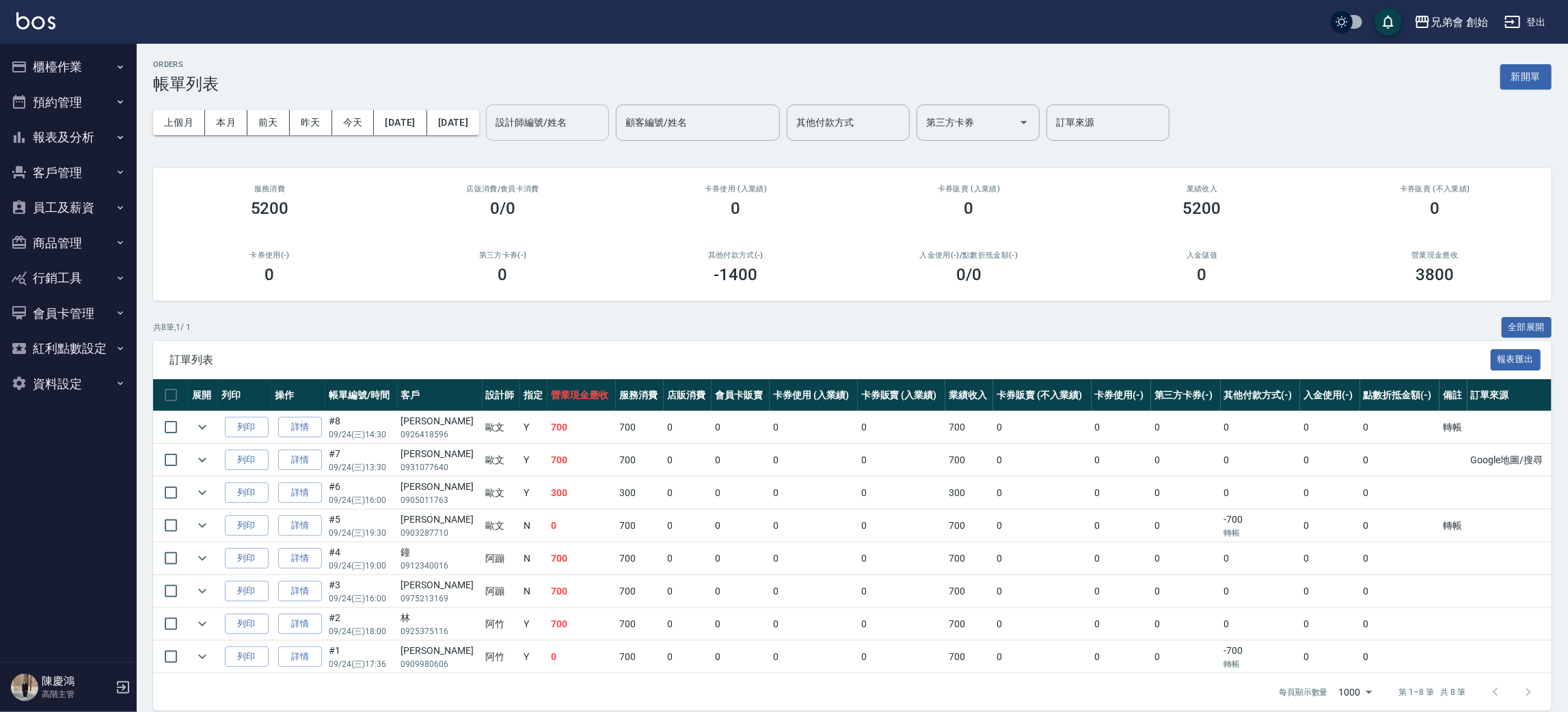
click at [602, 113] on input "設計師編號/姓名" at bounding box center [547, 123] width 111 height 24
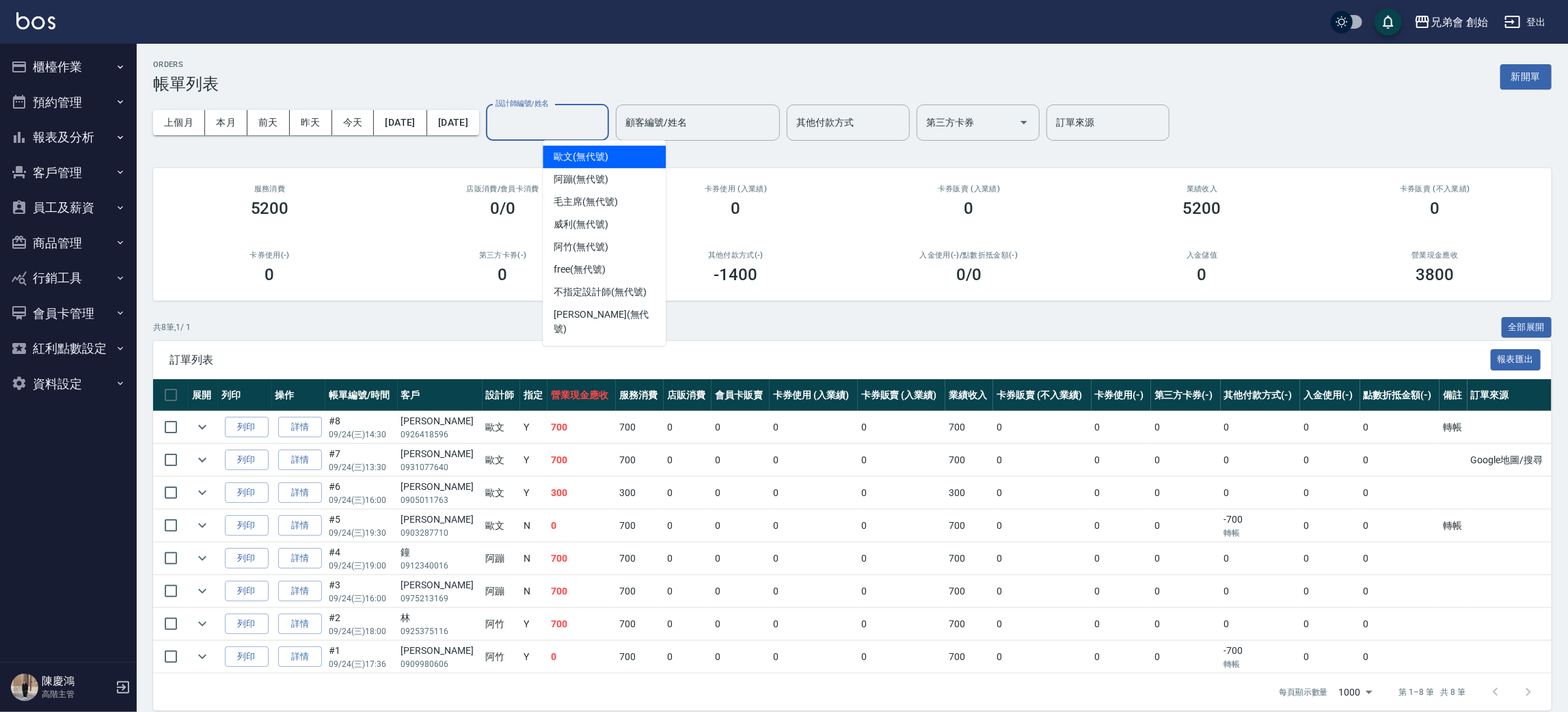
click at [605, 155] on span "歐文 (無代號)" at bounding box center [581, 156] width 54 height 14
type input "[PERSON_NAME](無代號)"
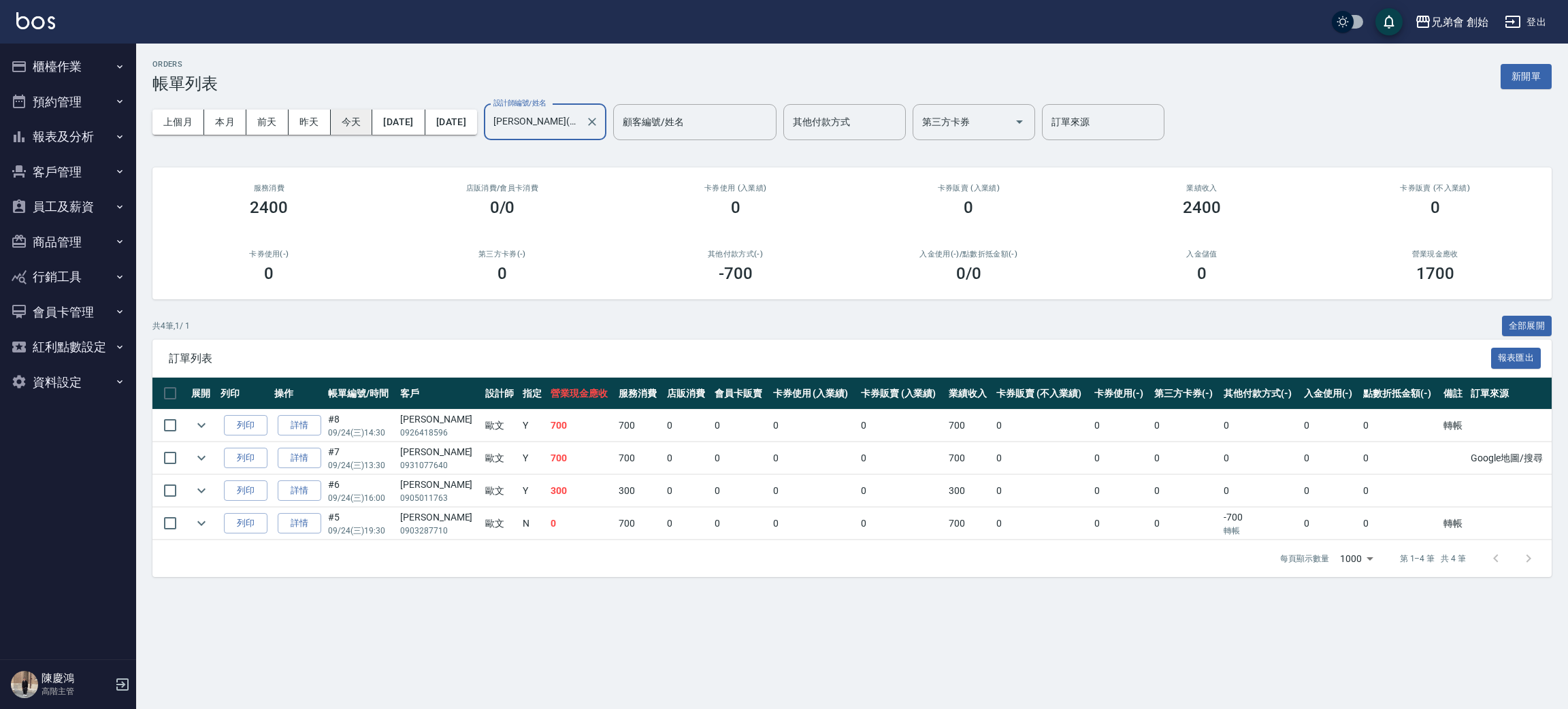
click at [343, 130] on button "今天" at bounding box center [352, 121] width 42 height 25
drag, startPoint x: 1202, startPoint y: 514, endPoint x: 1280, endPoint y: 521, distance: 78.3
click at [1280, 521] on tr "列印 詳情 #5 09/24 (三) 19:30 陳皓暐 0903287710 歐文 N 0 700 0 0 0 0 700 0 0 0 -700 轉帳 0 …" at bounding box center [852, 523] width 1399 height 32
drag, startPoint x: 1281, startPoint y: 519, endPoint x: 1317, endPoint y: 506, distance: 38.3
click at [1281, 518] on td "-700 轉帳" at bounding box center [1259, 523] width 79 height 32
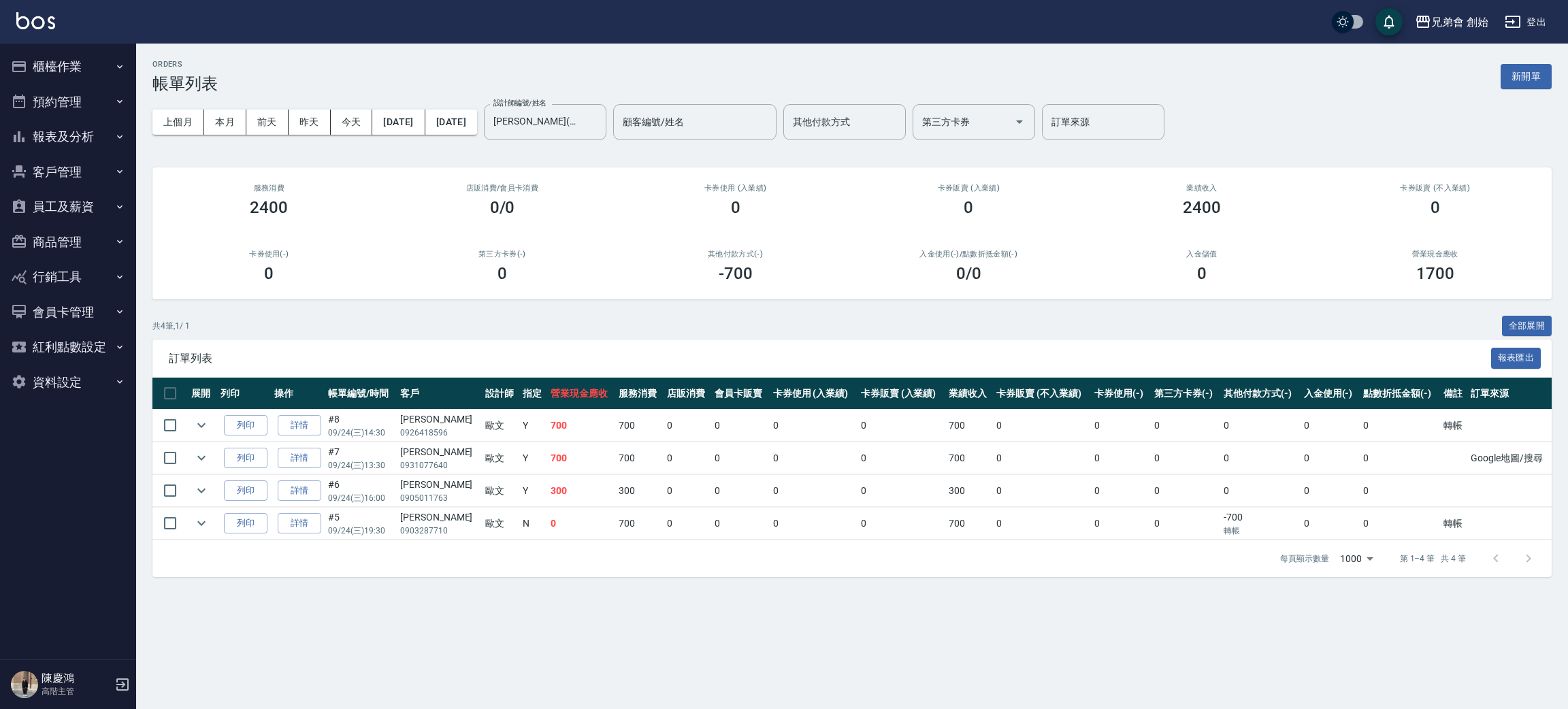
click at [1350, 505] on td "0" at bounding box center [1329, 491] width 59 height 32
drag, startPoint x: 1438, startPoint y: 517, endPoint x: 1475, endPoint y: 522, distance: 37.3
click at [1475, 522] on tbody "列印 詳情 #8 09/24 (三) 14:30 沈敬閔 0926418596 歐文 Y 700 700 0 0 0 0 700 0 0 0 0 0 0 轉帳…" at bounding box center [852, 475] width 1399 height 131
click at [1475, 522] on td at bounding box center [1509, 523] width 84 height 32
drag, startPoint x: 1432, startPoint y: 424, endPoint x: 1483, endPoint y: 428, distance: 51.2
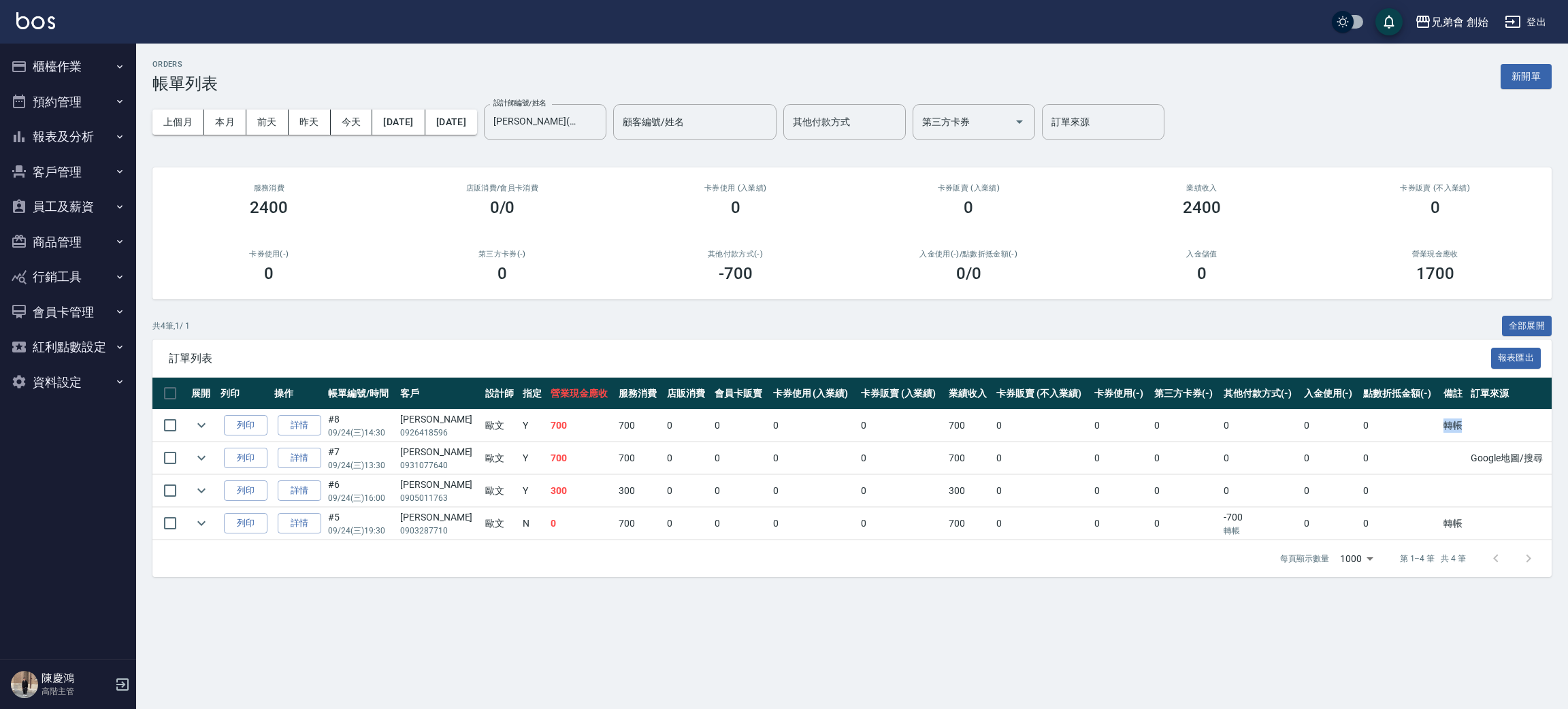
click at [1483, 428] on tr "列印 詳情 #8 09/24 (三) 14:30 沈敬閔 0926418596 歐文 Y 700 700 0 0 0 0 700 0 0 0 0 0 0 轉帳" at bounding box center [852, 425] width 1399 height 32
click at [1390, 447] on td "0" at bounding box center [1399, 458] width 79 height 32
click at [288, 426] on link "詳情" at bounding box center [299, 425] width 44 height 21
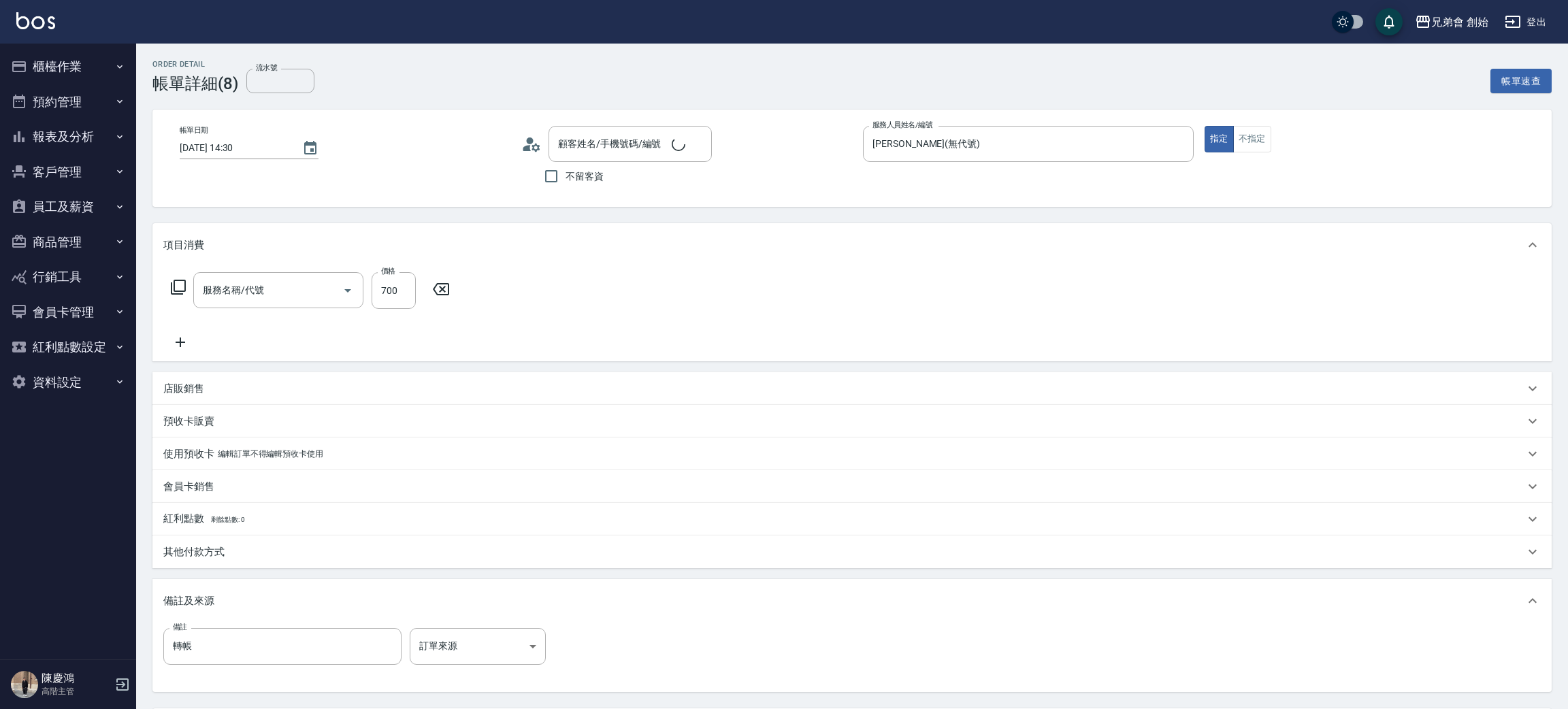
type input "2025/09/24 14:30"
type input "[PERSON_NAME](無代號)"
type input "轉帳"
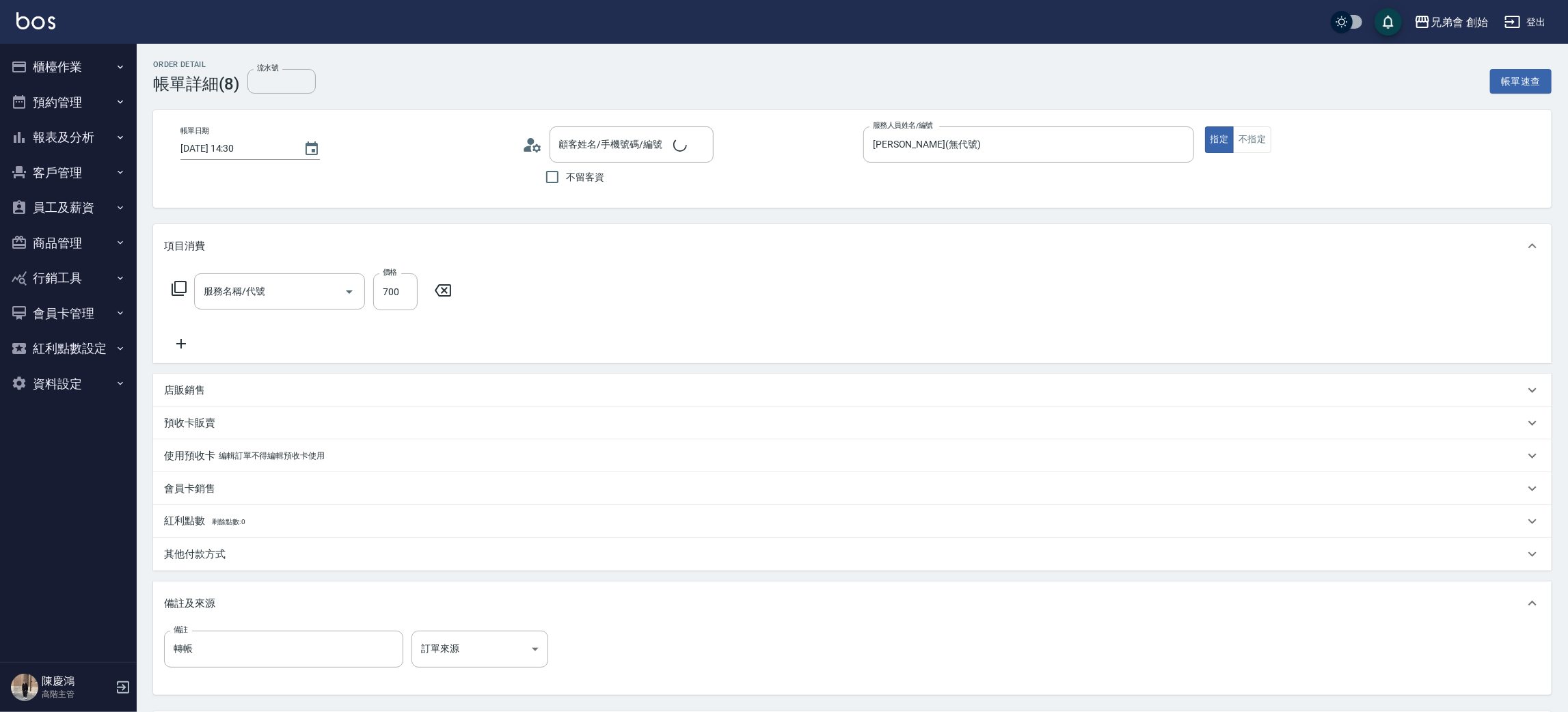
type input "剪髮(A01)"
type input "沈敬閔/0926418596/"
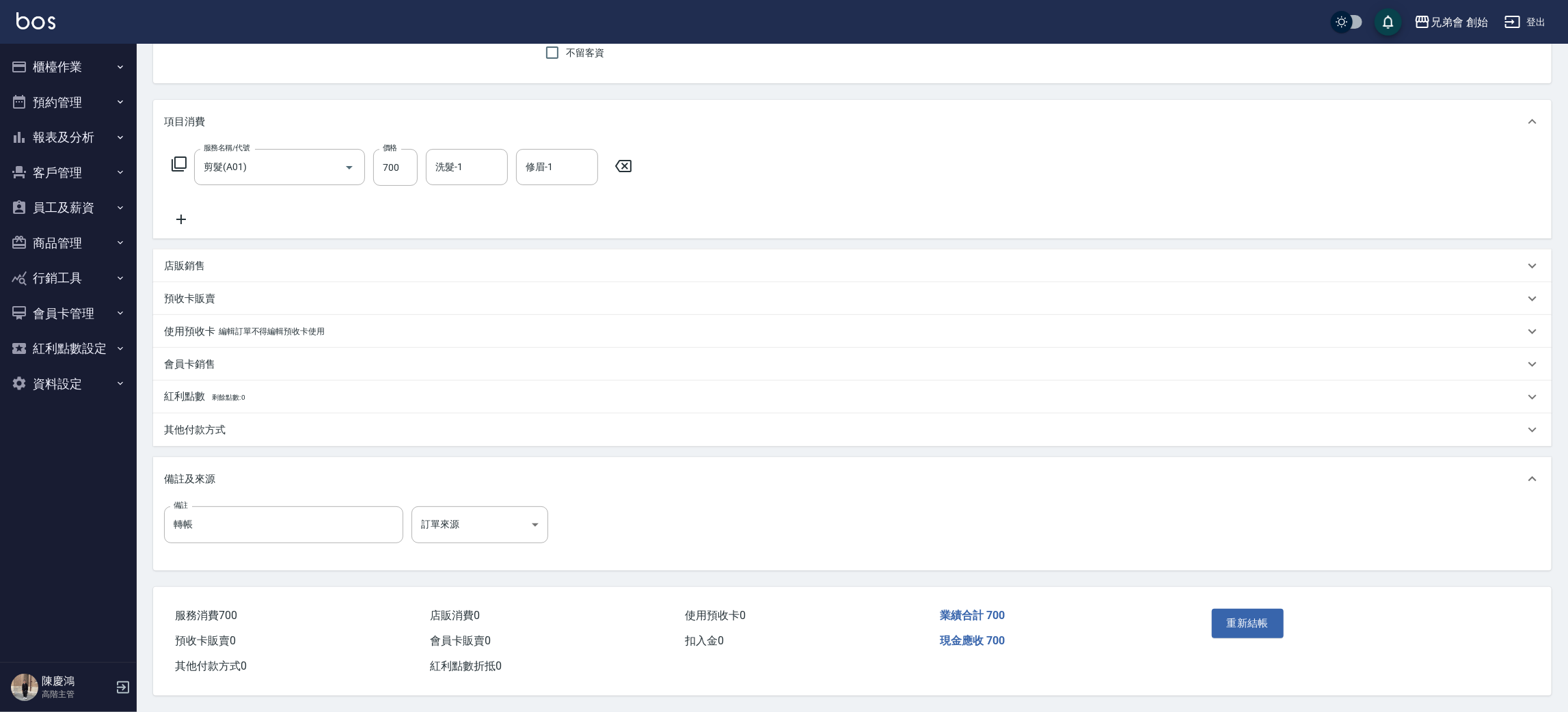
click at [236, 433] on div "其他付款方式" at bounding box center [844, 430] width 1360 height 14
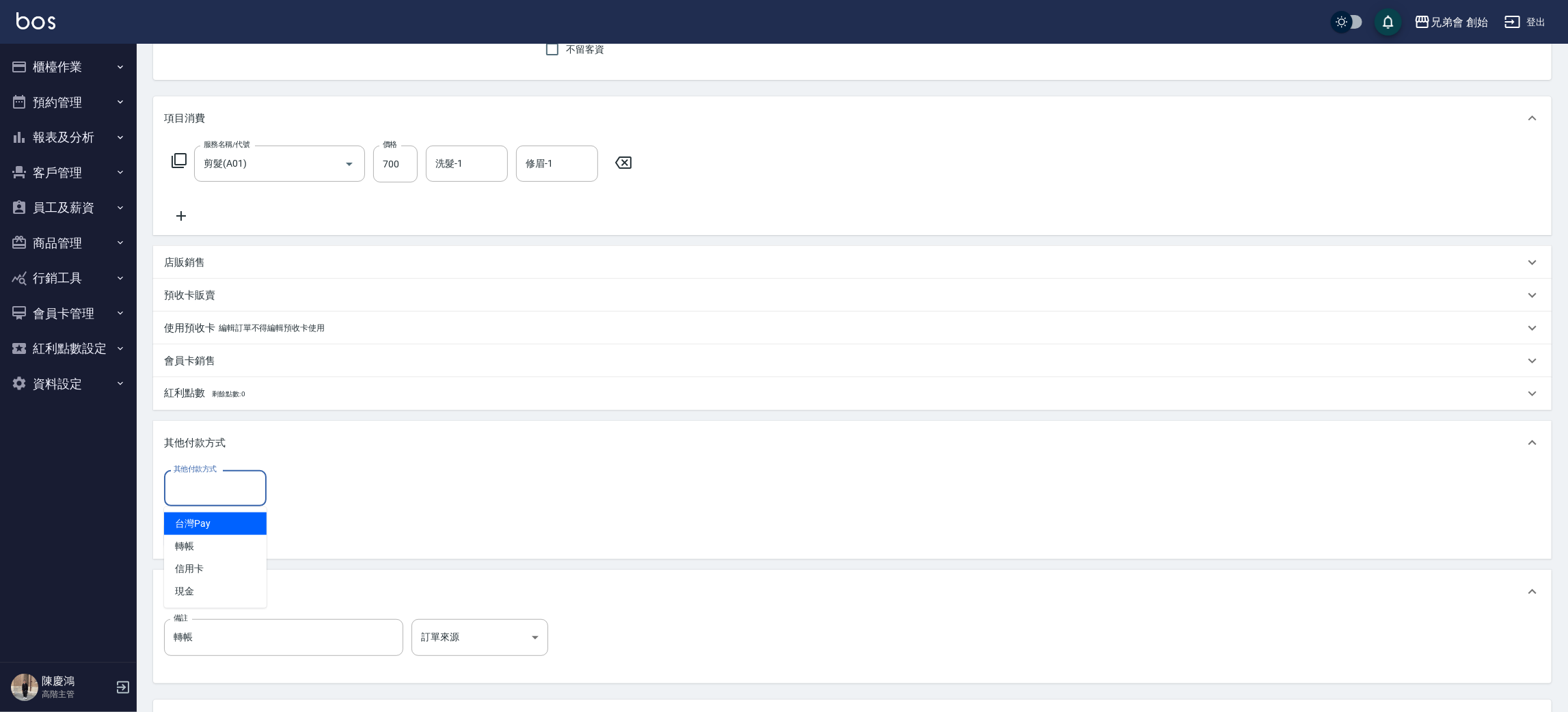
click at [255, 499] on input "其他付款方式" at bounding box center [215, 488] width 90 height 24
click at [224, 537] on span "轉帳" at bounding box center [214, 546] width 102 height 22
type input "轉帳"
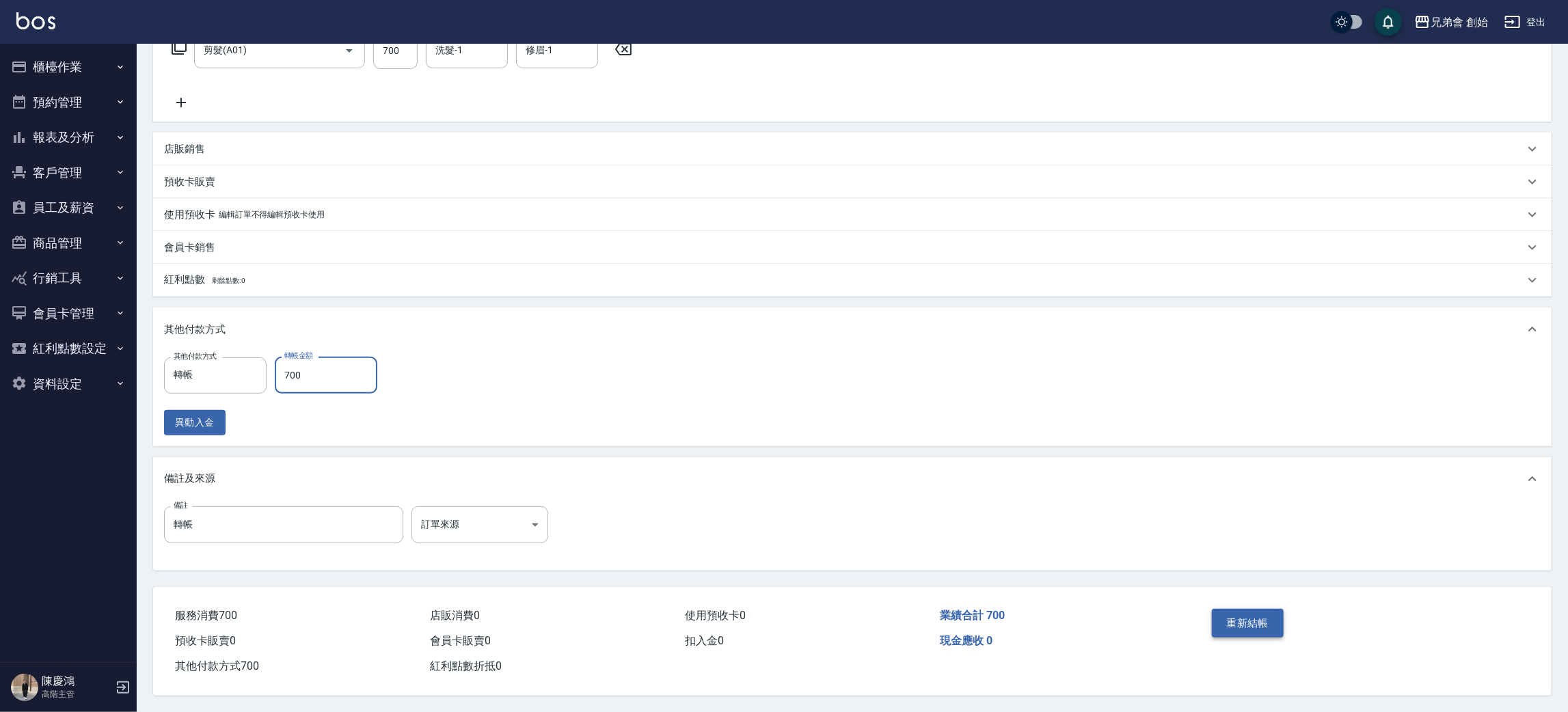
type input "700"
click at [1249, 619] on button "重新結帳" at bounding box center [1247, 623] width 72 height 29
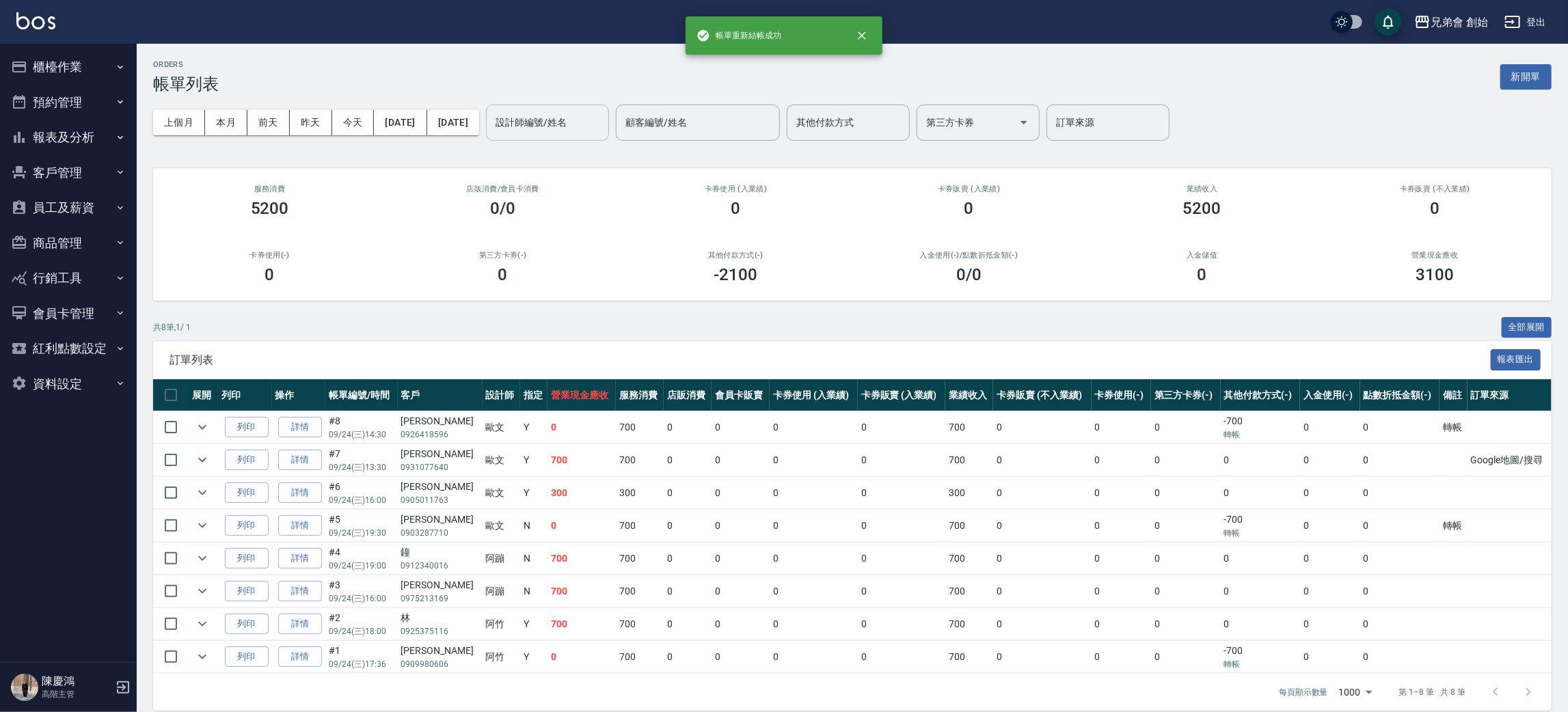
click at [593, 120] on input "設計師編號/姓名" at bounding box center [547, 123] width 111 height 24
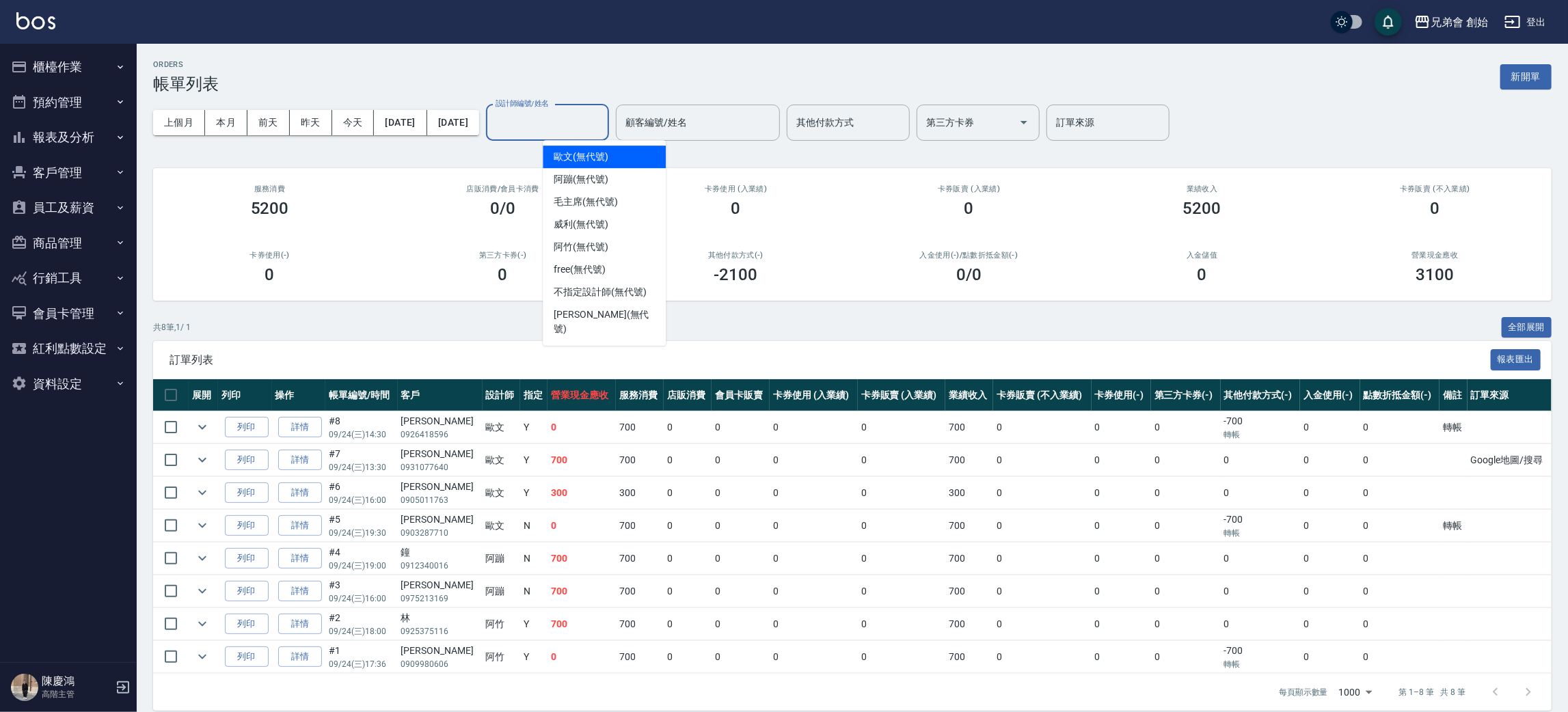
click at [612, 163] on div "歐文 (無代號)" at bounding box center [603, 156] width 123 height 22
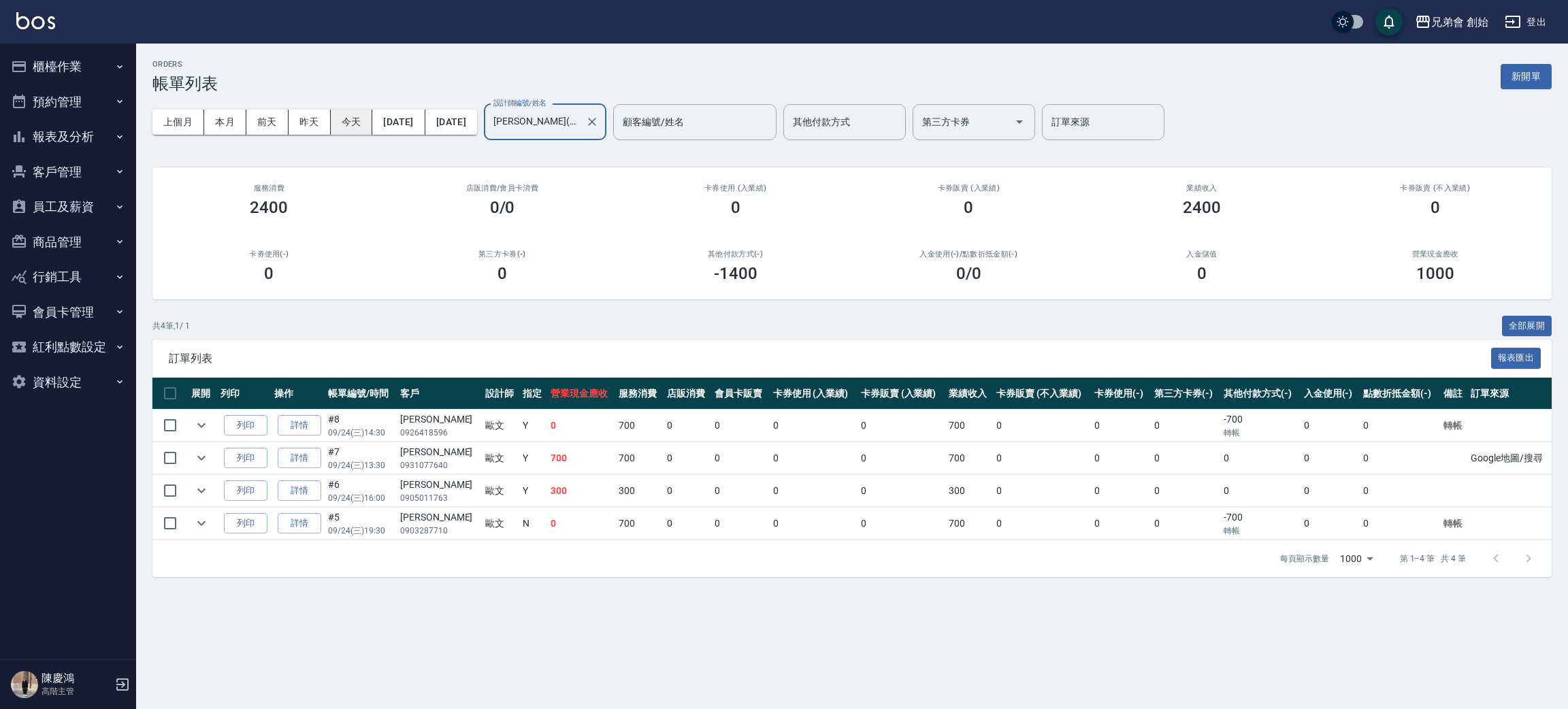
click at [354, 119] on button "今天" at bounding box center [352, 121] width 42 height 25
drag, startPoint x: 678, startPoint y: 264, endPoint x: 794, endPoint y: 276, distance: 116.6
click at [794, 276] on div "-1400" at bounding box center [735, 273] width 201 height 19
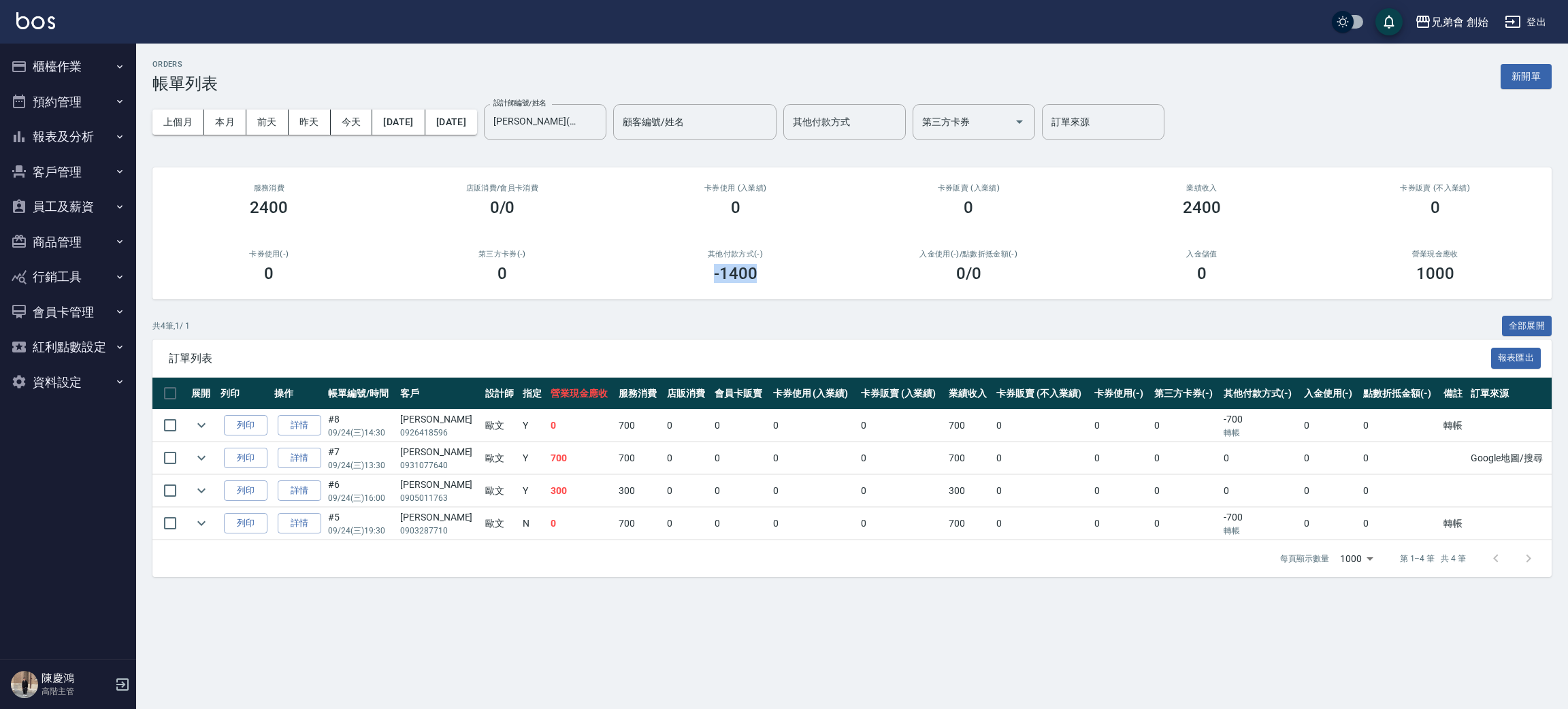
click at [794, 276] on div "-1400" at bounding box center [735, 273] width 201 height 19
drag, startPoint x: 1194, startPoint y: 418, endPoint x: 1264, endPoint y: 442, distance: 74.0
click at [1264, 442] on tbody "列印 詳情 #8 09/24 (三) 14:30 沈敬閔 0926418596 歐文 Y 0 700 0 0 0 0 700 0 0 0 -700 轉帳 0 …" at bounding box center [852, 475] width 1399 height 131
click at [1272, 467] on td "0" at bounding box center [1259, 458] width 79 height 32
click at [207, 121] on button "本月" at bounding box center [225, 121] width 42 height 25
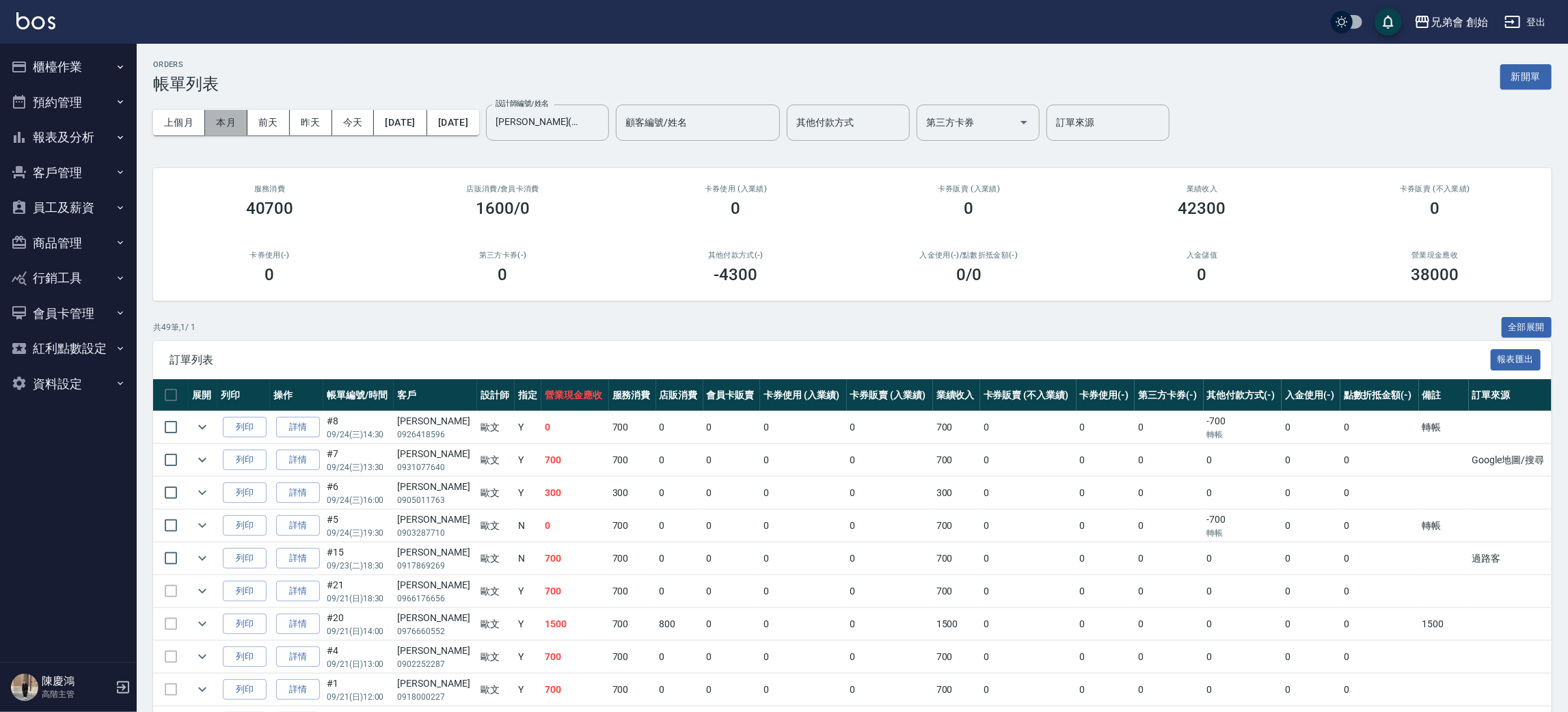
click at [224, 123] on button "本月" at bounding box center [226, 122] width 42 height 25
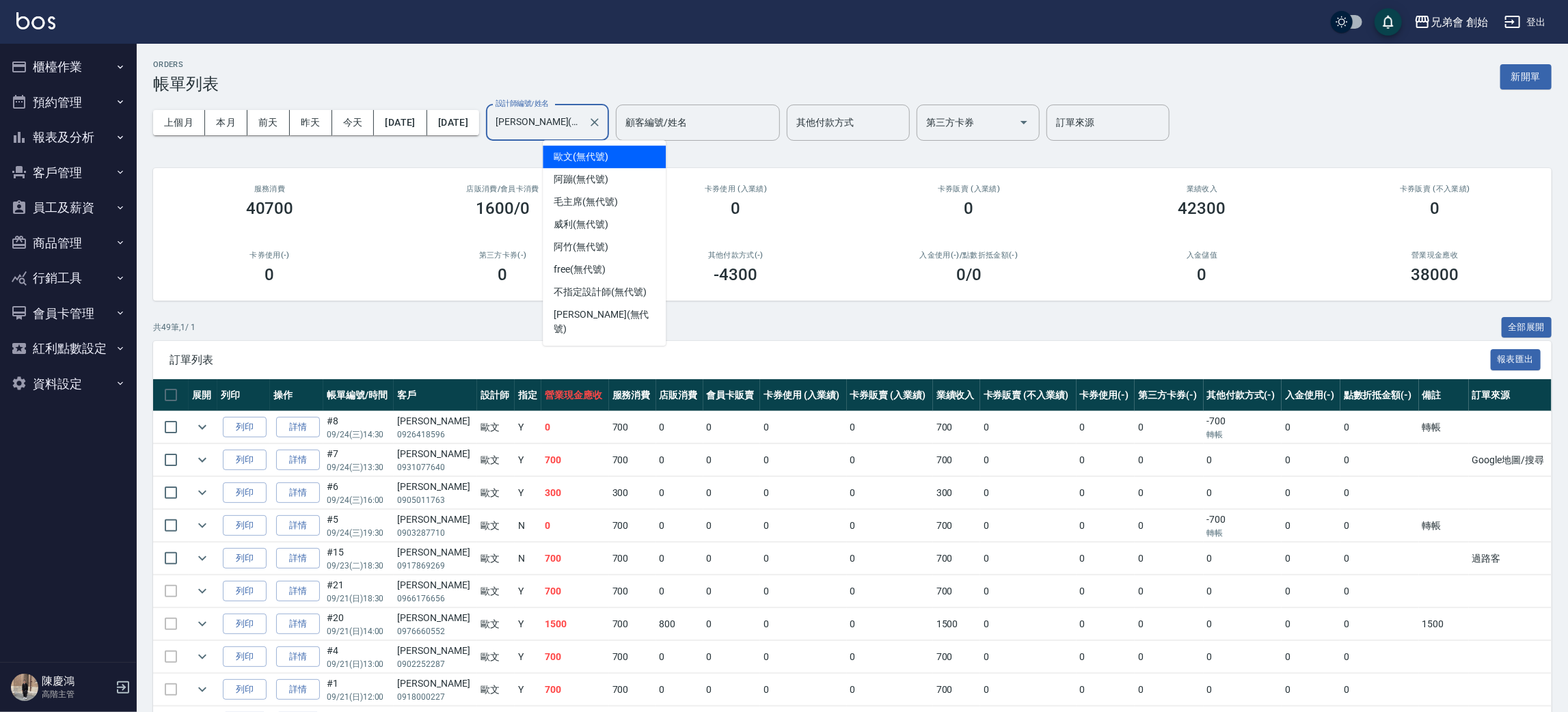
click at [581, 122] on input "[PERSON_NAME](無代號)" at bounding box center [537, 123] width 90 height 24
click at [593, 179] on span "阿蹦 (無代號)" at bounding box center [581, 179] width 54 height 14
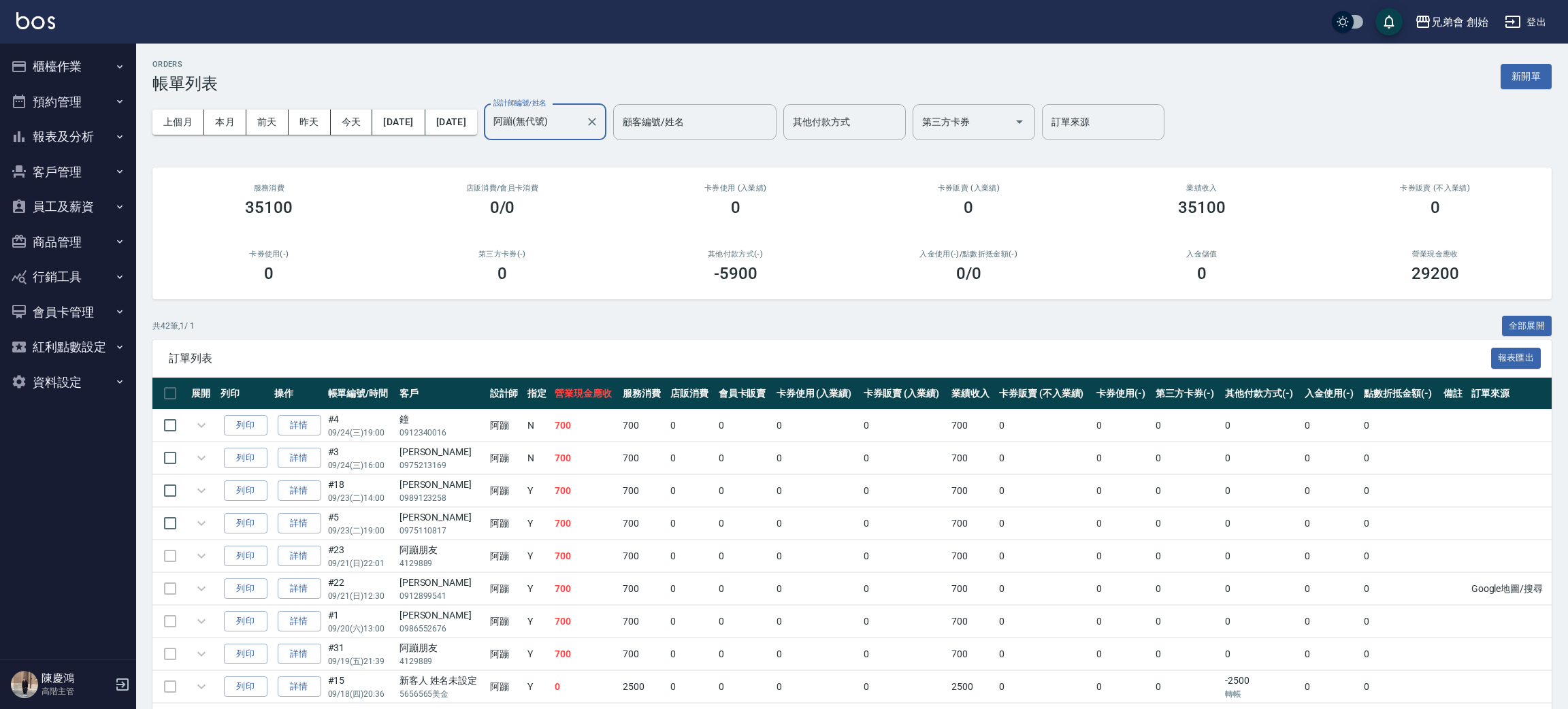
click at [580, 115] on input "阿蹦(無代號)" at bounding box center [534, 122] width 90 height 24
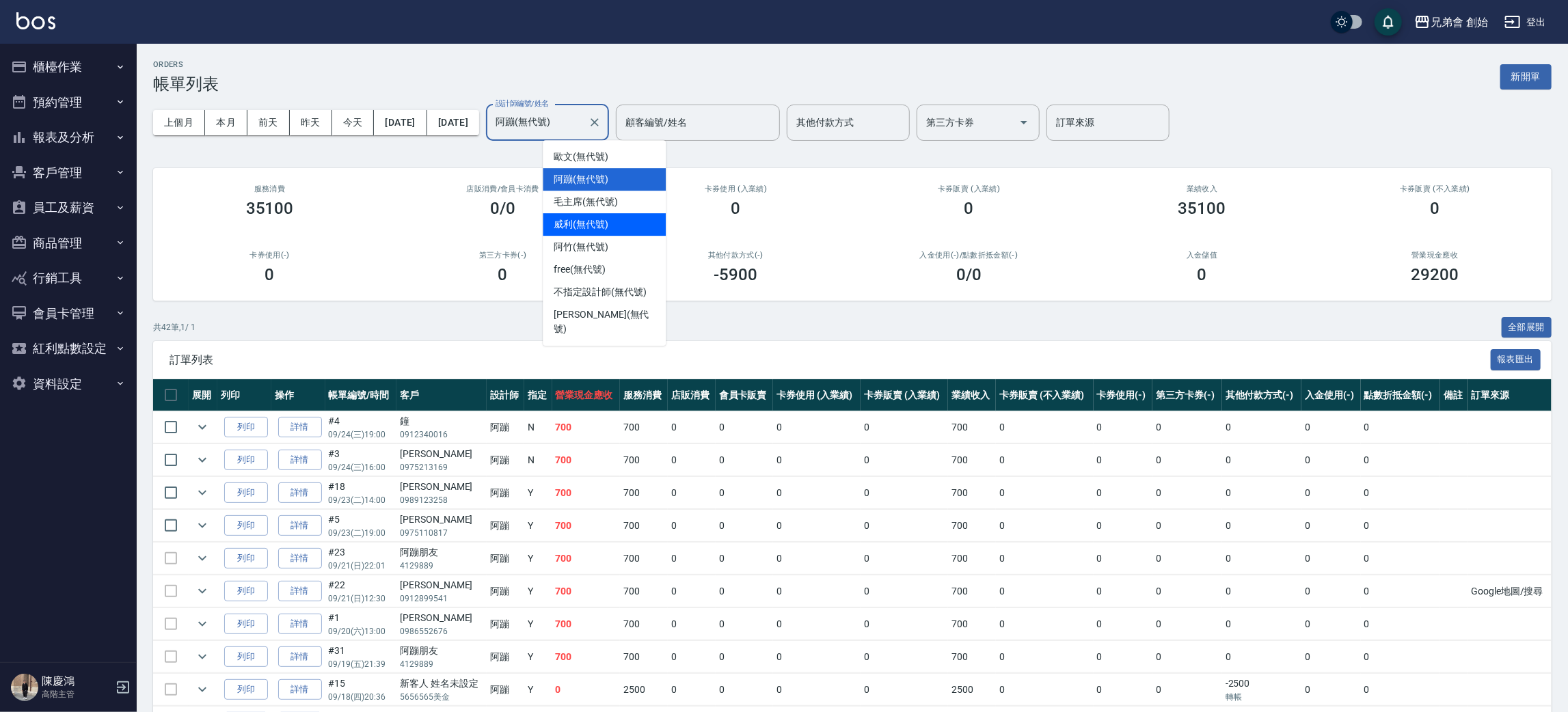
click at [597, 217] on span "威利 (無代號)" at bounding box center [581, 224] width 54 height 14
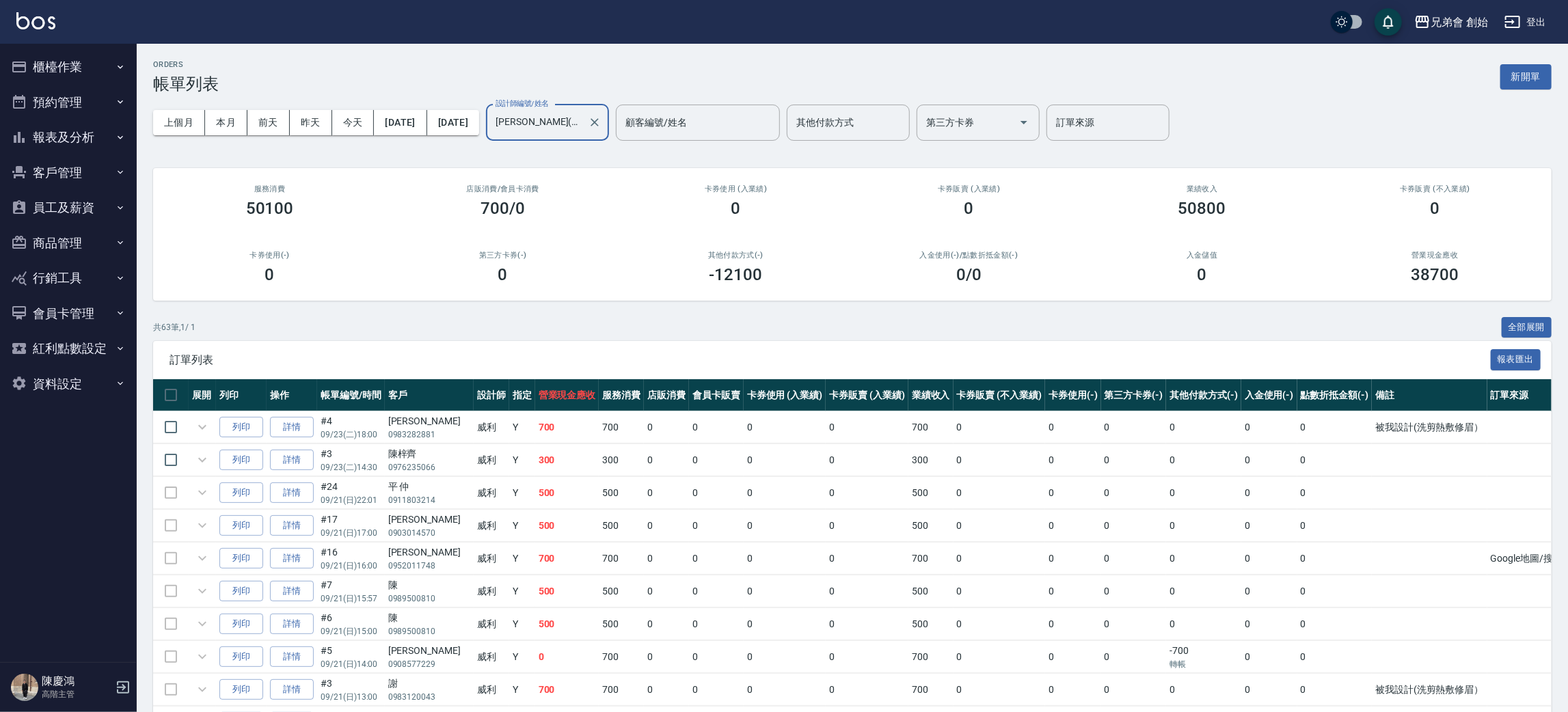
click at [582, 128] on input "威利(無代號)" at bounding box center [537, 123] width 90 height 24
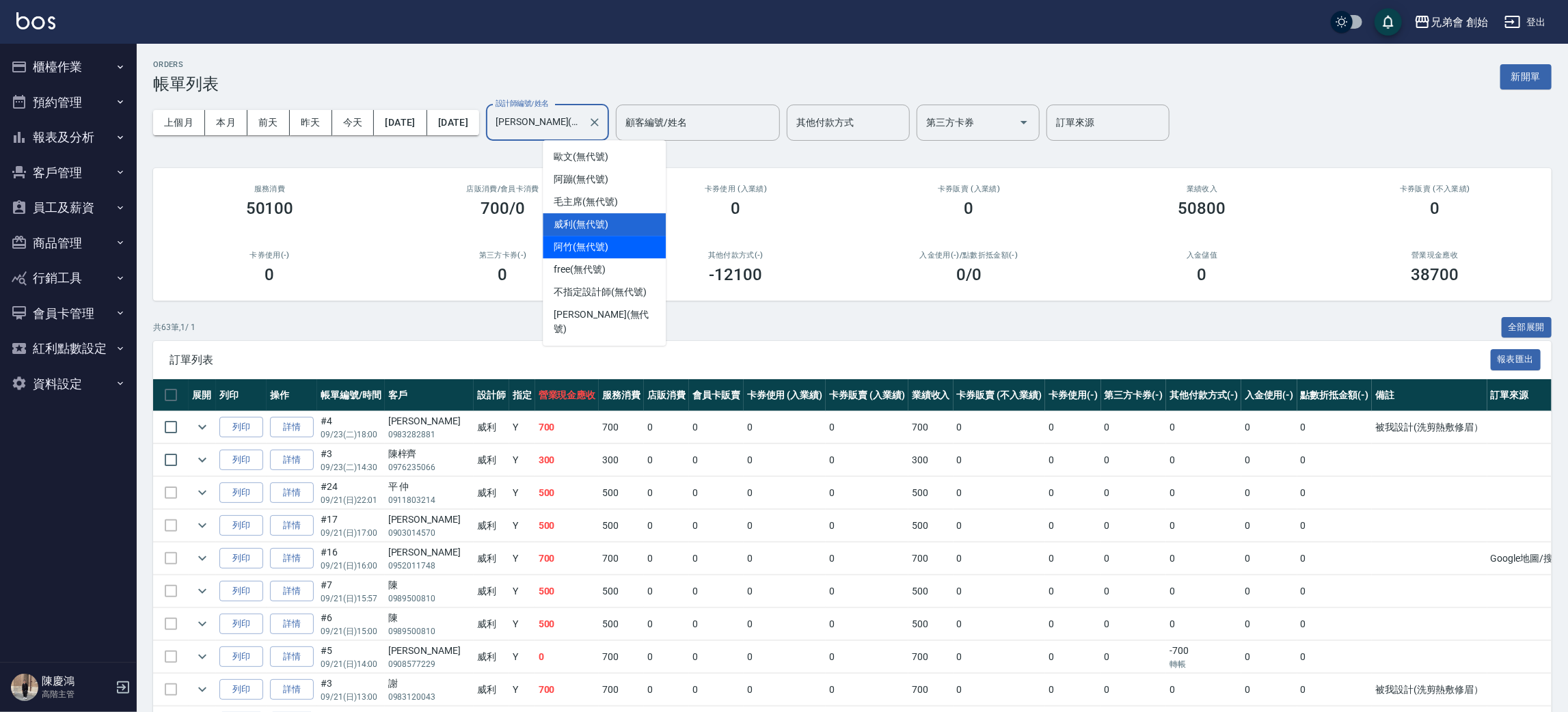
click at [601, 251] on span "阿竹 (無代號)" at bounding box center [581, 246] width 54 height 14
type input "阿竹 (無代號)"
